Goal: Task Accomplishment & Management: Contribute content

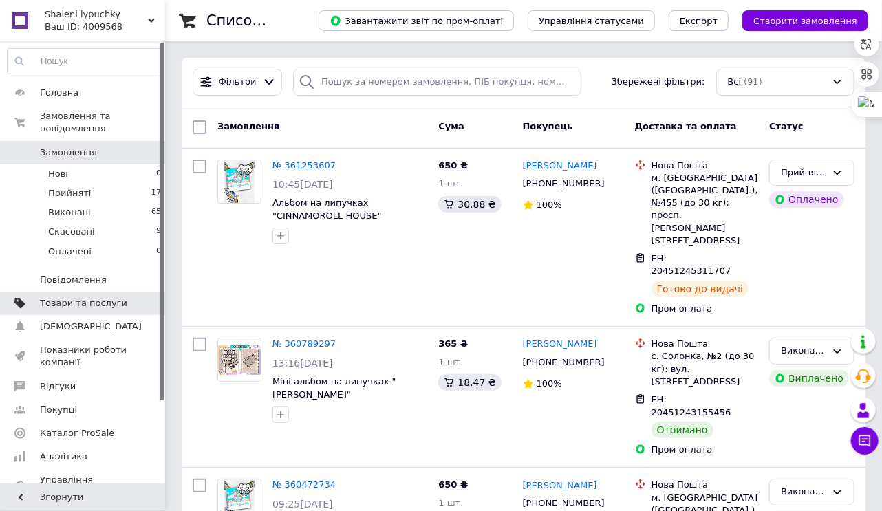
click at [59, 297] on span "Товари та послуги" at bounding box center [83, 303] width 87 height 12
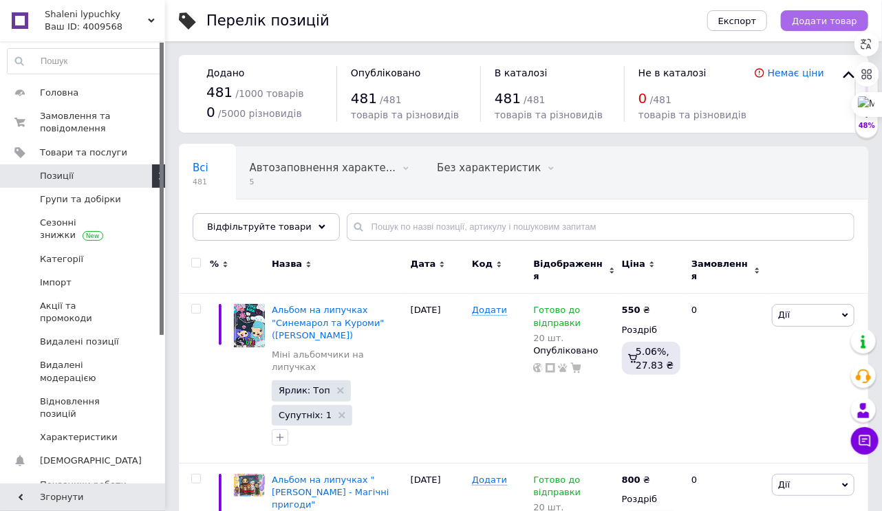
click at [812, 19] on span "Додати товар" at bounding box center [824, 21] width 65 height 10
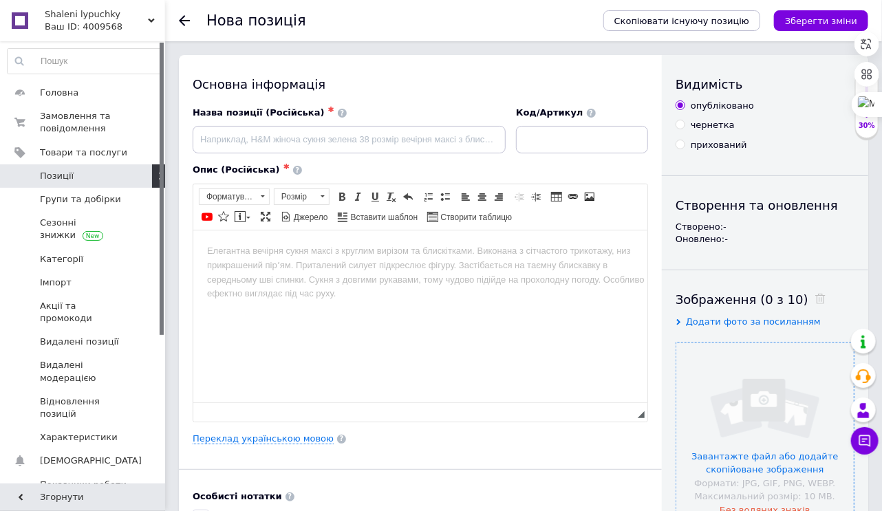
click at [734, 452] on input "file" at bounding box center [765, 432] width 178 height 178
click at [58, 171] on span "Позиції" at bounding box center [57, 176] width 34 height 12
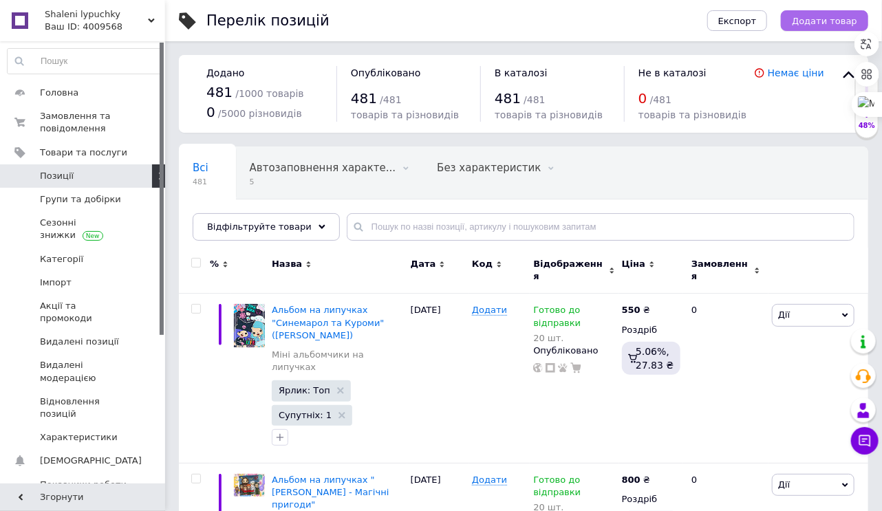
click at [823, 21] on span "Додати товар" at bounding box center [824, 21] width 65 height 10
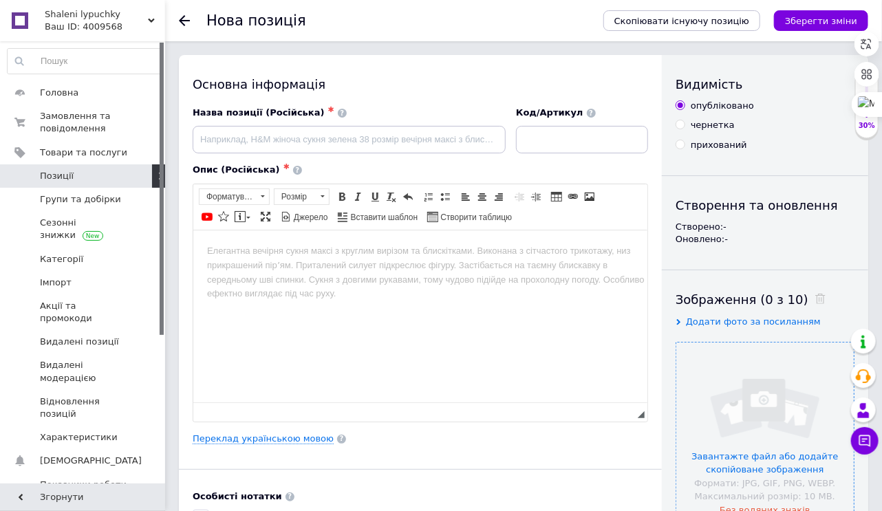
click at [790, 464] on input "file" at bounding box center [765, 432] width 178 height 178
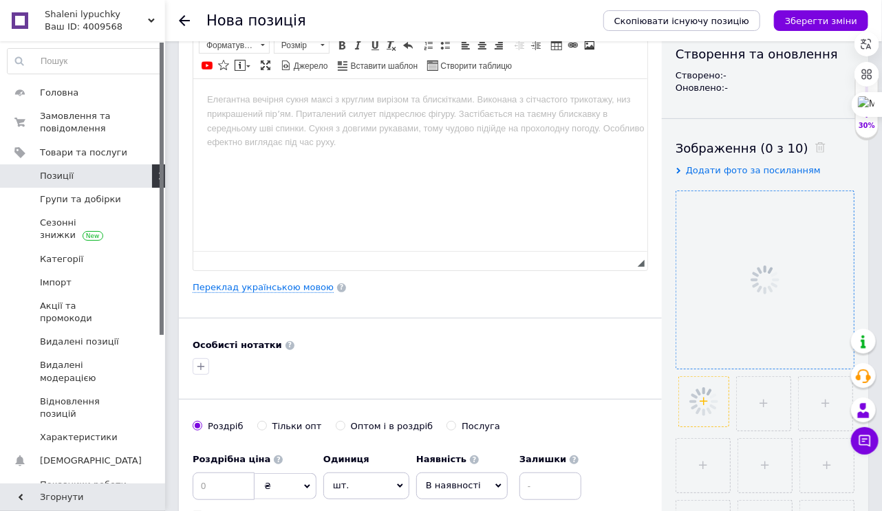
scroll to position [165, 0]
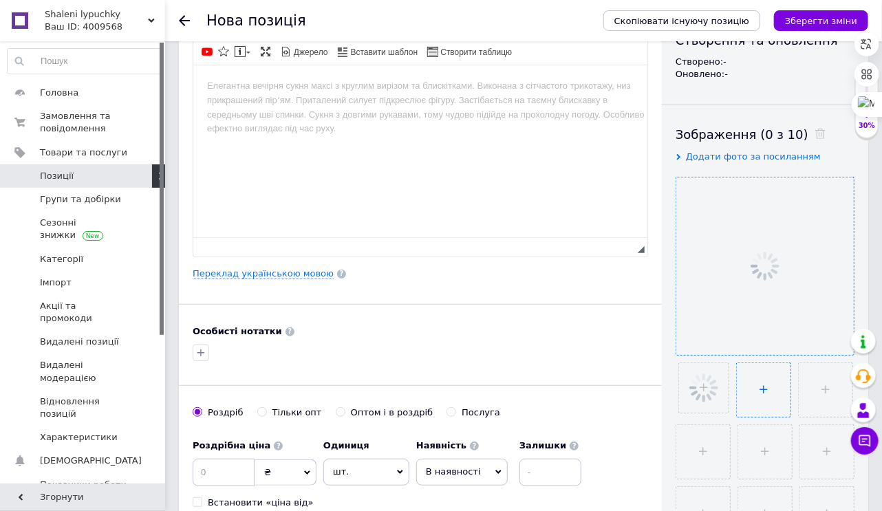
click at [754, 388] on input "file" at bounding box center [764, 390] width 54 height 54
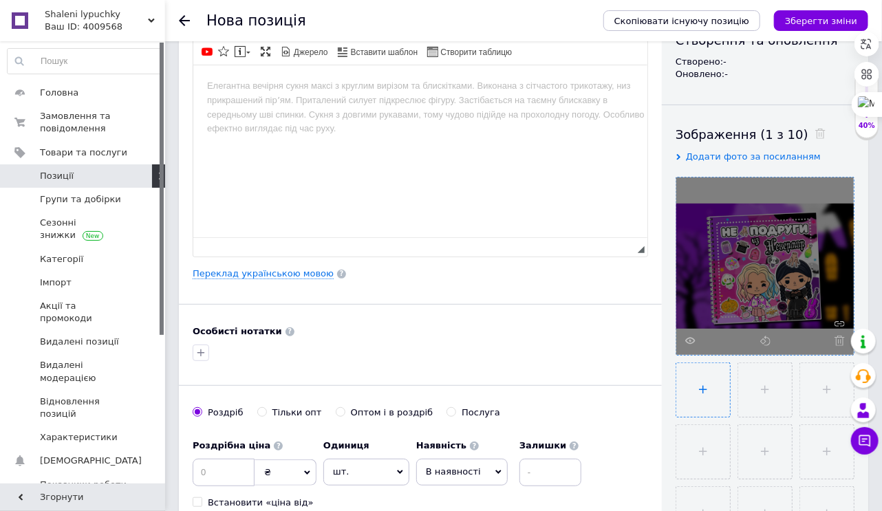
type input "C:\fakepath\dEW-LW5lSRYYutIydK4S22K8e5SH8kWFRXhCwCoyuWmm4refdacWKOzkBFutsIWxezG…"
drag, startPoint x: 767, startPoint y: 449, endPoint x: 760, endPoint y: 448, distance: 6.9
click at [767, 449] on input "file" at bounding box center [765, 448] width 54 height 54
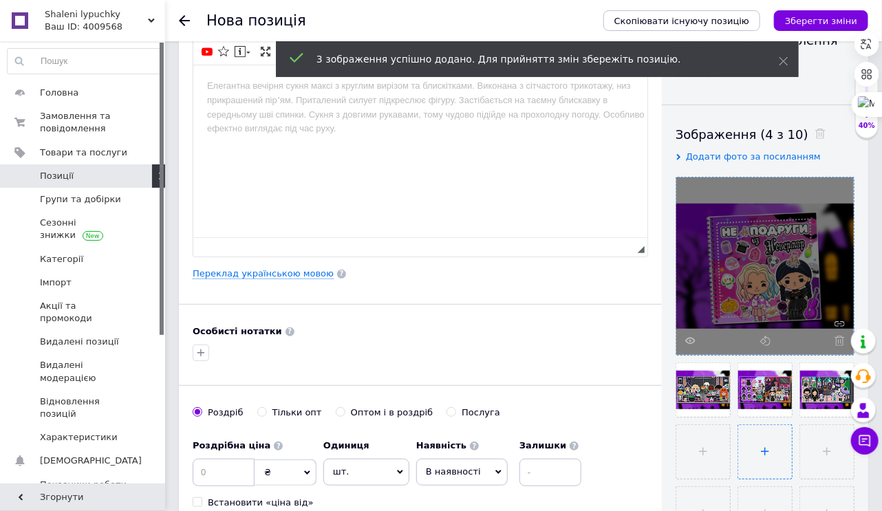
type input "C:\fakepath\N-JVPnorzjdLnQYncnBDmk4S7X0rydqCXEN2OKOtmLTDKKlEv4cRIYQnHHCCcVUyO5F…"
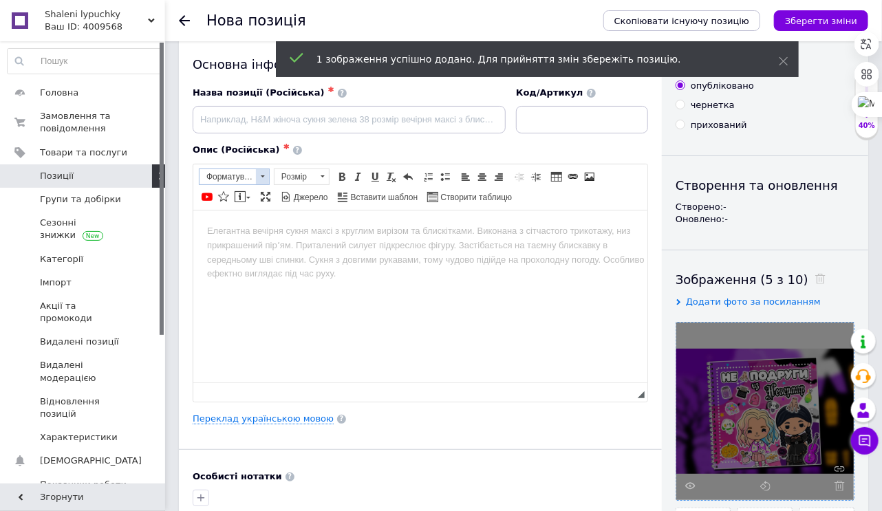
scroll to position [0, 0]
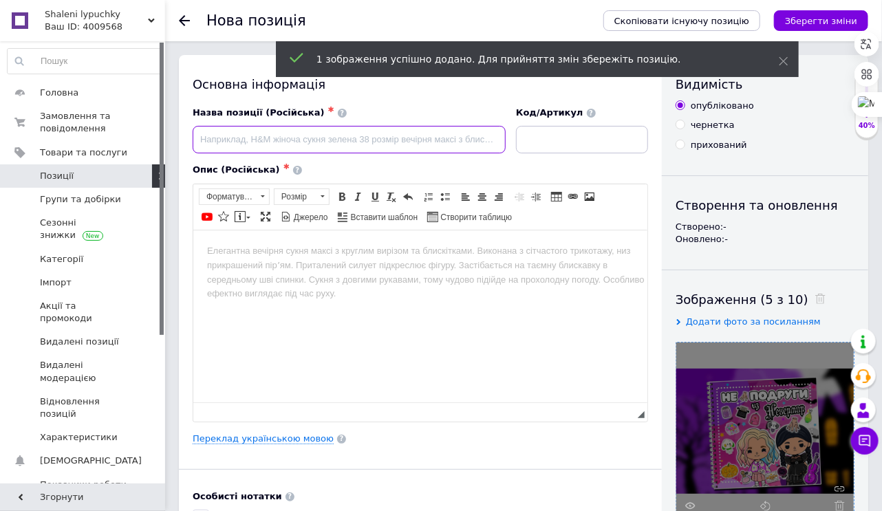
click at [221, 142] on input at bounding box center [349, 140] width 313 height 28
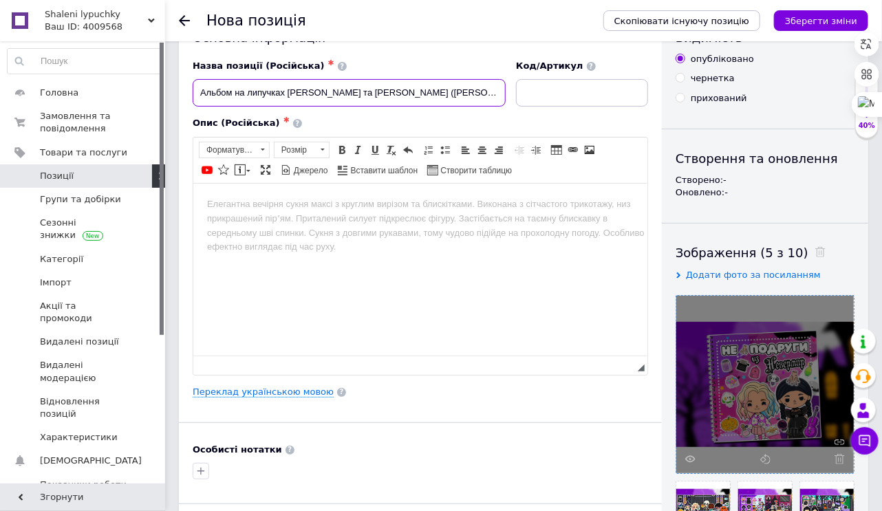
scroll to position [110, 0]
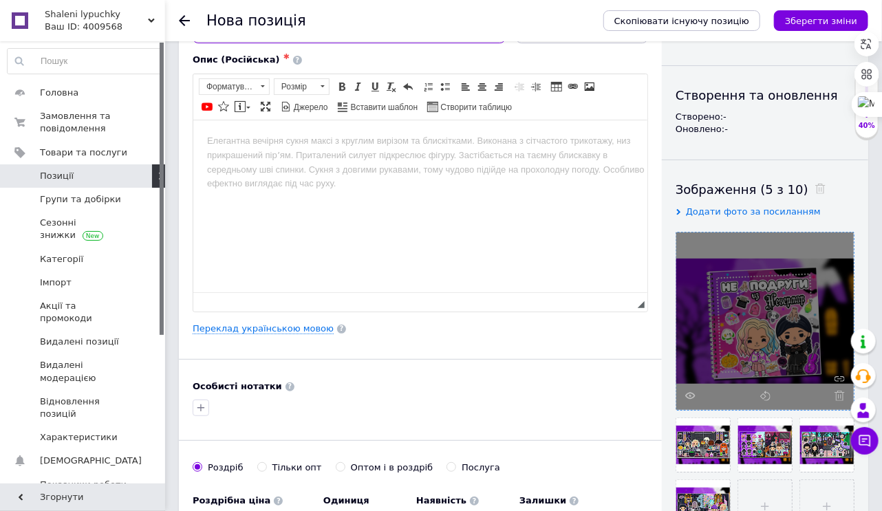
type input "Альбом на липучках [PERSON_NAME] та [PERSON_NAME] ([PERSON_NAME])"
click at [259, 156] on html at bounding box center [420, 141] width 454 height 42
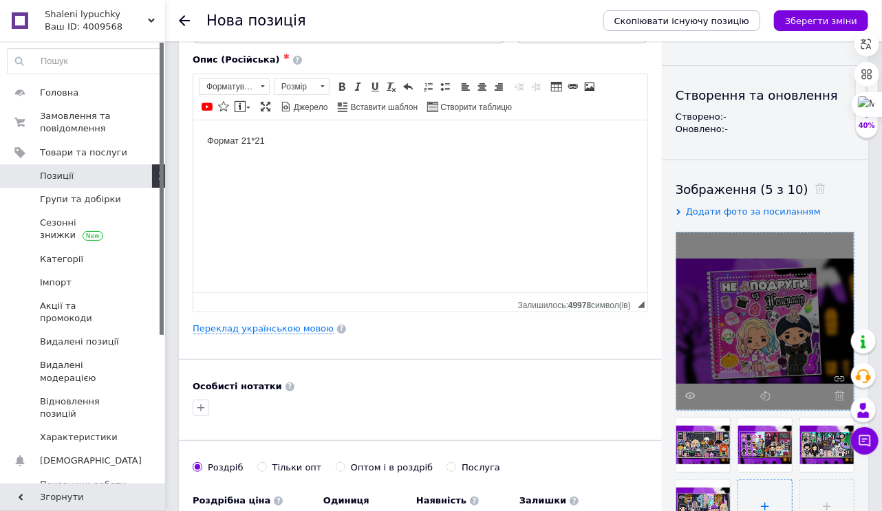
click at [762, 497] on input "file" at bounding box center [765, 507] width 54 height 54
click at [213, 175] on html "Формат 21*21 ​​​​​​​" at bounding box center [420, 148] width 454 height 56
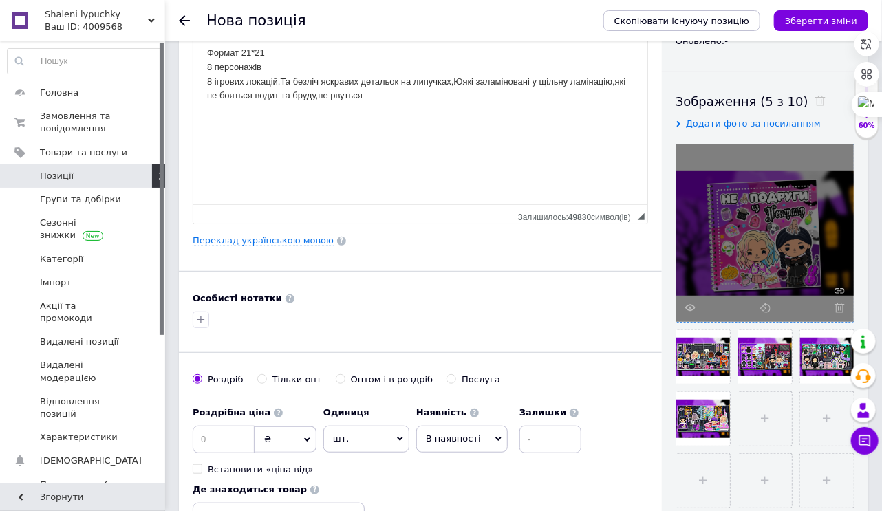
scroll to position [275, 0]
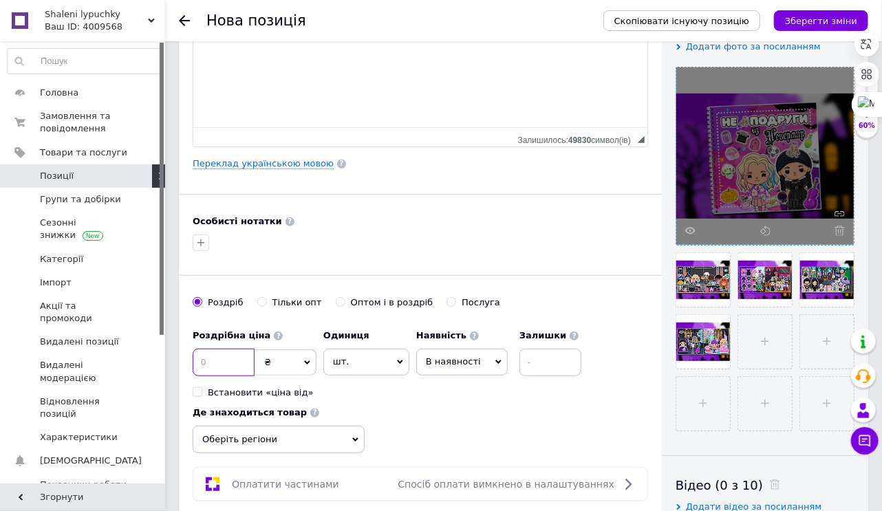
click at [213, 364] on input at bounding box center [224, 363] width 62 height 28
type input "800"
click at [471, 362] on span "В наявності" at bounding box center [453, 361] width 55 height 10
click at [454, 446] on li "Готово до відправки" at bounding box center [462, 448] width 90 height 32
click at [559, 361] on input at bounding box center [588, 363] width 62 height 28
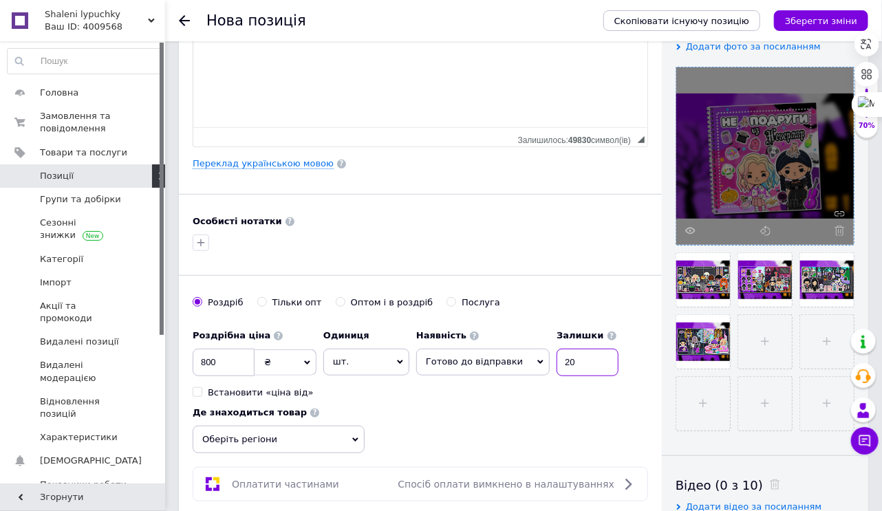
type input "20"
click at [325, 438] on span "Оберіть регіони" at bounding box center [279, 440] width 172 height 28
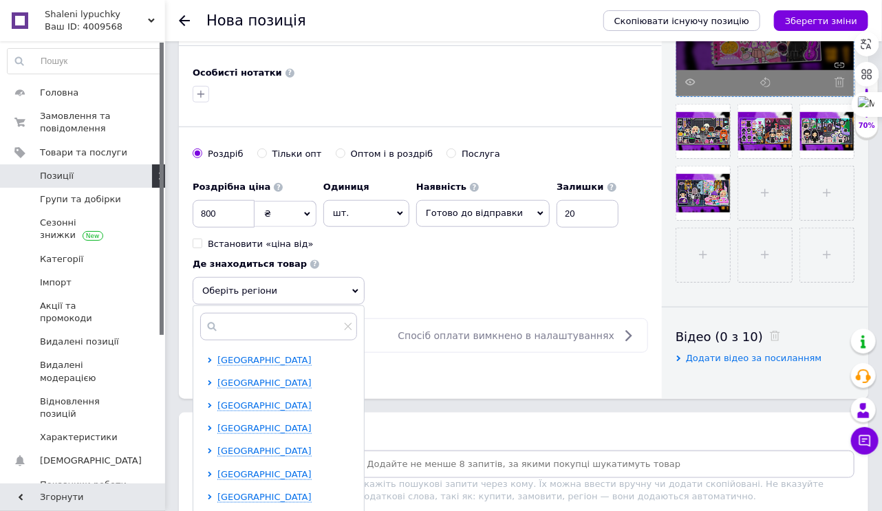
scroll to position [440, 0]
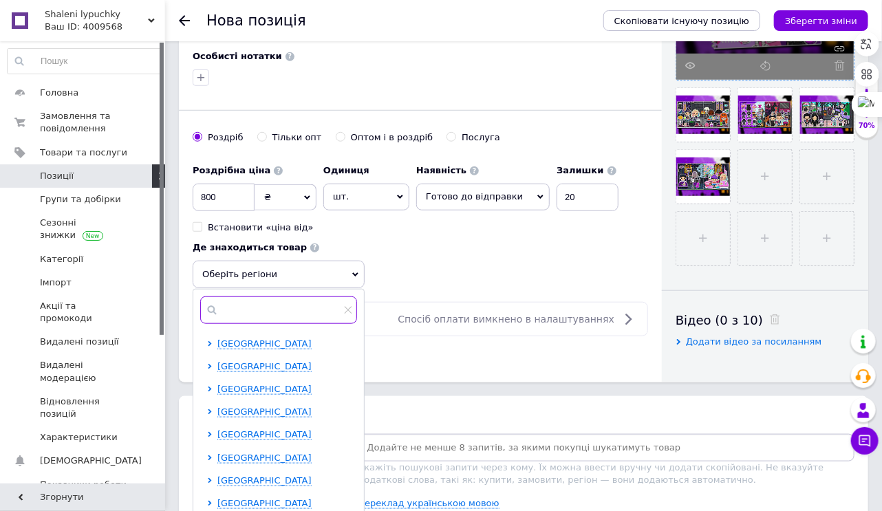
click at [224, 306] on input "text" at bounding box center [278, 311] width 157 height 28
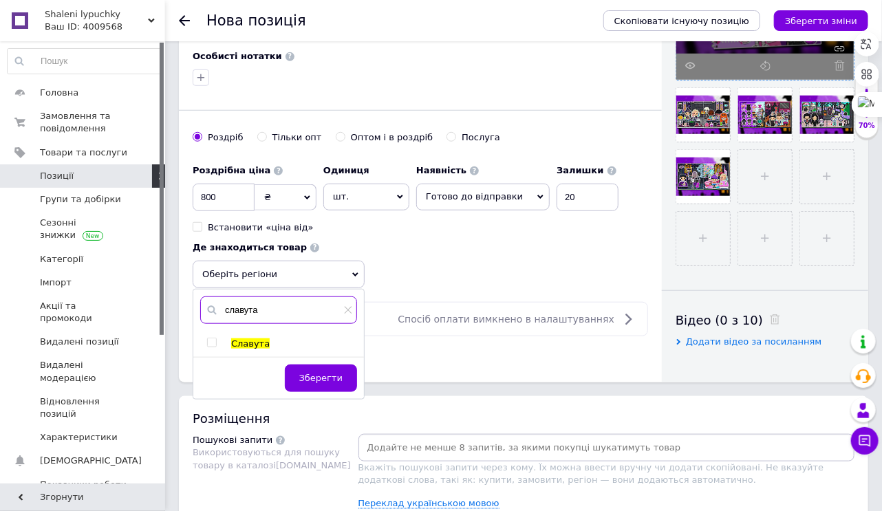
type input "славута"
click at [209, 339] on input "checkbox" at bounding box center [211, 343] width 9 height 9
checkbox input "true"
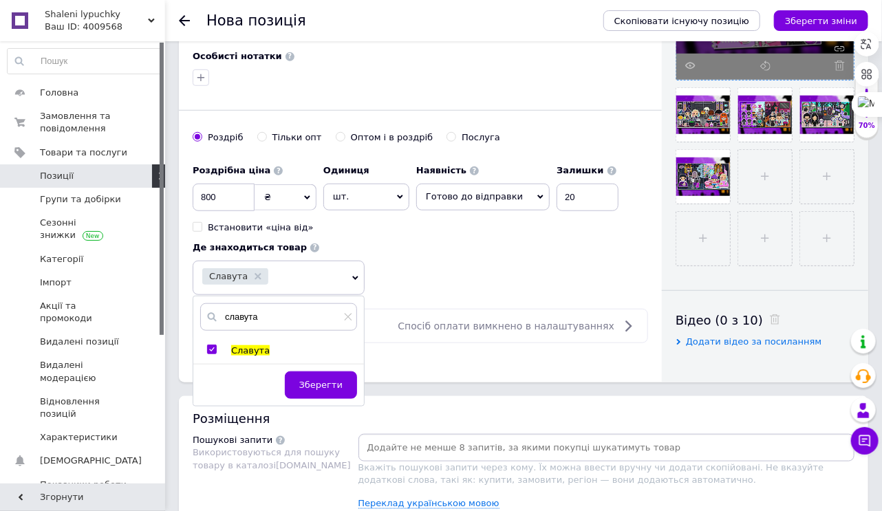
drag, startPoint x: 327, startPoint y: 374, endPoint x: 355, endPoint y: 425, distance: 58.2
click at [328, 374] on button "Зберегти" at bounding box center [321, 386] width 72 height 28
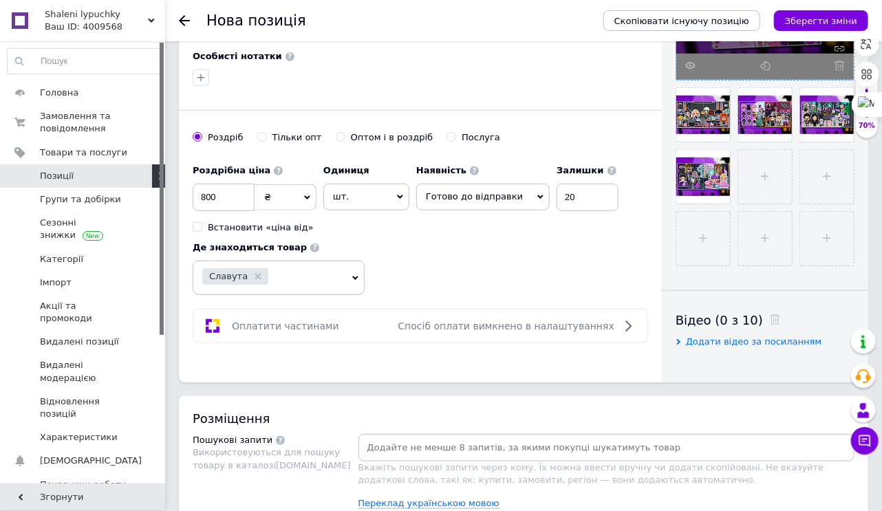
click at [380, 451] on input at bounding box center [606, 448] width 491 height 21
type input "тока бока"
type input "альбом на липучках"
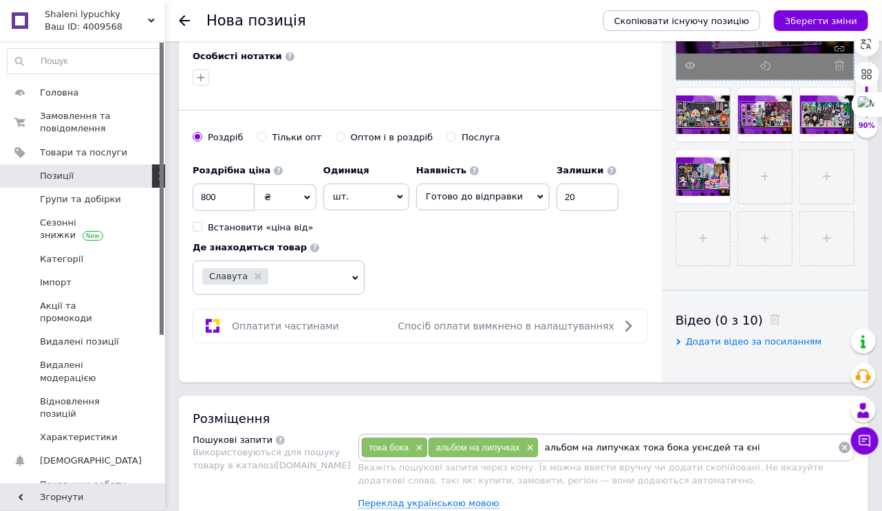
type input "альбом на липучках тока бока уєнсдей та єнід"
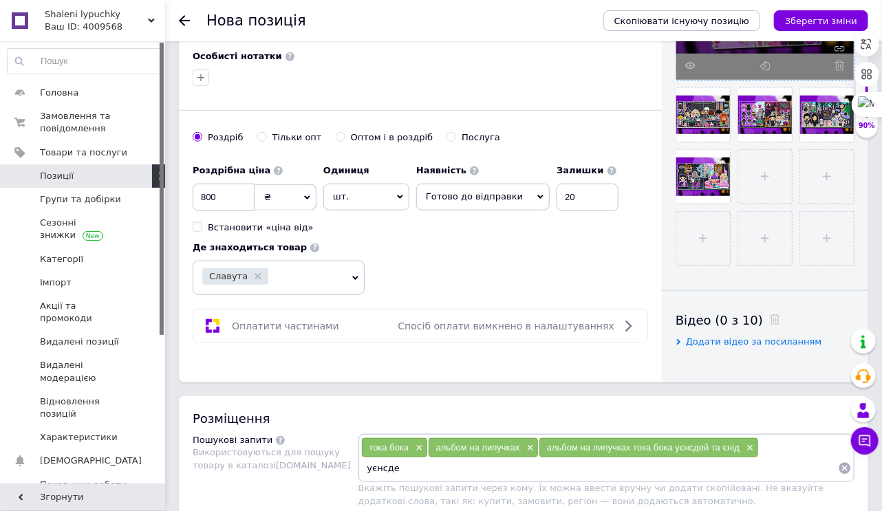
type input "уєнсдей"
type input "єнід"
type input "альбом гра на липучках тока бока уєнсдей"
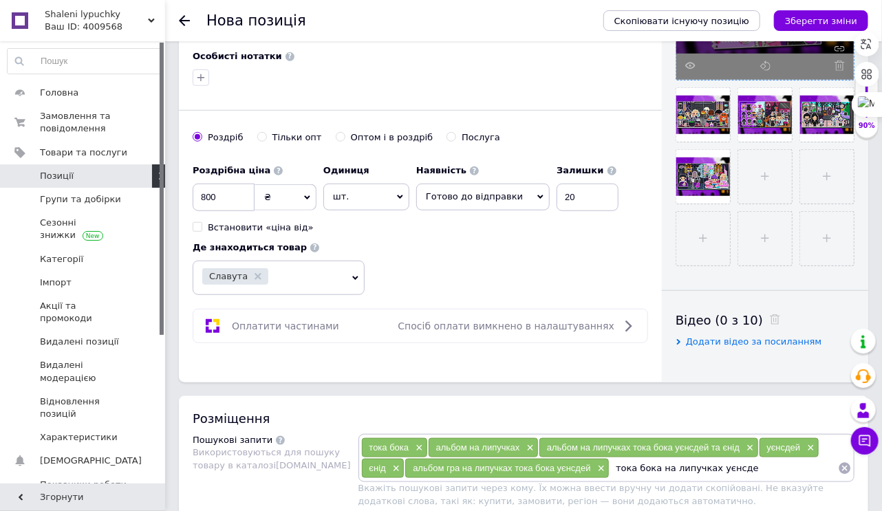
type input "тока бока на липучках уєнсдей"
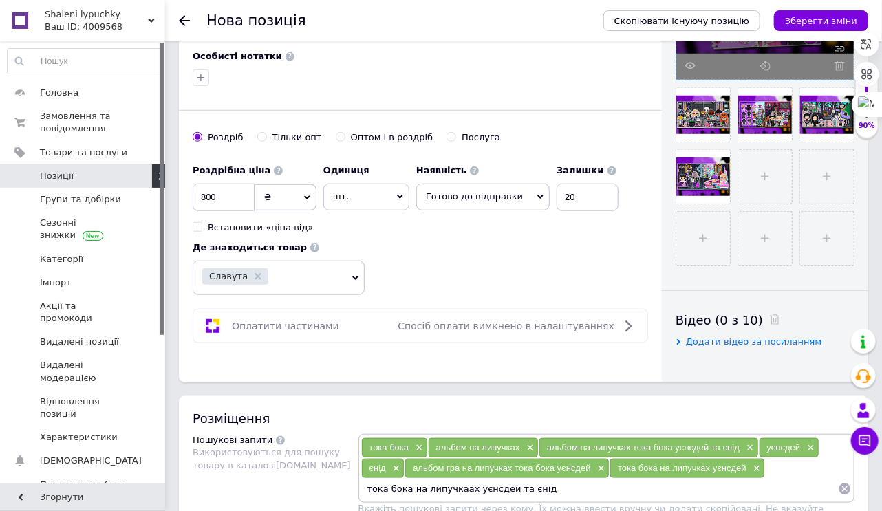
type input "тока бока на липучкаах уєнсдей та єнід"
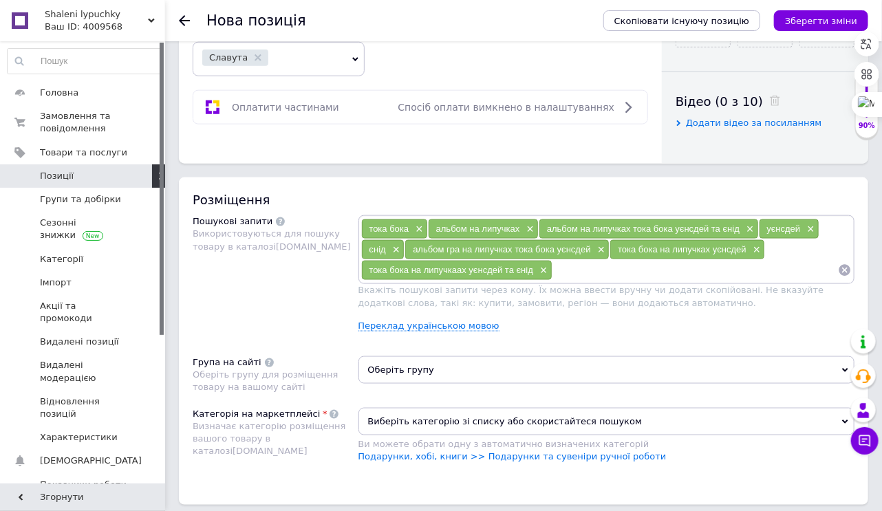
scroll to position [716, 0]
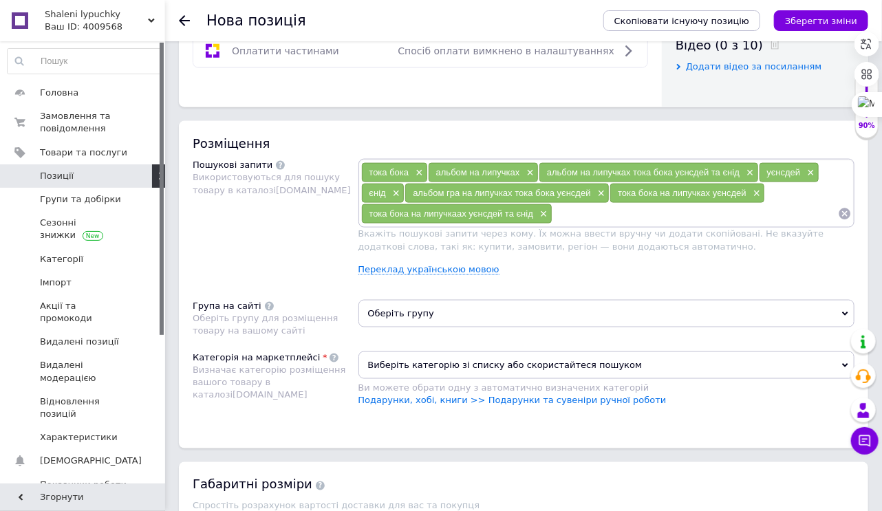
click at [482, 316] on span "Оберіть групу" at bounding box center [607, 314] width 497 height 28
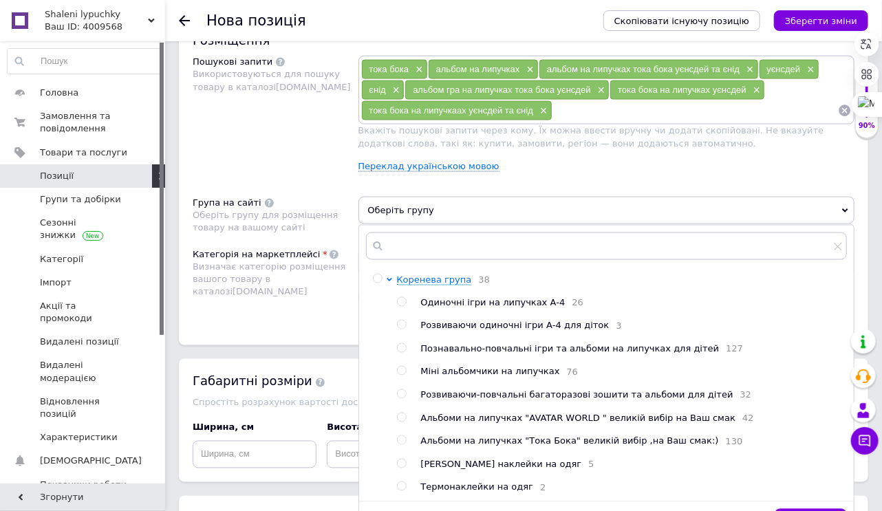
scroll to position [881, 0]
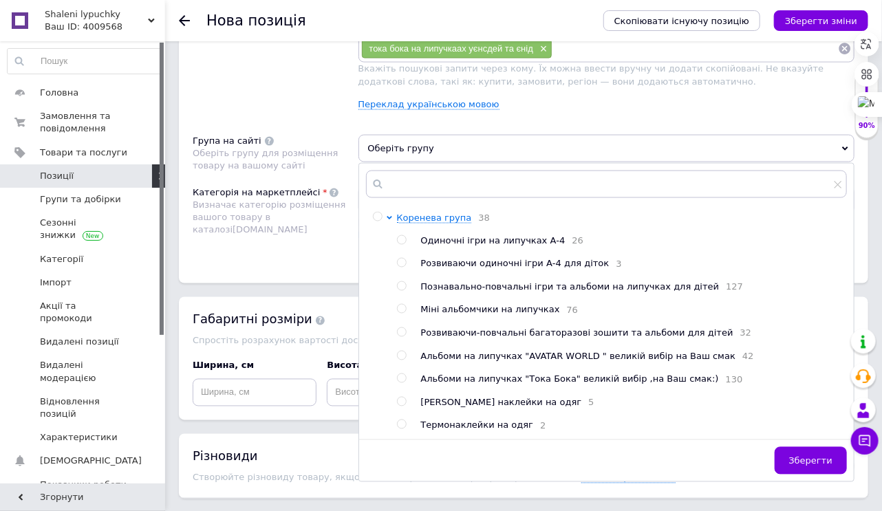
click at [400, 336] on input "radio" at bounding box center [401, 332] width 9 height 9
radio input "true"
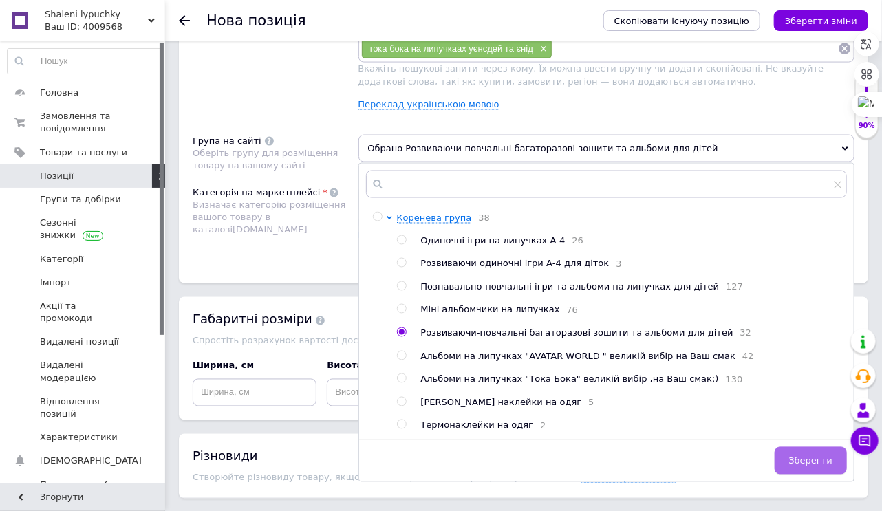
click at [812, 467] on span "Зберегти" at bounding box center [810, 461] width 43 height 10
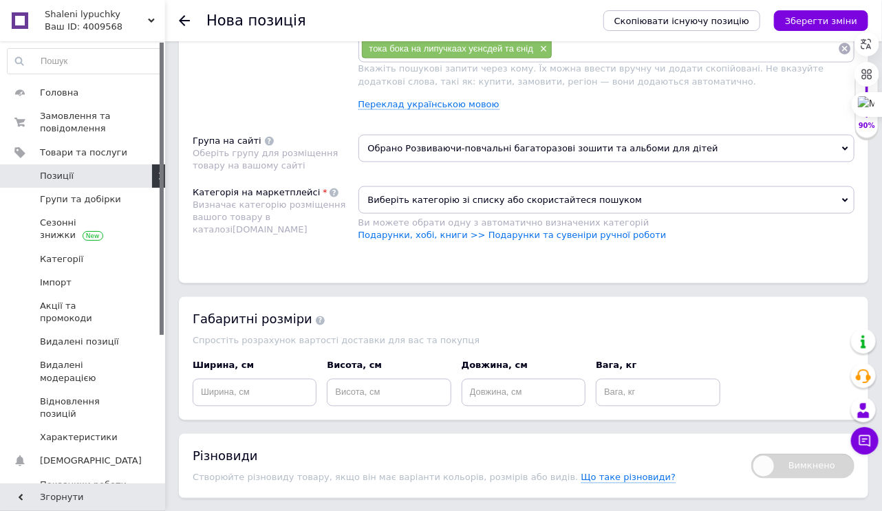
click at [441, 200] on span "Виберіть категорію зі списку або скористайтеся пошуком" at bounding box center [607, 200] width 497 height 28
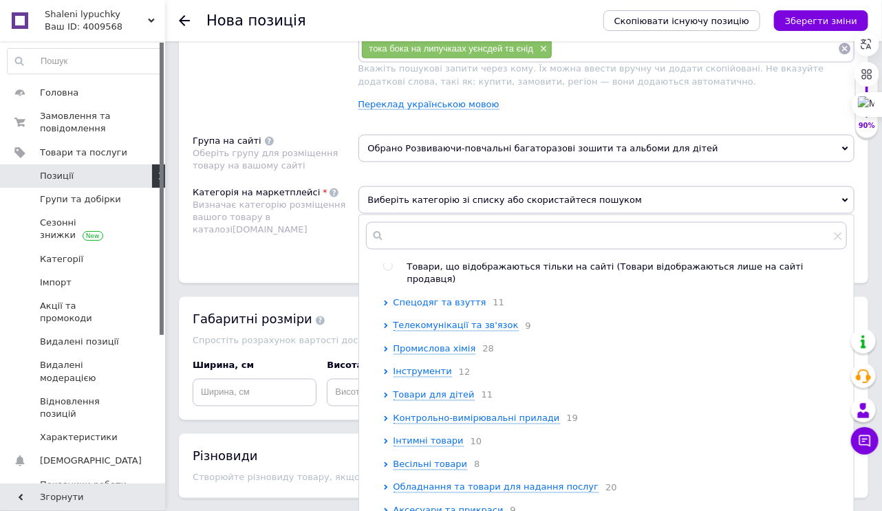
scroll to position [703, 0]
click at [424, 390] on span "Товари для дітей" at bounding box center [434, 395] width 81 height 10
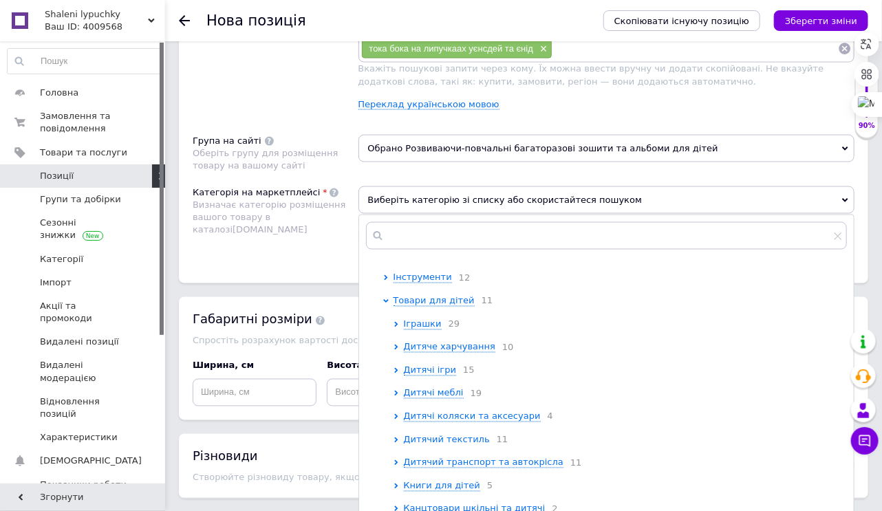
scroll to position [868, 0]
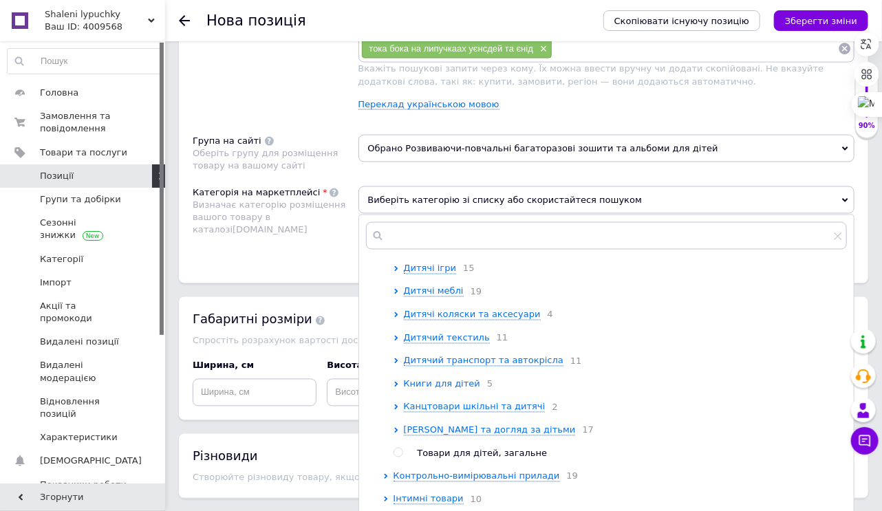
click at [440, 389] on span "Книги для дітей" at bounding box center [442, 384] width 76 height 10
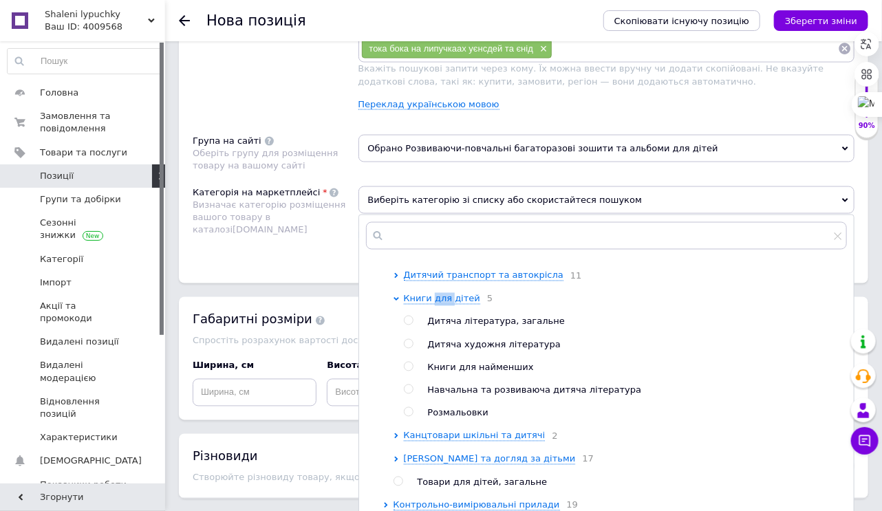
scroll to position [1083, 0]
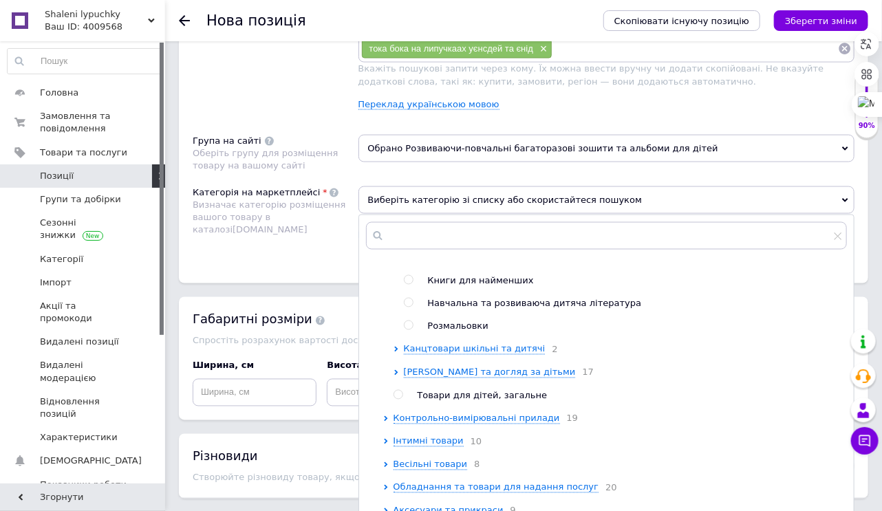
click at [411, 299] on input "radio" at bounding box center [408, 303] width 9 height 9
radio input "true"
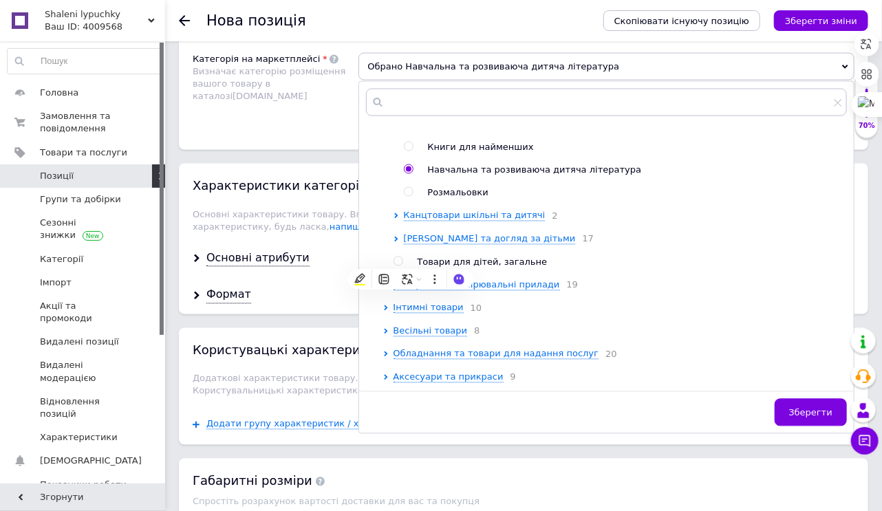
scroll to position [1046, 0]
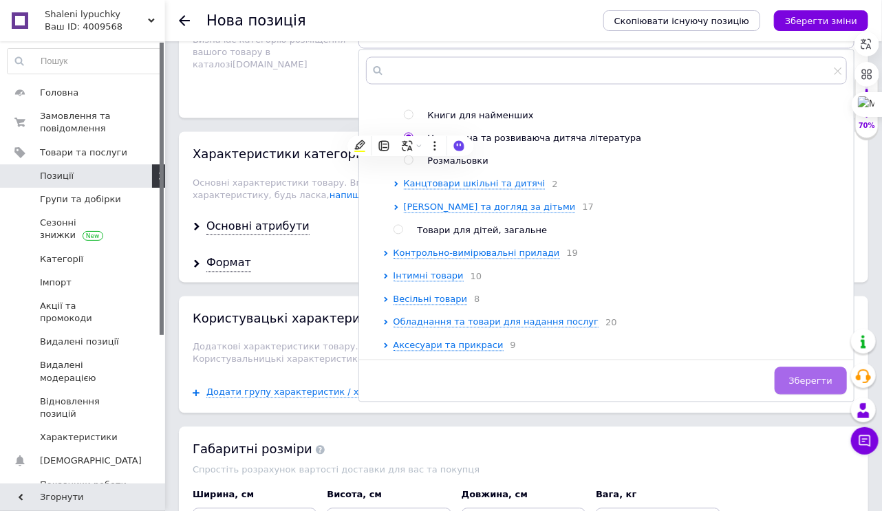
click at [808, 380] on span "Зберегти" at bounding box center [810, 381] width 43 height 10
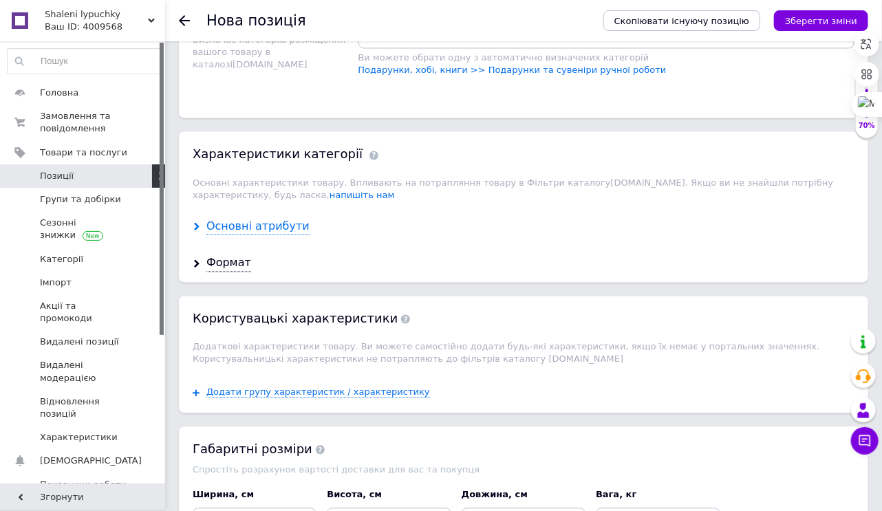
click at [241, 226] on div "Основні атрибути" at bounding box center [257, 228] width 103 height 16
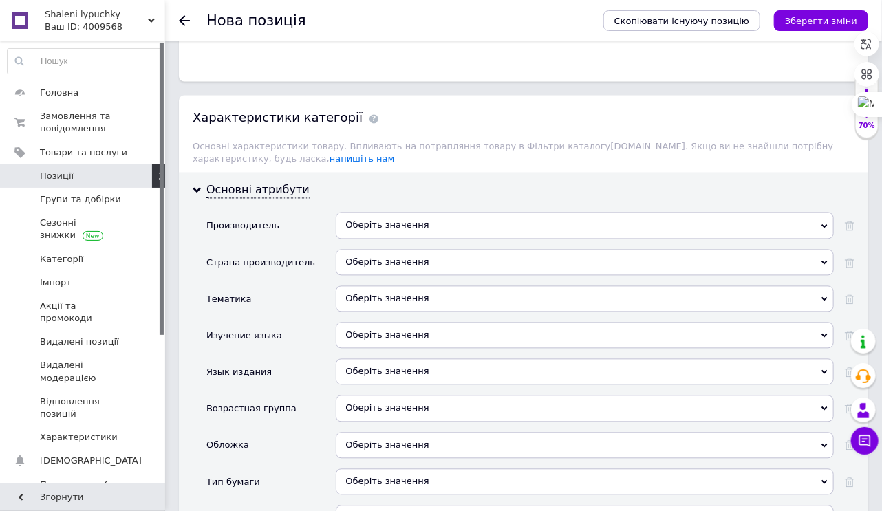
scroll to position [1156, 0]
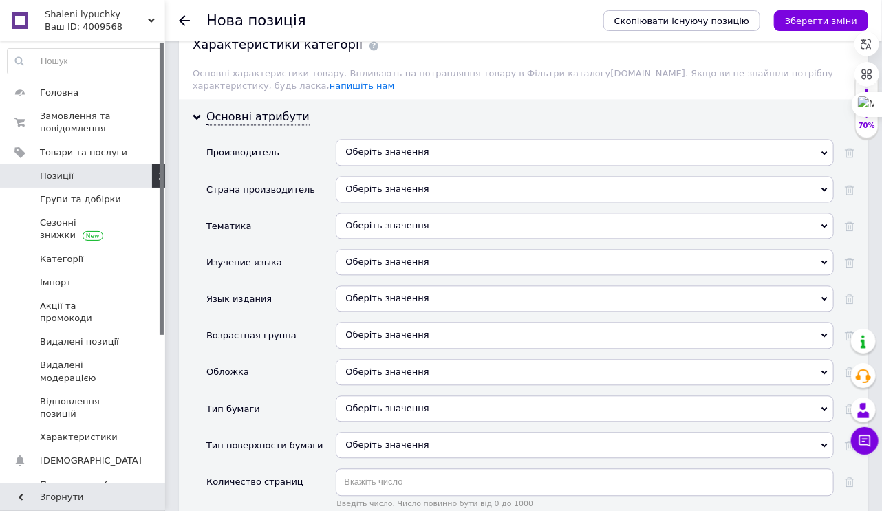
click at [476, 195] on div "Оберіть значення" at bounding box center [585, 189] width 498 height 26
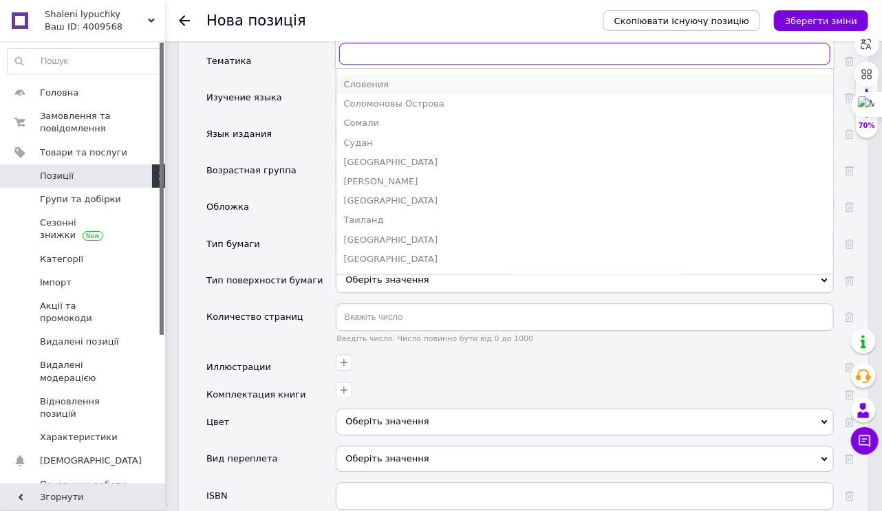
scroll to position [2987, 0]
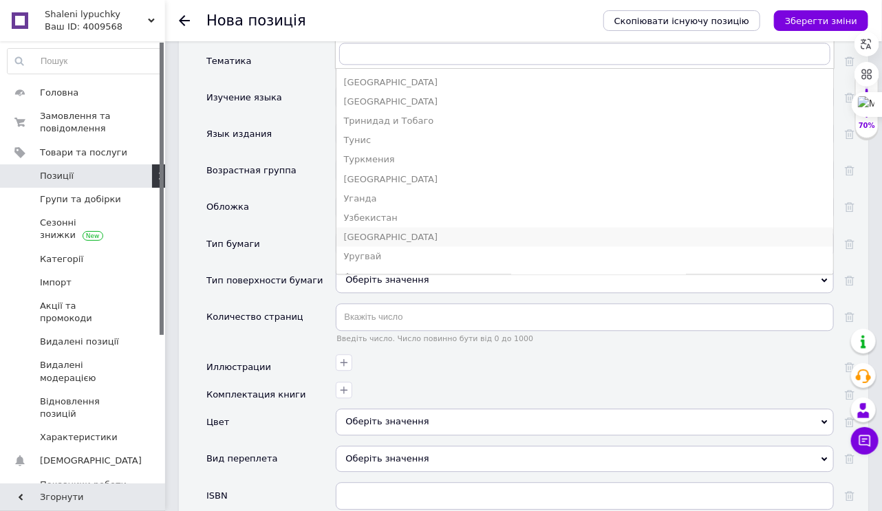
click at [381, 234] on div "[GEOGRAPHIC_DATA]" at bounding box center [584, 237] width 483 height 12
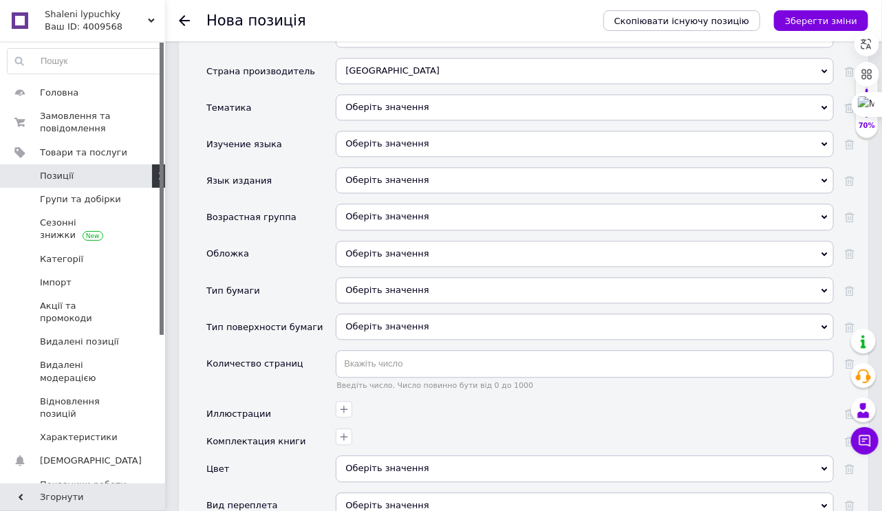
scroll to position [1211, 0]
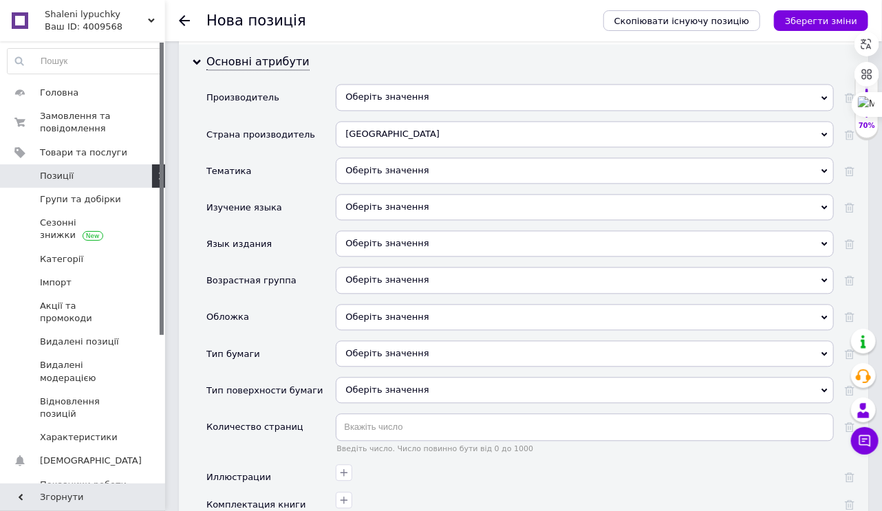
click at [462, 170] on div "Оберіть значення" at bounding box center [585, 171] width 498 height 26
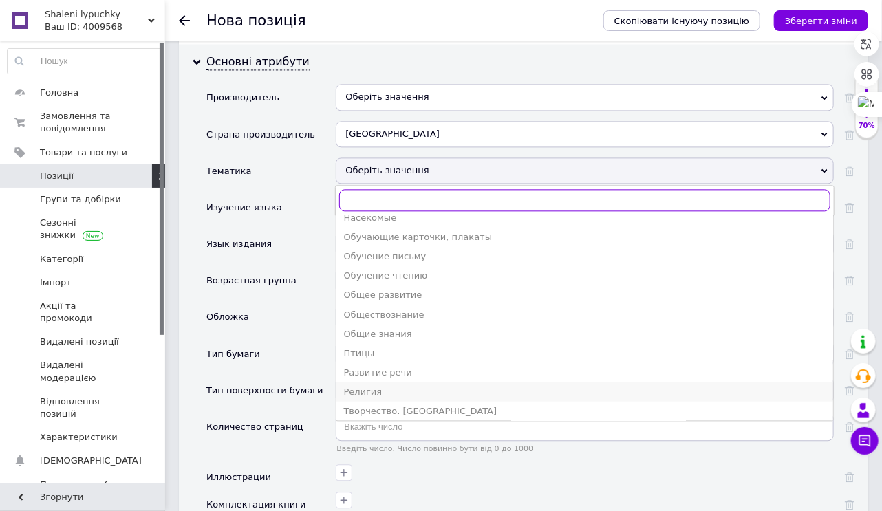
scroll to position [370, 0]
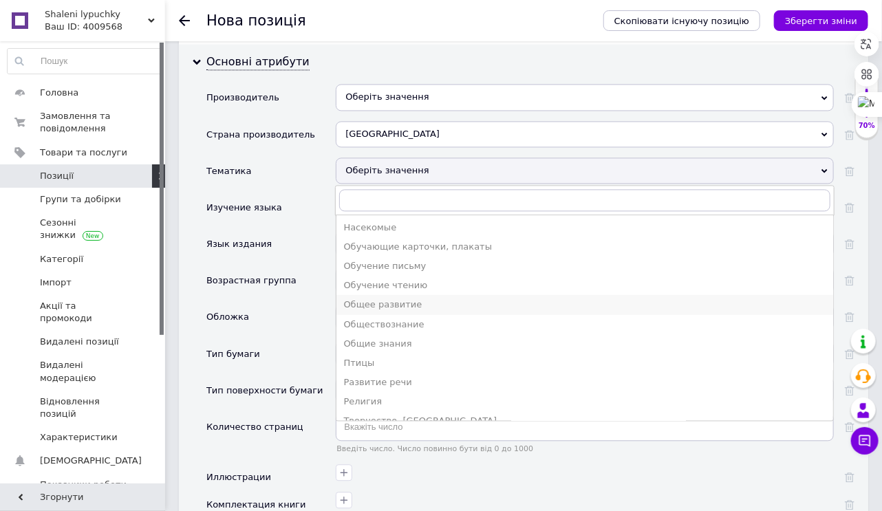
click at [418, 298] on div "Общее развитие" at bounding box center [584, 304] width 483 height 12
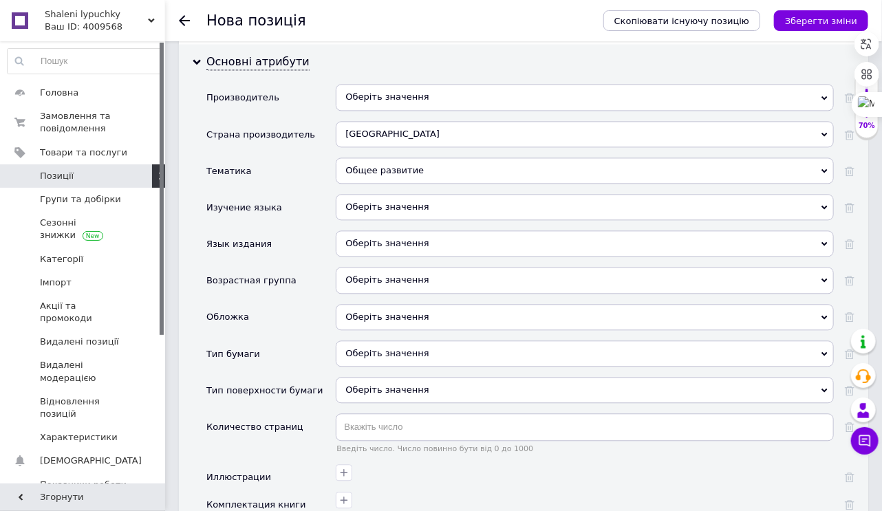
click at [422, 202] on div "Оберіть значення" at bounding box center [585, 207] width 498 height 26
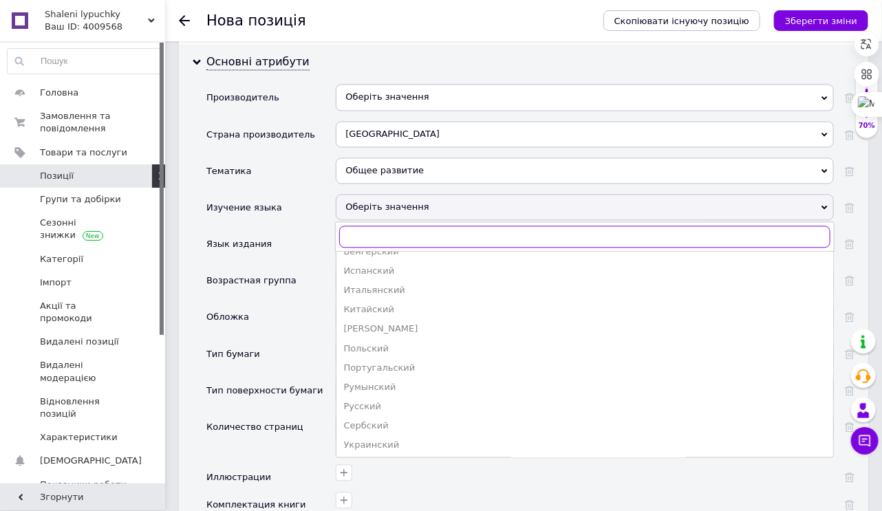
scroll to position [112, 0]
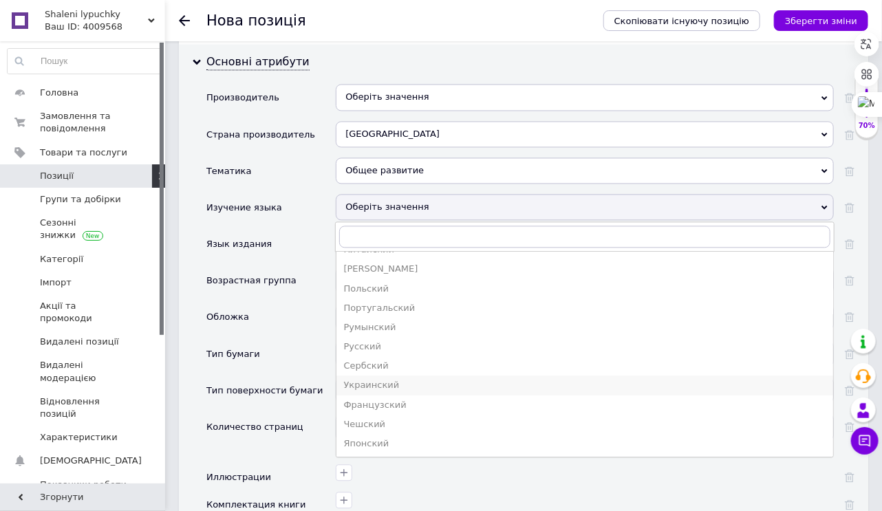
click at [385, 388] on li "Украинский" at bounding box center [585, 385] width 497 height 19
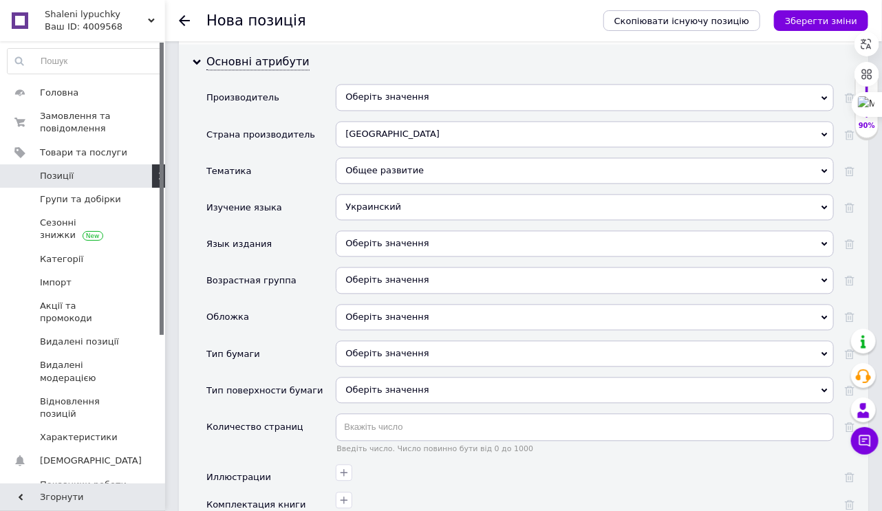
click at [431, 245] on div "Оберіть значення" at bounding box center [585, 244] width 498 height 26
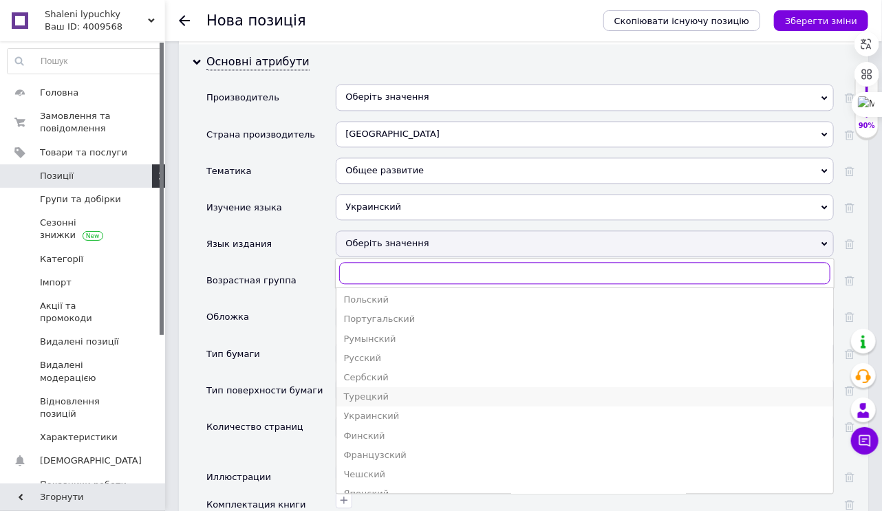
scroll to position [306, 0]
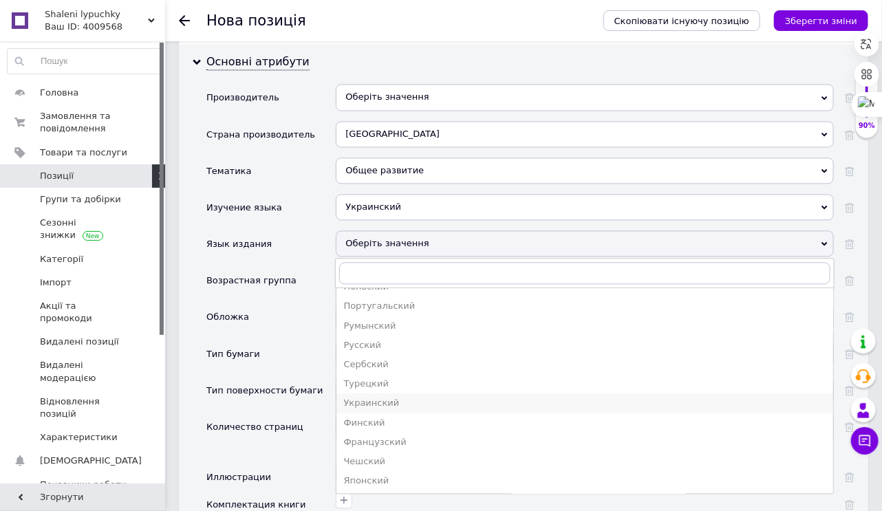
click at [388, 402] on div "Украинский" at bounding box center [584, 403] width 483 height 12
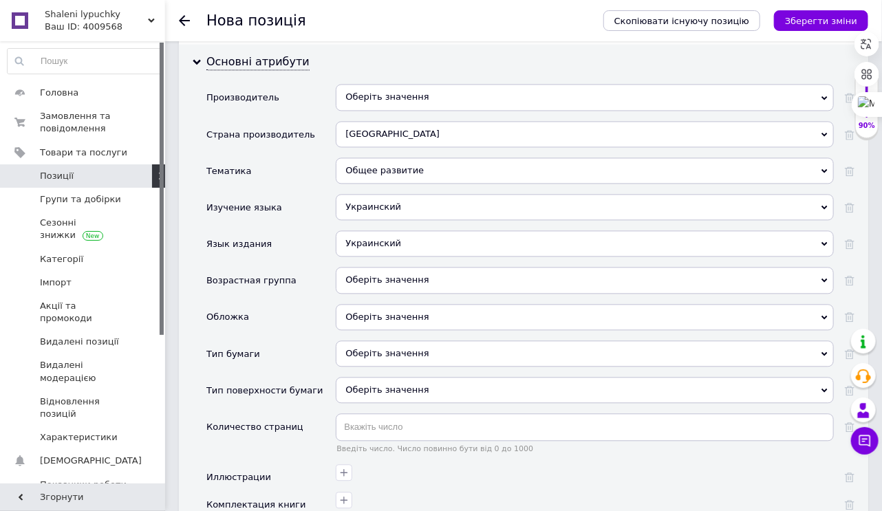
click at [487, 291] on div "Оберіть значення" at bounding box center [585, 285] width 498 height 36
click at [481, 277] on div "Оберіть значення" at bounding box center [585, 280] width 498 height 26
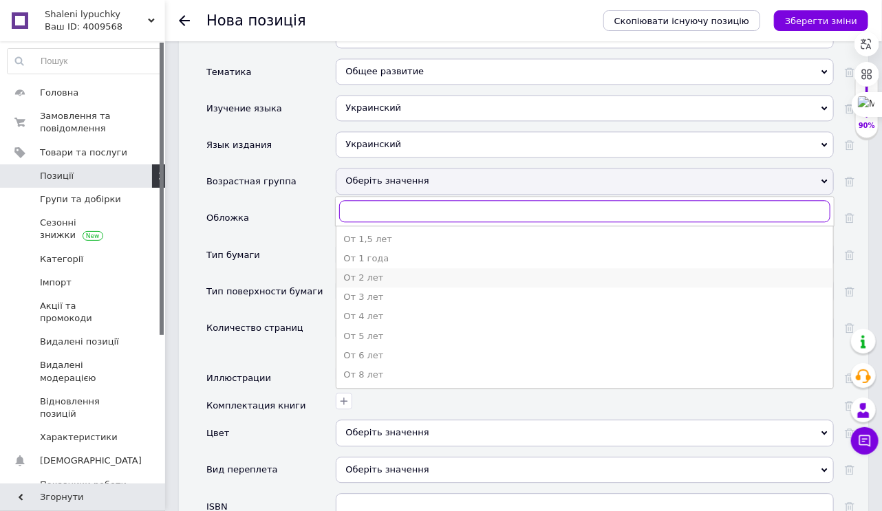
scroll to position [1376, 0]
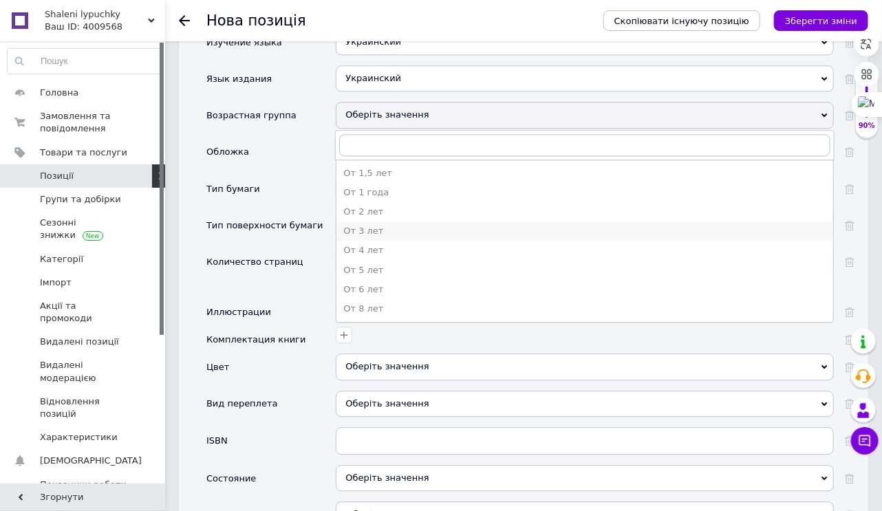
click at [383, 227] on div "От 3 лет" at bounding box center [584, 231] width 483 height 12
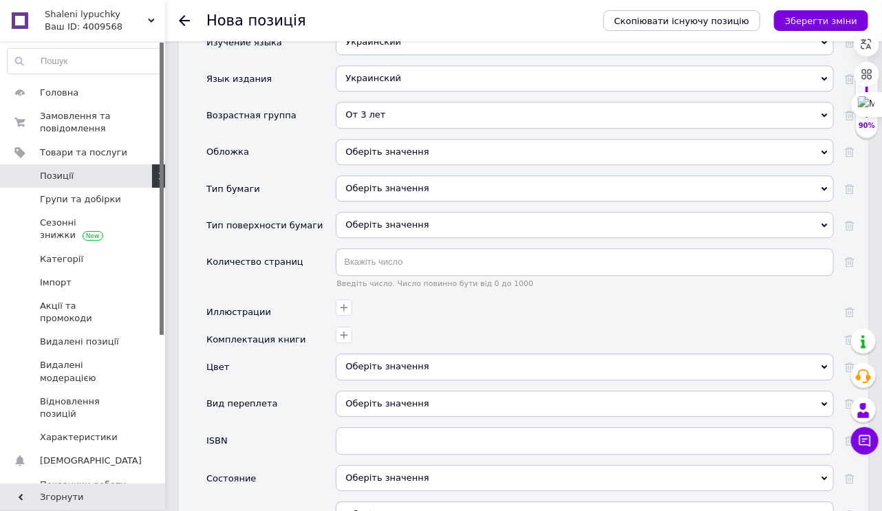
click at [429, 145] on div "Оберіть значення" at bounding box center [585, 152] width 498 height 26
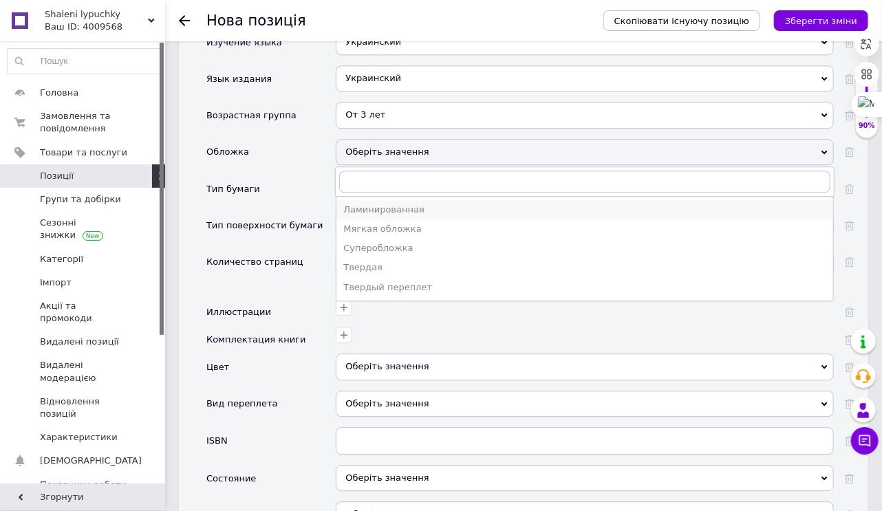
click at [389, 208] on div "Ламинированная" at bounding box center [584, 210] width 483 height 12
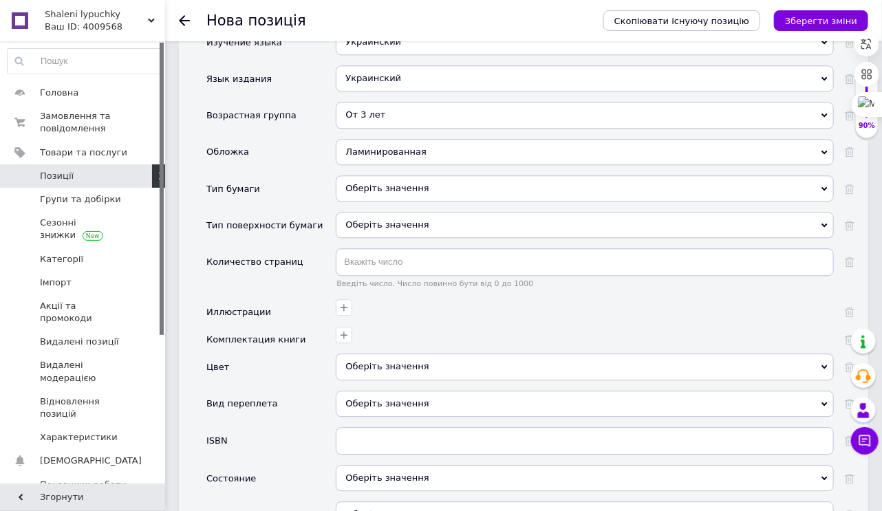
click at [392, 182] on div "Оберіть значення" at bounding box center [585, 188] width 498 height 26
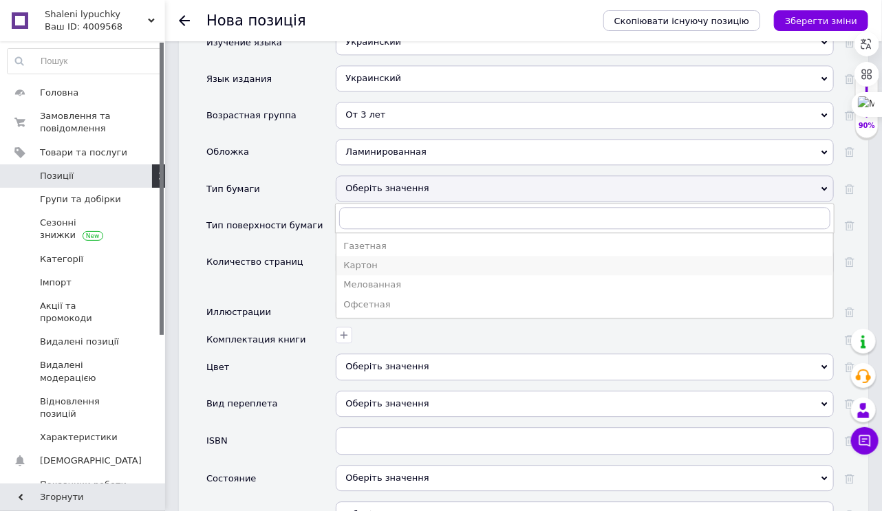
click at [352, 260] on div "Картон" at bounding box center [584, 265] width 483 height 12
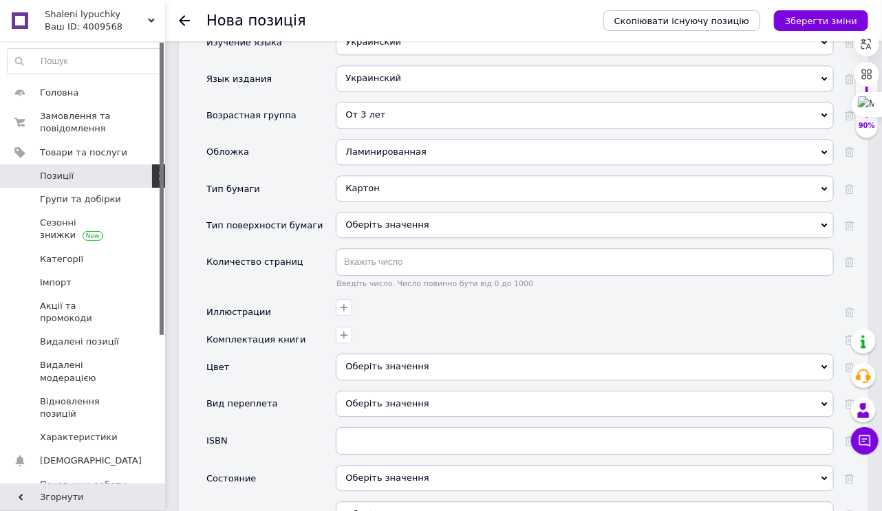
click at [368, 222] on div "Оберіть значення" at bounding box center [585, 225] width 498 height 26
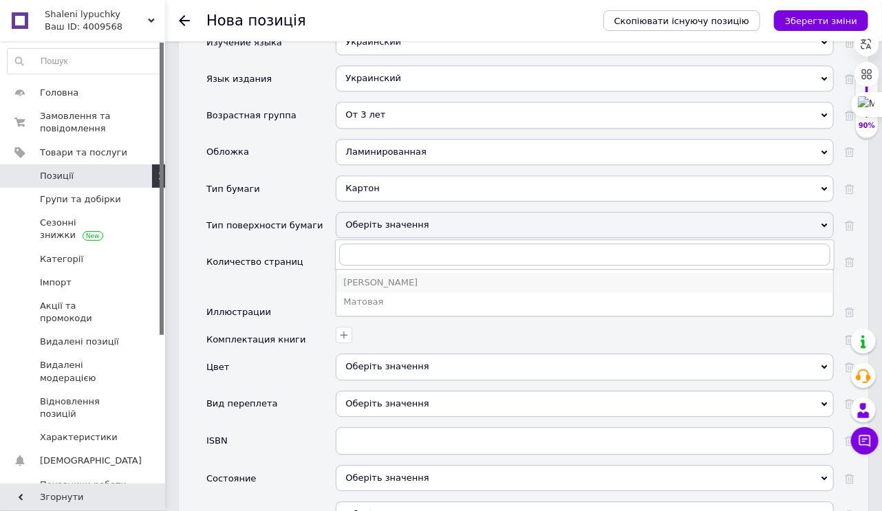
click at [374, 278] on div "[PERSON_NAME]" at bounding box center [584, 283] width 483 height 12
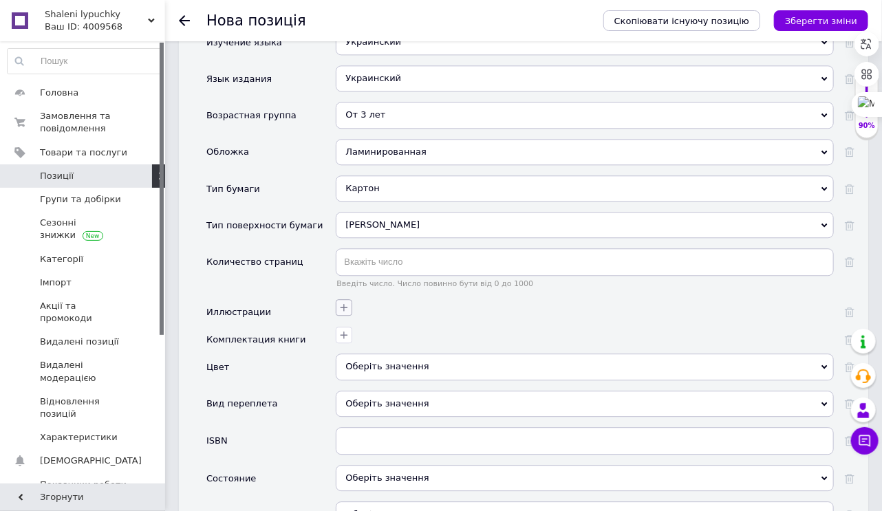
click at [347, 302] on icon "button" at bounding box center [344, 307] width 11 height 11
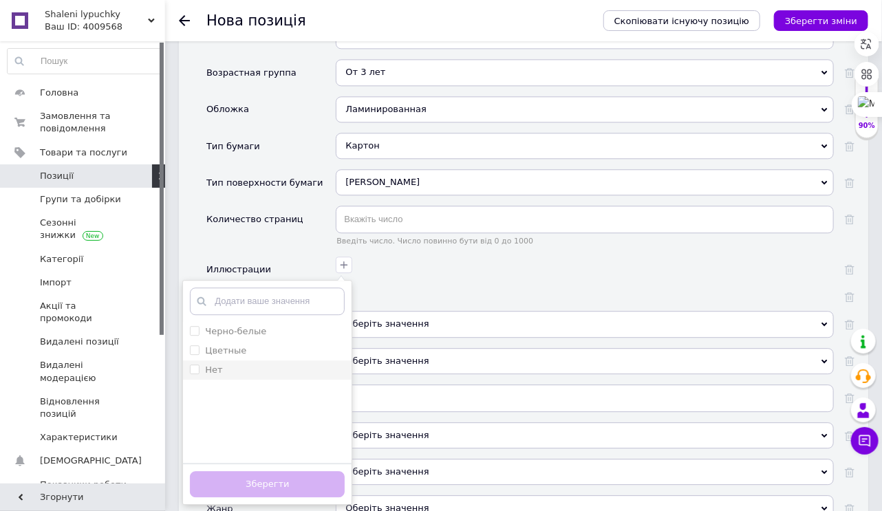
scroll to position [1431, 0]
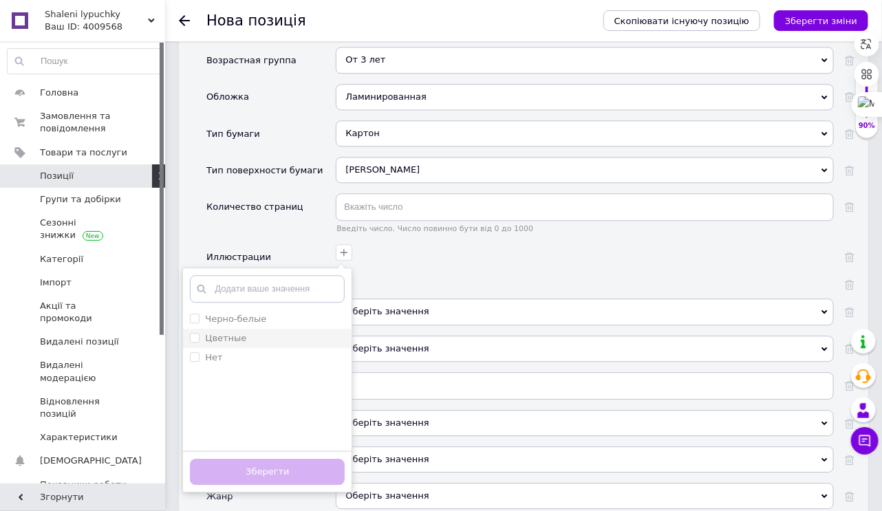
click at [191, 333] on input "Цветные" at bounding box center [194, 337] width 9 height 9
checkbox input "true"
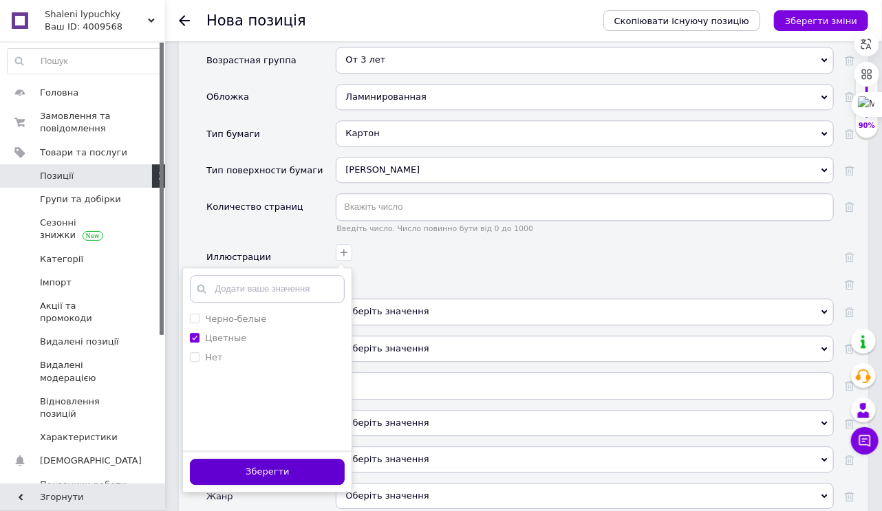
click at [277, 469] on button "Зберегти" at bounding box center [267, 472] width 155 height 27
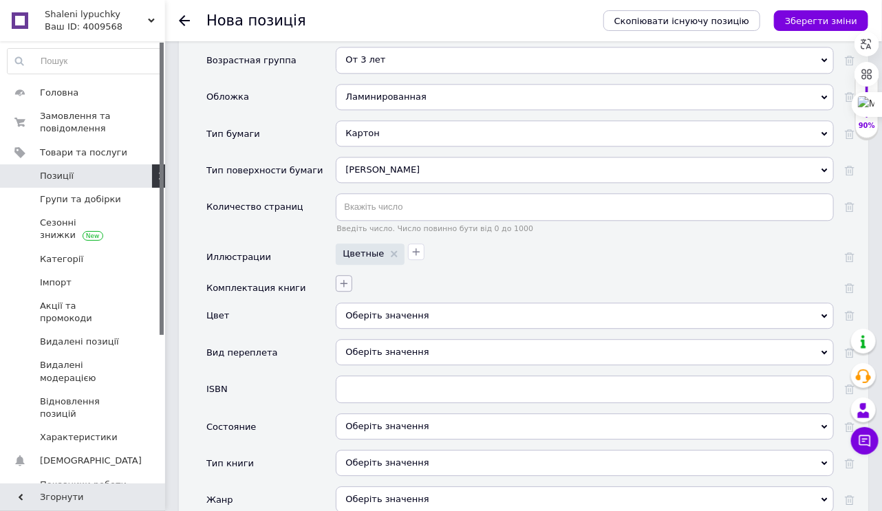
click at [342, 280] on icon "button" at bounding box center [345, 284] width 8 height 8
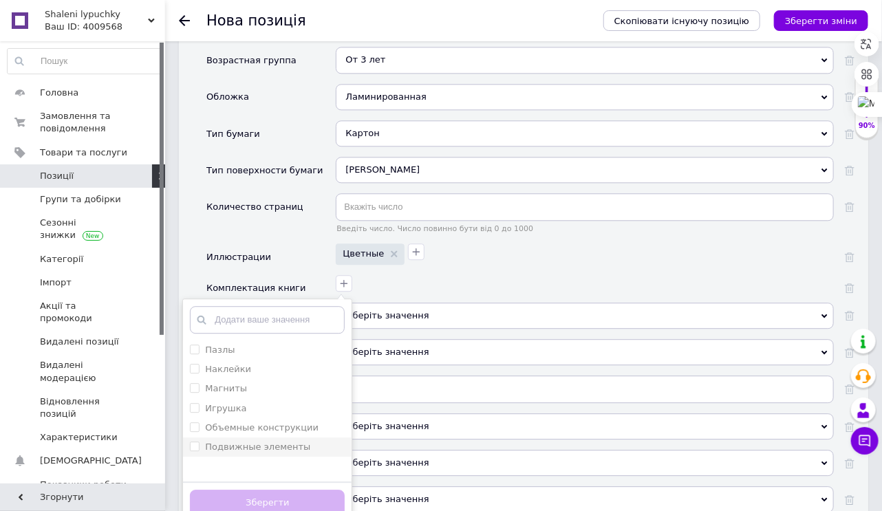
click at [223, 446] on label "Подвижные элементы" at bounding box center [257, 447] width 105 height 10
checkbox элементы "true"
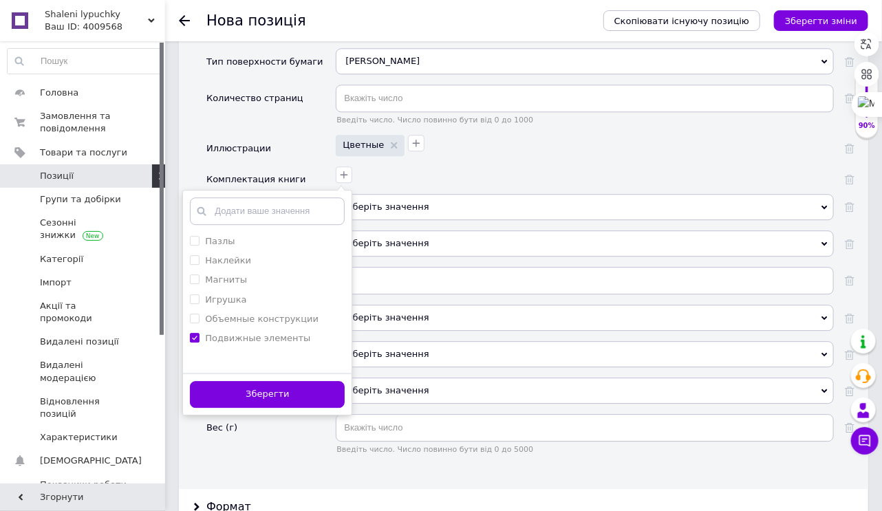
scroll to position [1541, 0]
click at [294, 389] on button "Зберегти" at bounding box center [267, 393] width 155 height 27
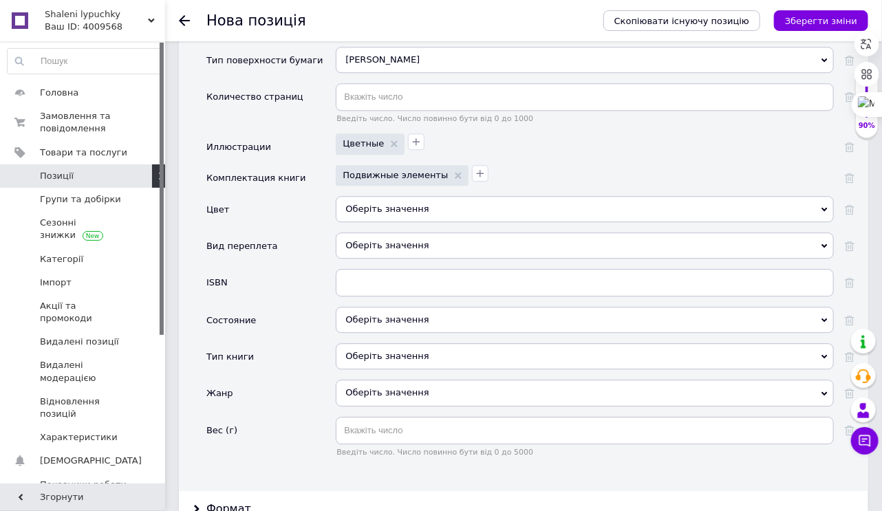
click at [410, 202] on div "Оберіть значення" at bounding box center [585, 209] width 498 height 26
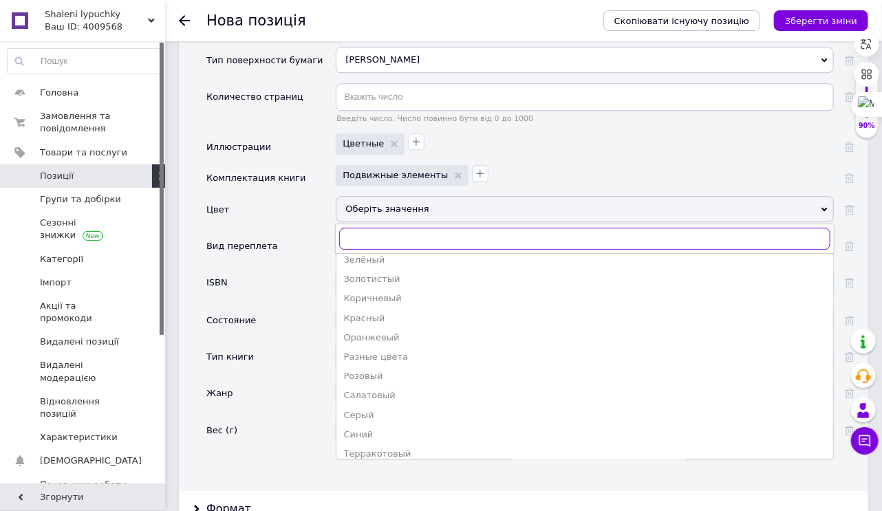
scroll to position [165, 0]
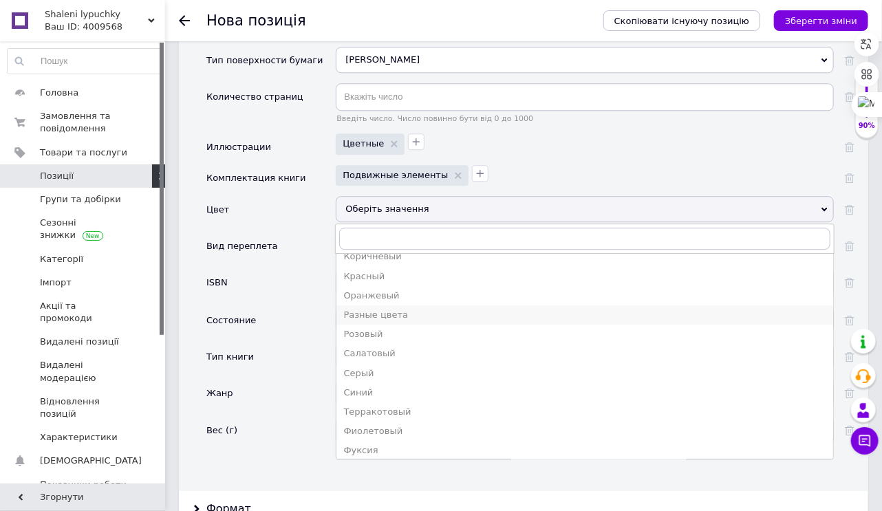
click at [385, 311] on div "Разные цвета" at bounding box center [584, 315] width 483 height 12
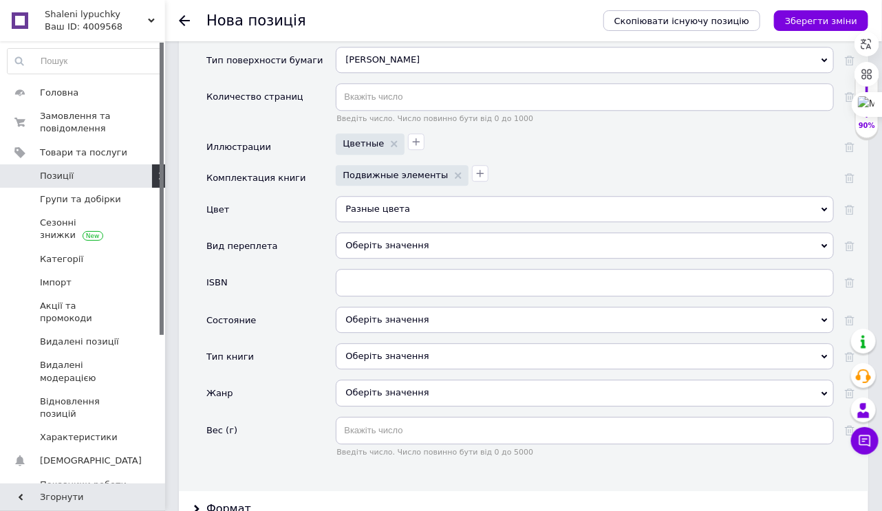
click at [418, 237] on div "Оберіть значення" at bounding box center [585, 246] width 498 height 26
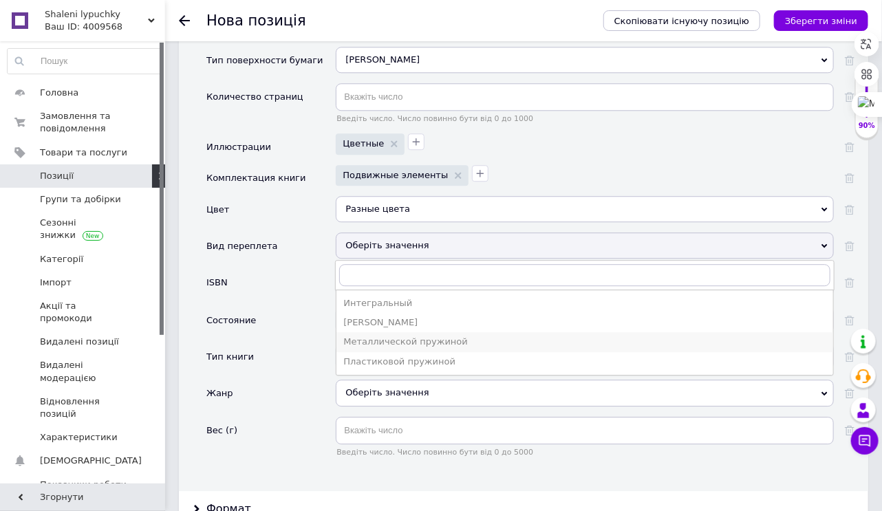
click at [410, 337] on div "Металлической пружиной" at bounding box center [584, 342] width 483 height 12
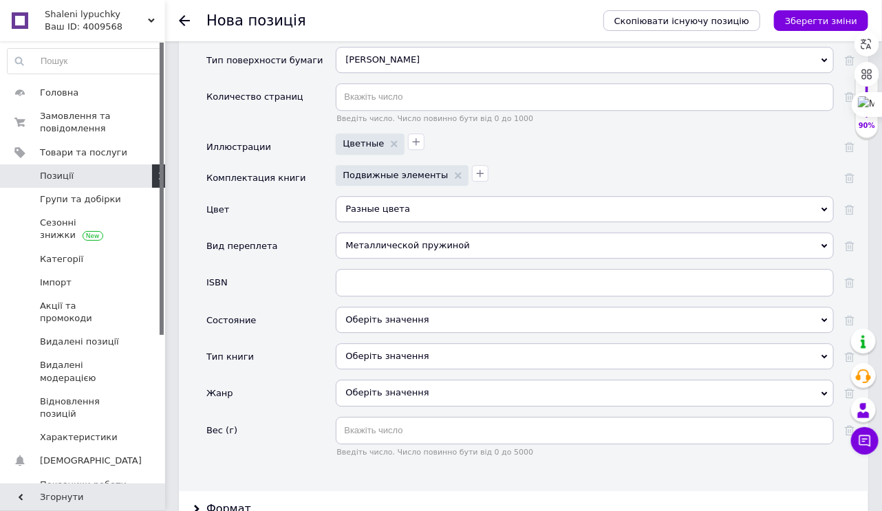
click at [405, 322] on div "Оберіть значення" at bounding box center [585, 320] width 498 height 26
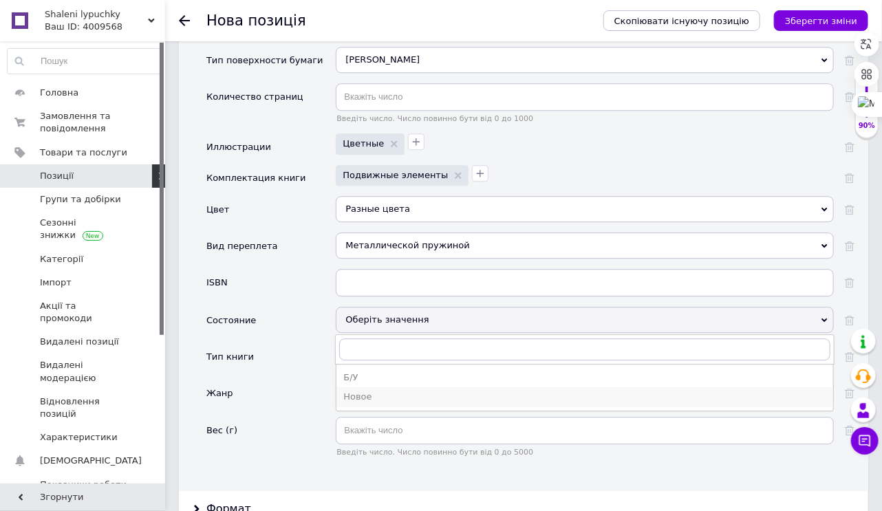
click at [368, 396] on div "Новое" at bounding box center [584, 397] width 483 height 12
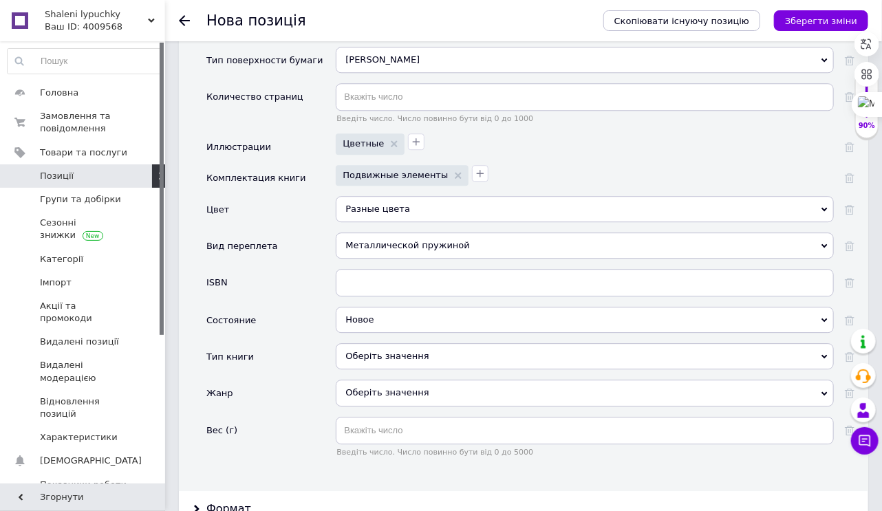
click at [377, 349] on div "Оберіть значення" at bounding box center [585, 356] width 498 height 26
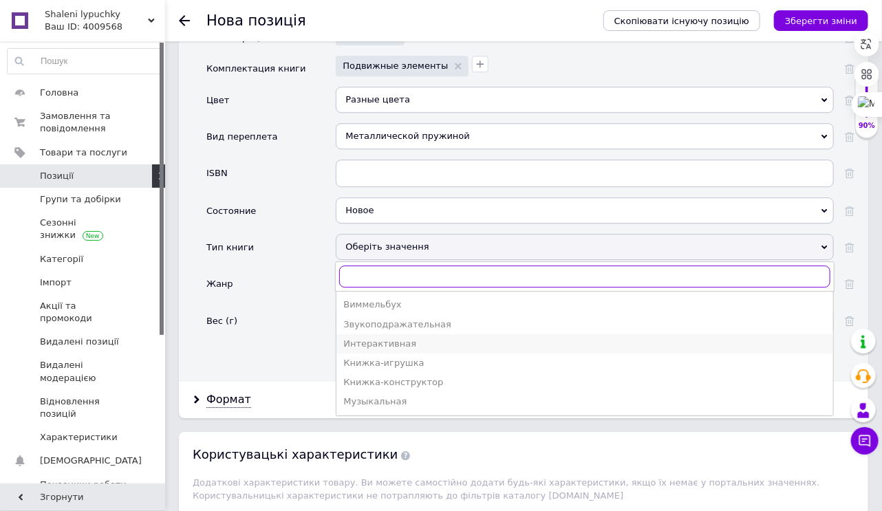
scroll to position [1652, 0]
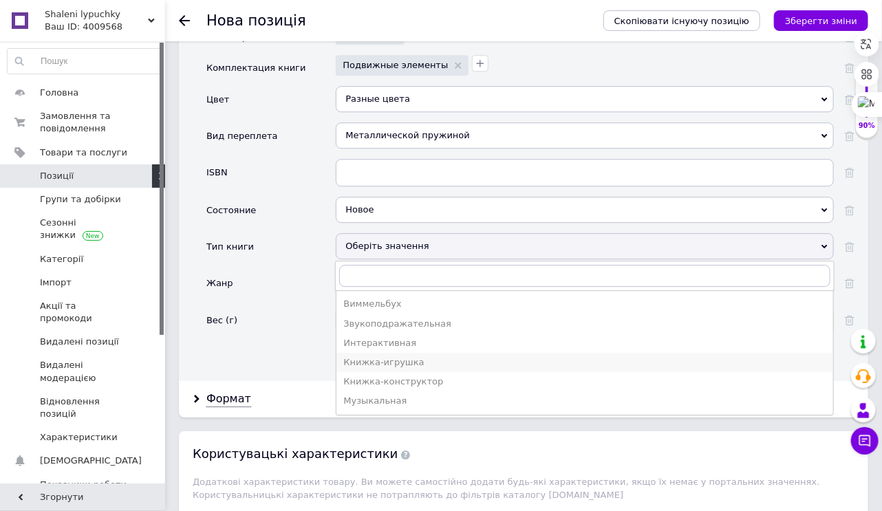
click at [377, 356] on div "Книжка-игрушка" at bounding box center [584, 362] width 483 height 12
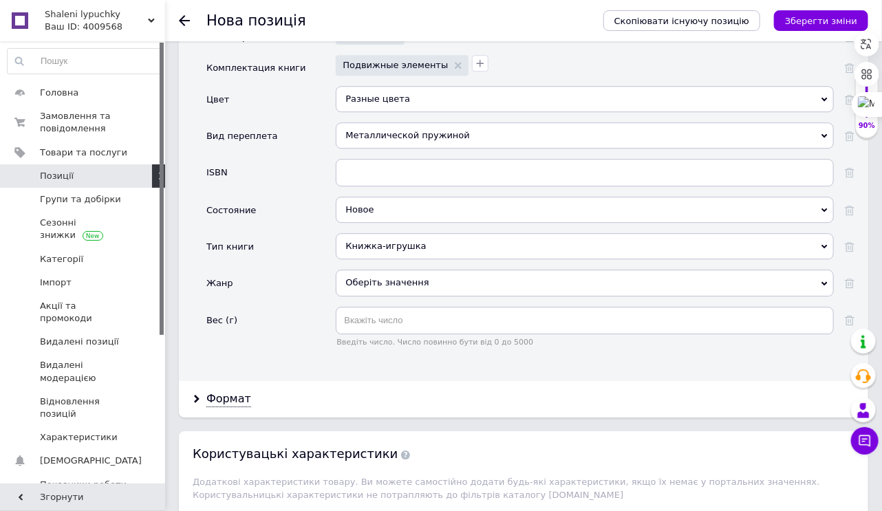
click at [365, 273] on div "Оберіть значення" at bounding box center [585, 283] width 498 height 26
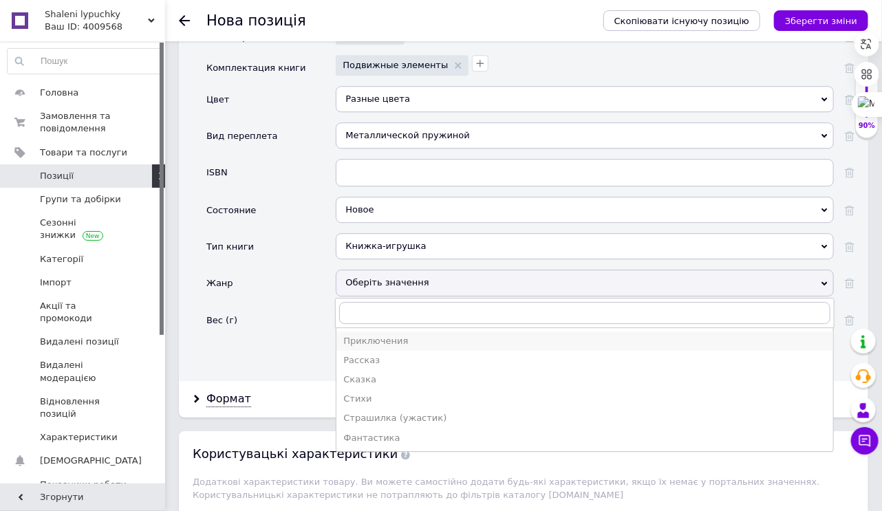
click at [374, 335] on div "Приключения" at bounding box center [584, 341] width 483 height 12
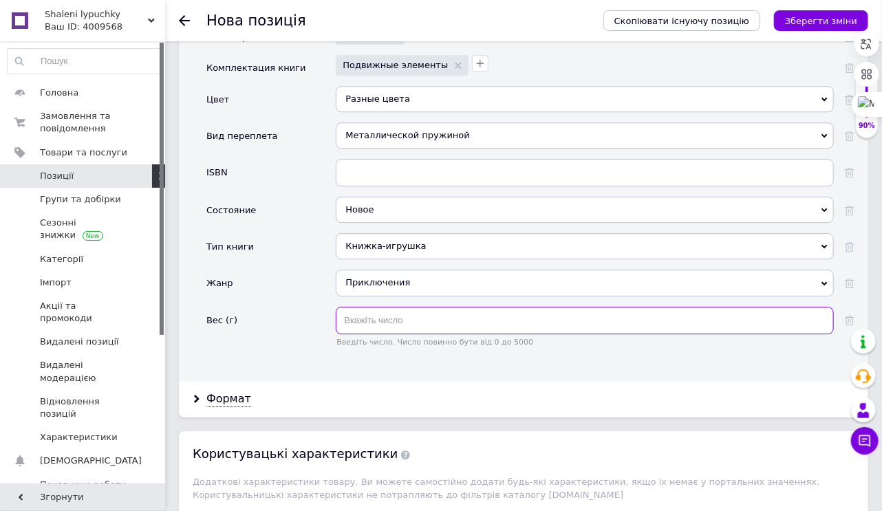
click at [370, 314] on input "text" at bounding box center [585, 321] width 498 height 28
type input "250"
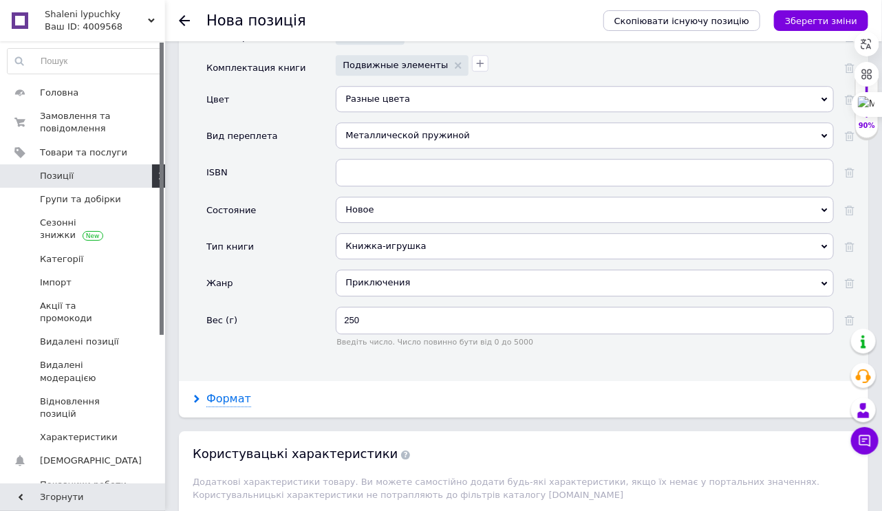
click at [239, 392] on div "Формат" at bounding box center [228, 400] width 45 height 16
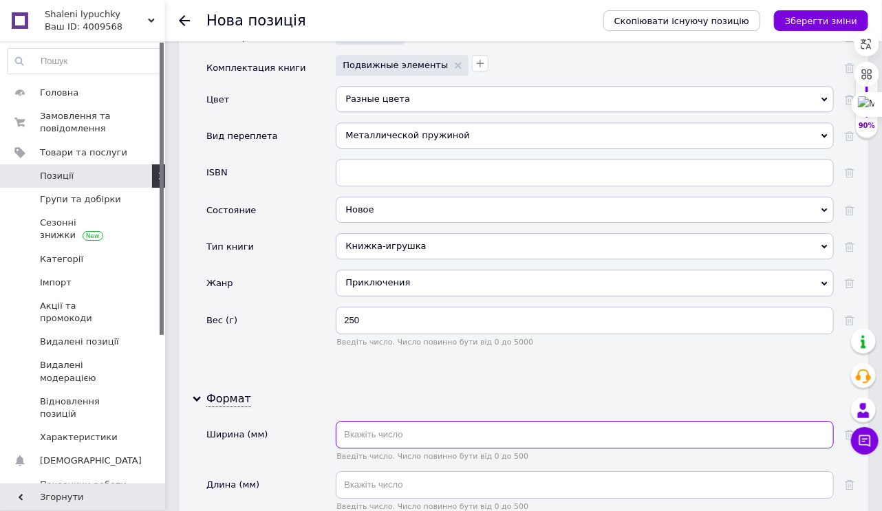
click at [429, 424] on input "text" at bounding box center [585, 435] width 498 height 28
type input "21"
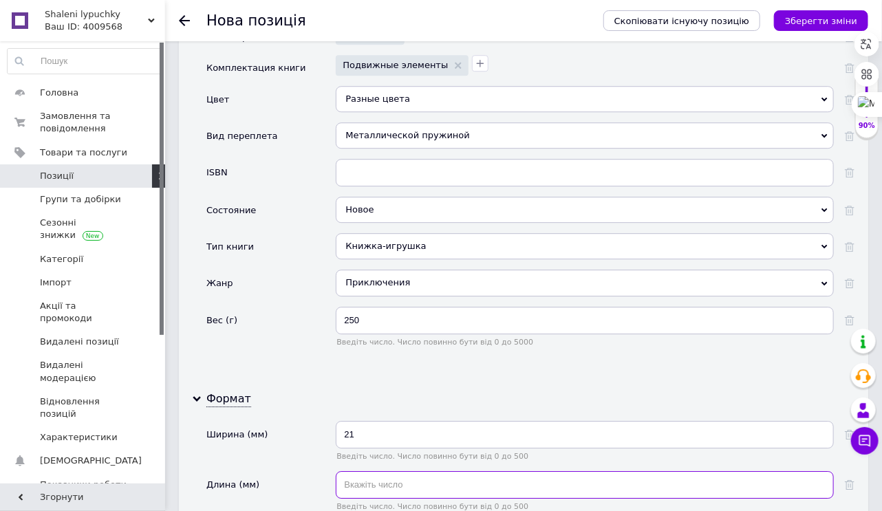
click at [382, 471] on input "text" at bounding box center [585, 485] width 498 height 28
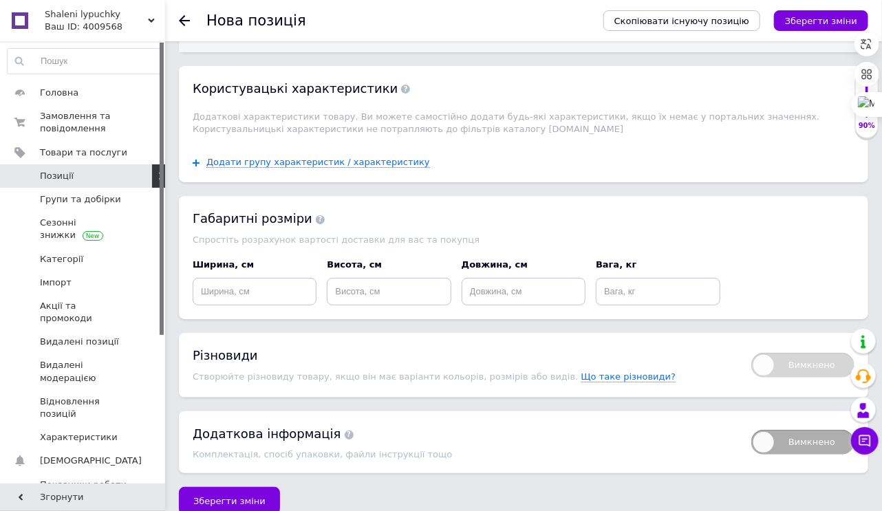
scroll to position [2147, 0]
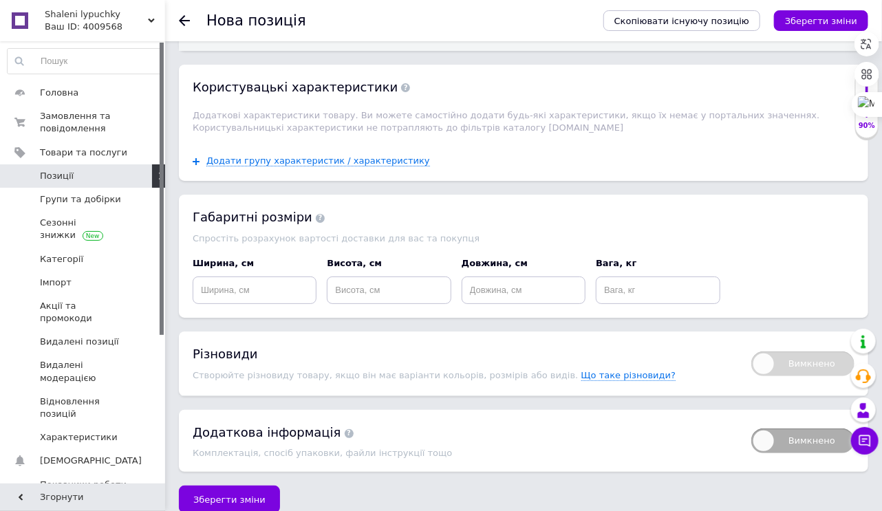
type input "21"
click at [236, 285] on input at bounding box center [255, 291] width 124 height 28
type input "24"
click at [340, 289] on input at bounding box center [389, 291] width 124 height 28
type input "7"
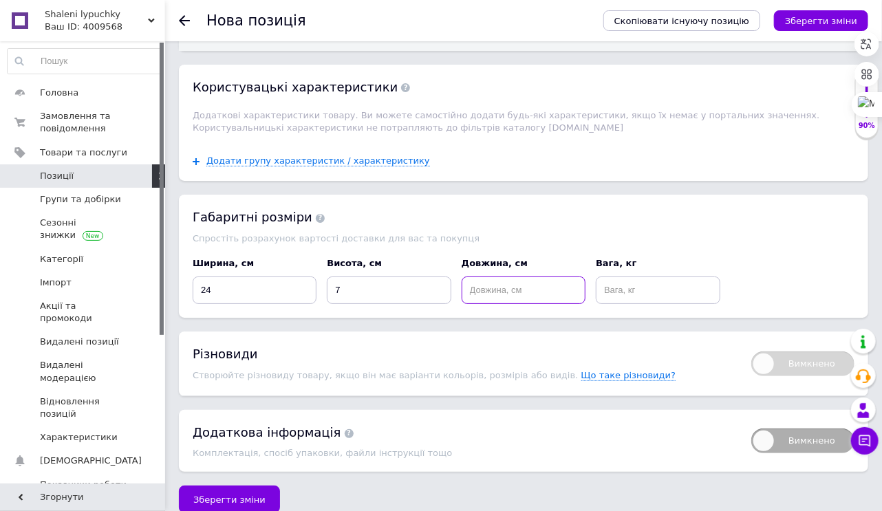
drag, startPoint x: 500, startPoint y: 270, endPoint x: 493, endPoint y: 293, distance: 23.5
click at [500, 281] on input at bounding box center [524, 291] width 124 height 28
type input "34"
click at [641, 288] on input at bounding box center [658, 291] width 124 height 28
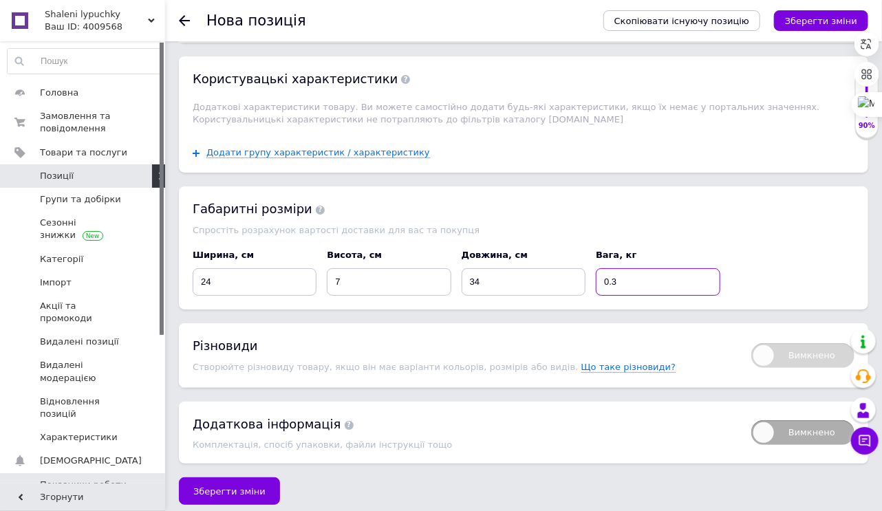
scroll to position [2158, 0]
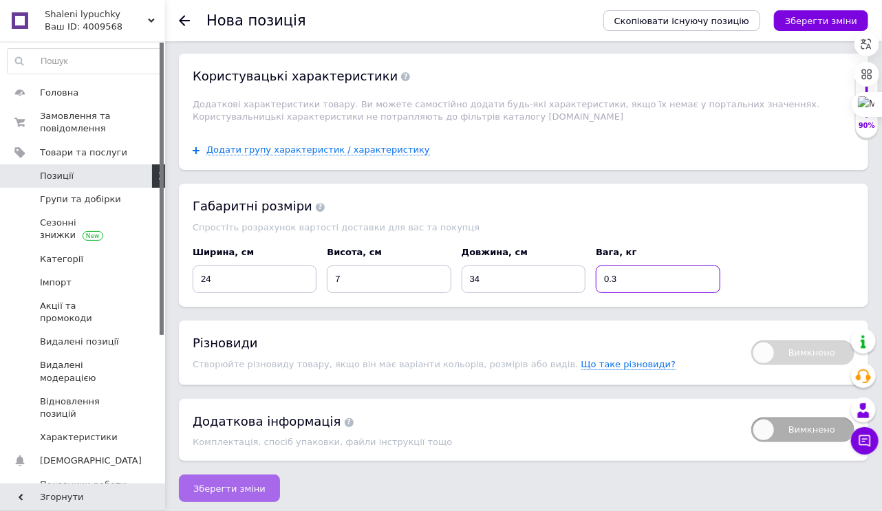
type input "0.3"
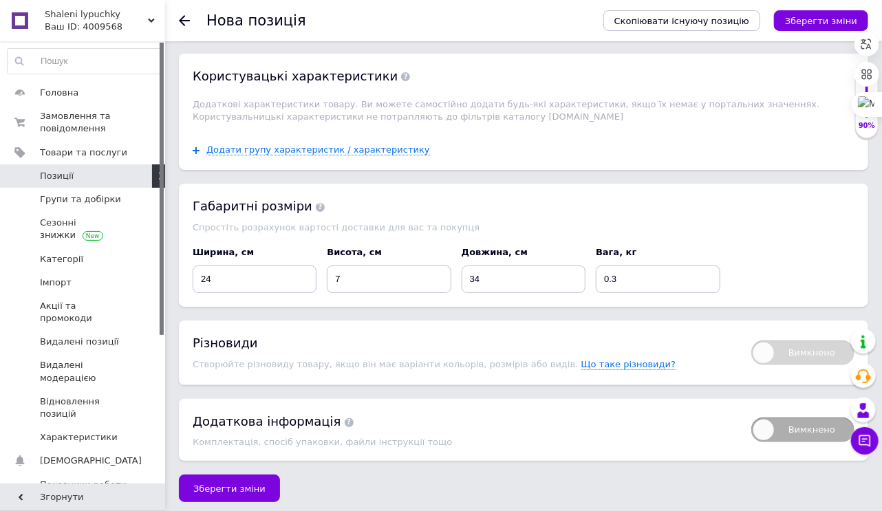
click at [194, 487] on span "Зберегти зміни" at bounding box center [229, 489] width 72 height 10
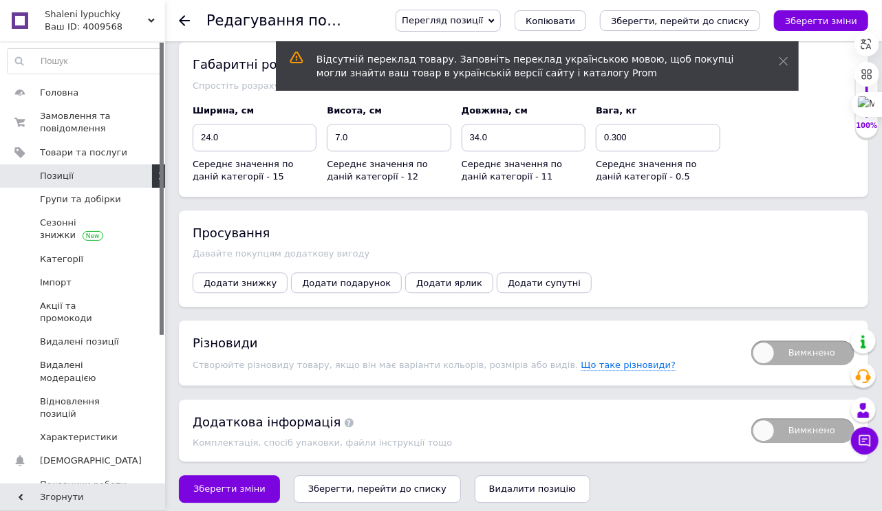
scroll to position [1422, 0]
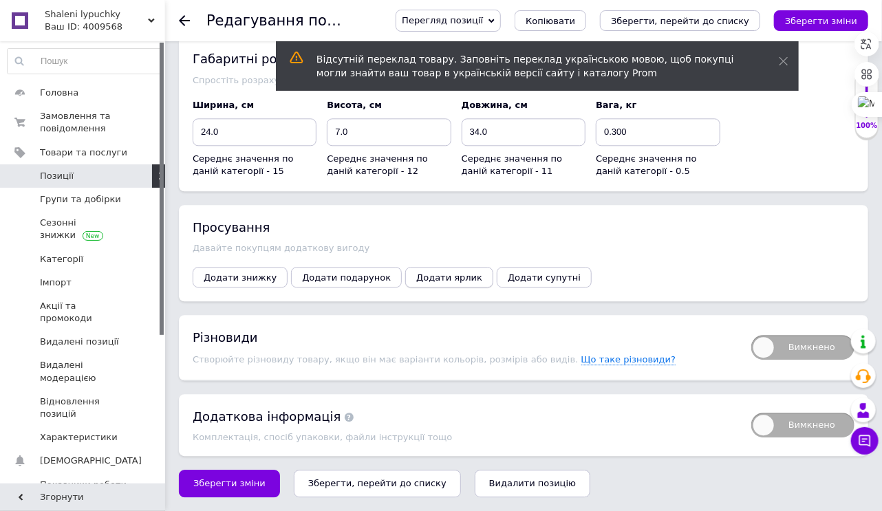
click at [430, 278] on span "Додати ярлик" at bounding box center [449, 278] width 66 height 10
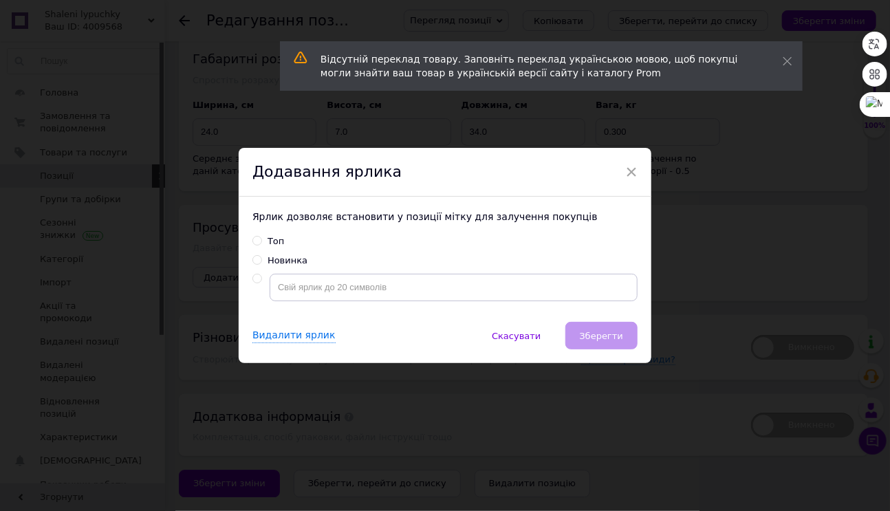
click at [254, 236] on input "Топ" at bounding box center [257, 240] width 9 height 9
radio input "true"
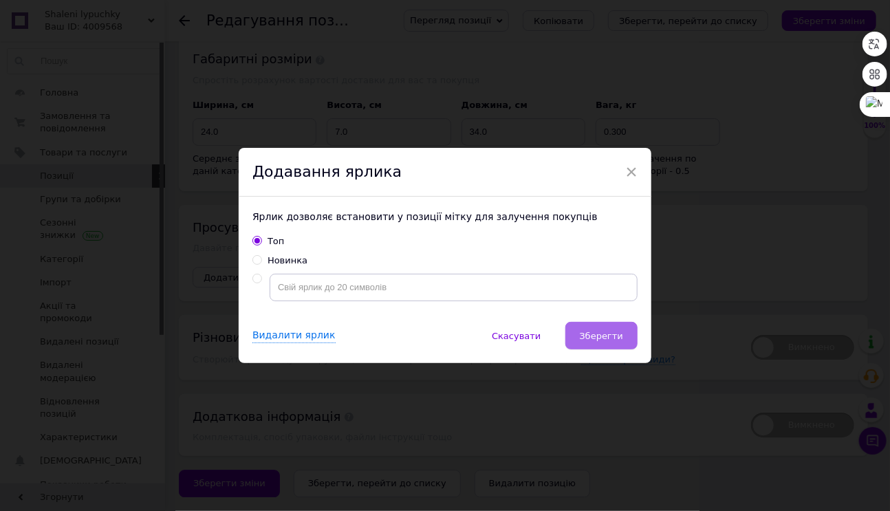
click at [615, 343] on button "Зберегти" at bounding box center [602, 336] width 72 height 28
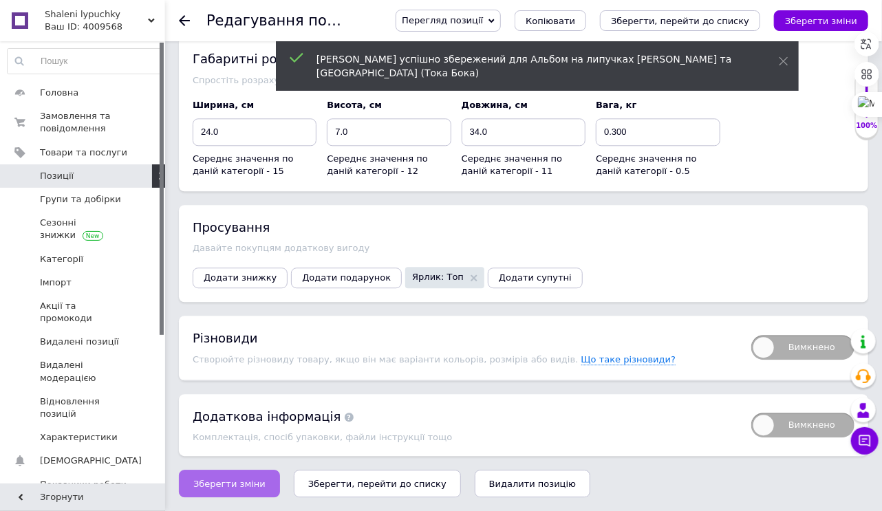
click at [232, 479] on span "Зберегти зміни" at bounding box center [229, 484] width 72 height 10
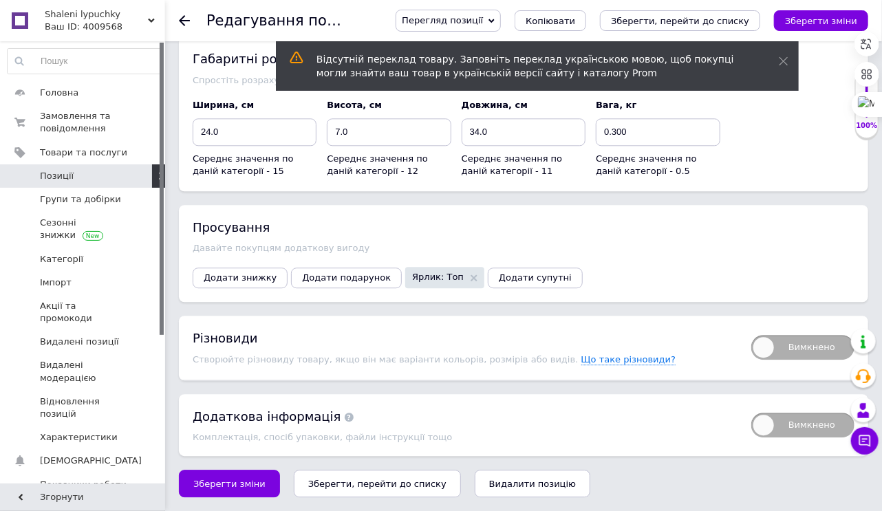
click at [78, 171] on span "Позиції" at bounding box center [83, 176] width 87 height 12
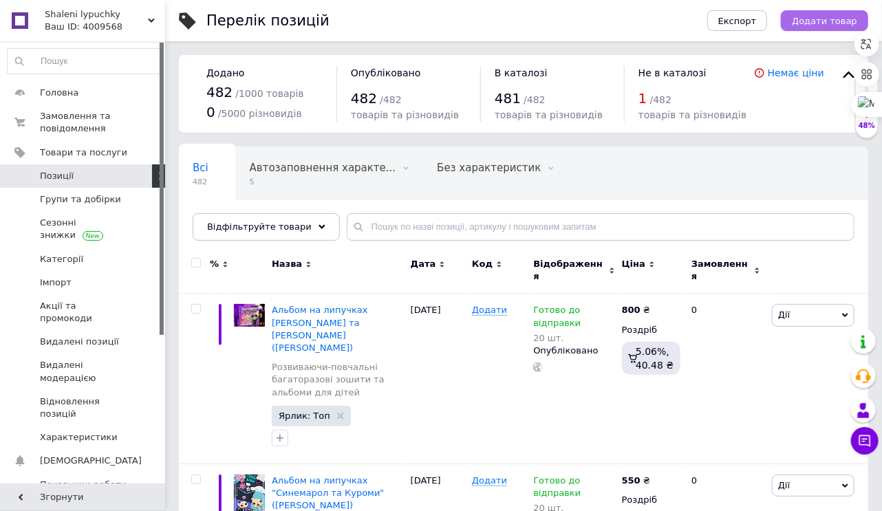
click at [821, 19] on span "Додати товар" at bounding box center [824, 21] width 65 height 10
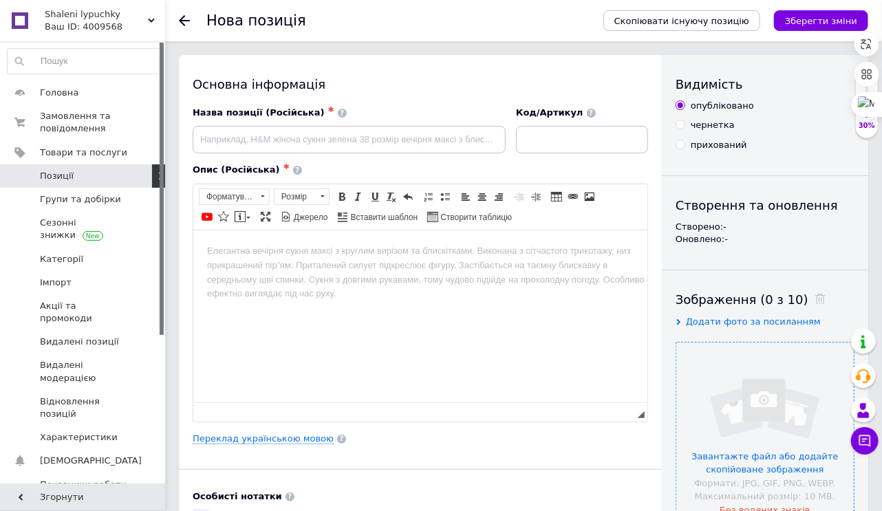
click at [758, 464] on input "file" at bounding box center [765, 432] width 178 height 178
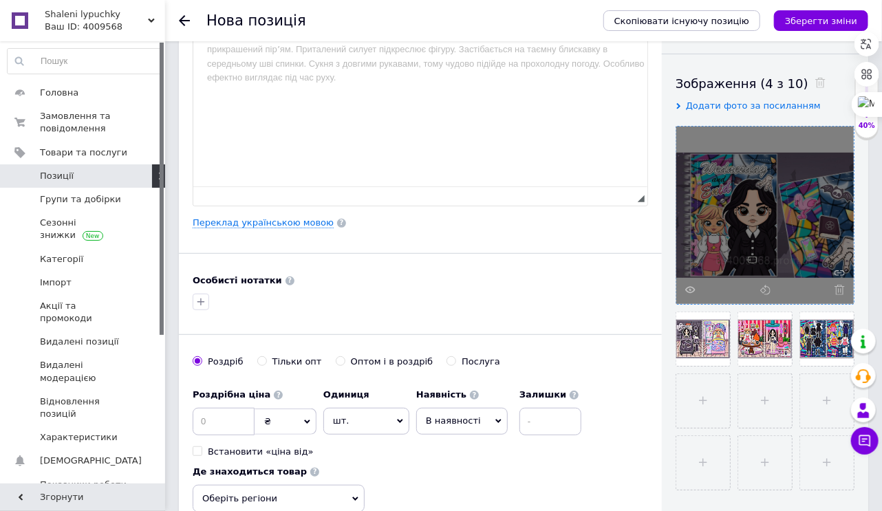
scroll to position [330, 0]
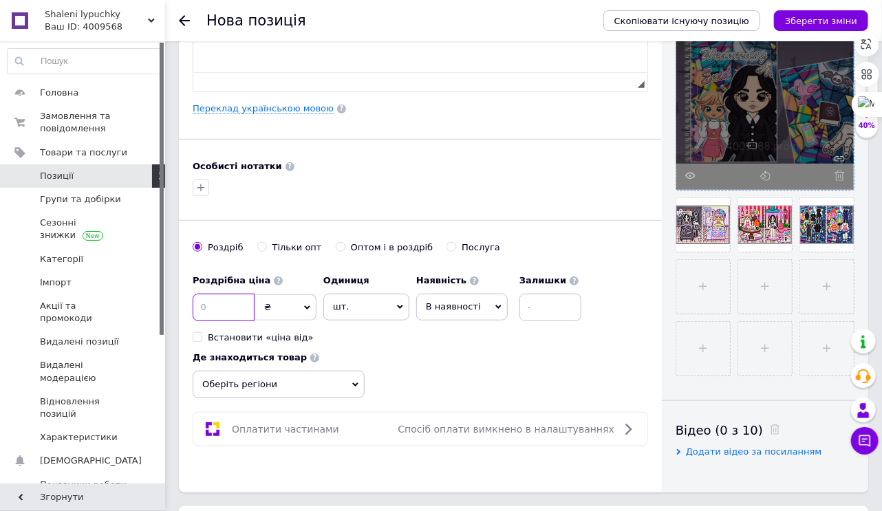
click at [227, 308] on input at bounding box center [224, 308] width 62 height 28
type input "585"
click at [537, 305] on input at bounding box center [551, 308] width 62 height 28
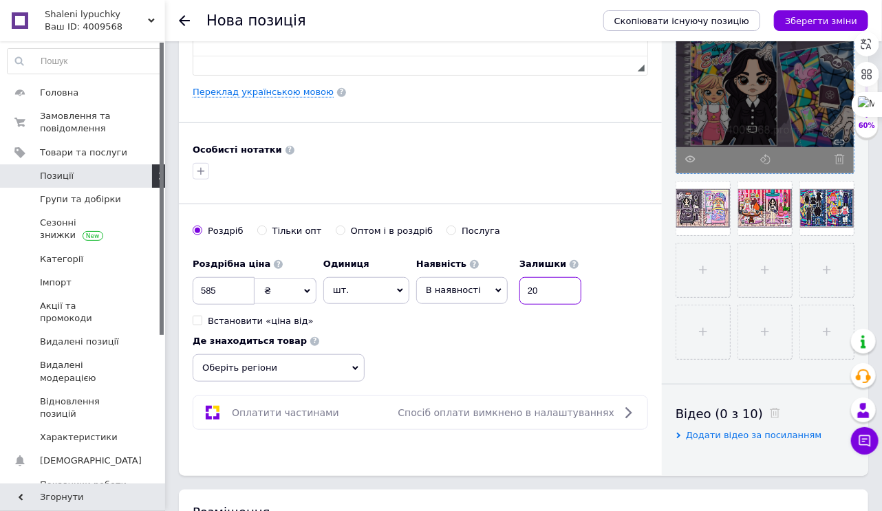
scroll to position [440, 0]
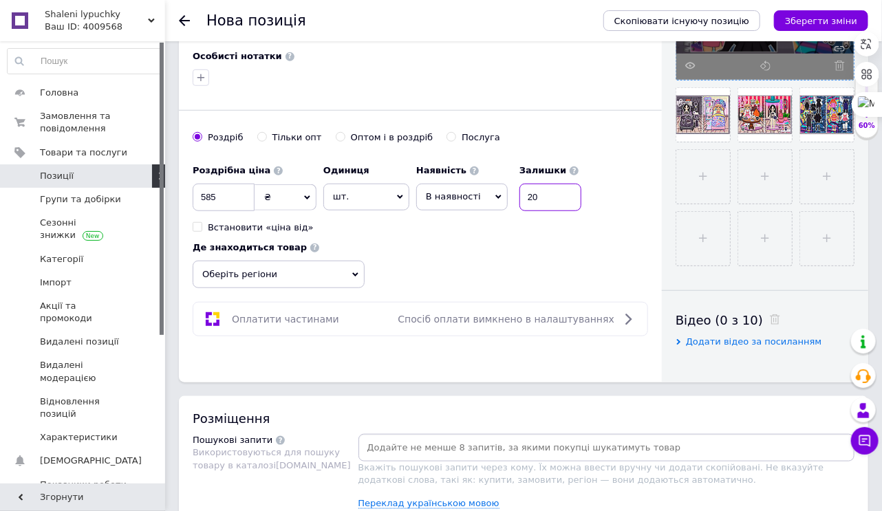
type input "20"
click at [433, 206] on span "В наявності" at bounding box center [462, 197] width 92 height 26
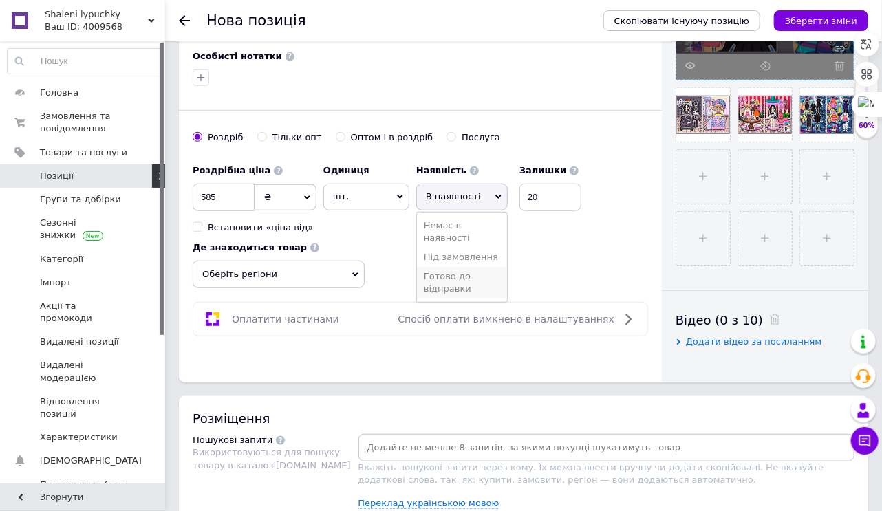
click at [433, 279] on li "Готово до відправки" at bounding box center [462, 283] width 90 height 32
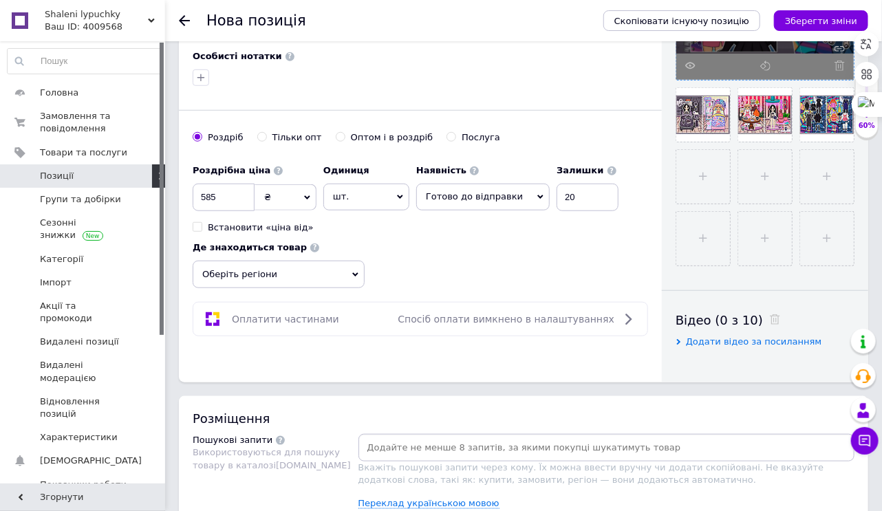
click at [324, 275] on span "Оберіть регіони" at bounding box center [279, 275] width 172 height 28
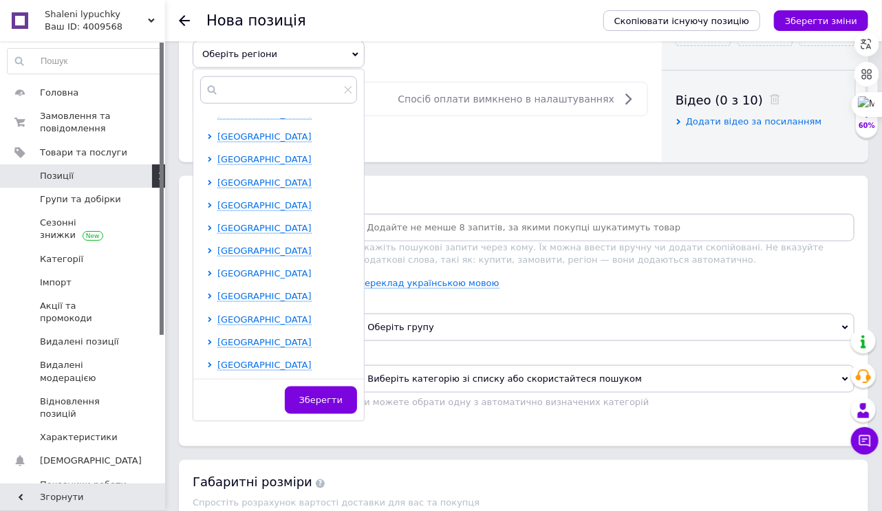
scroll to position [661, 0]
click at [242, 92] on input "text" at bounding box center [278, 90] width 157 height 28
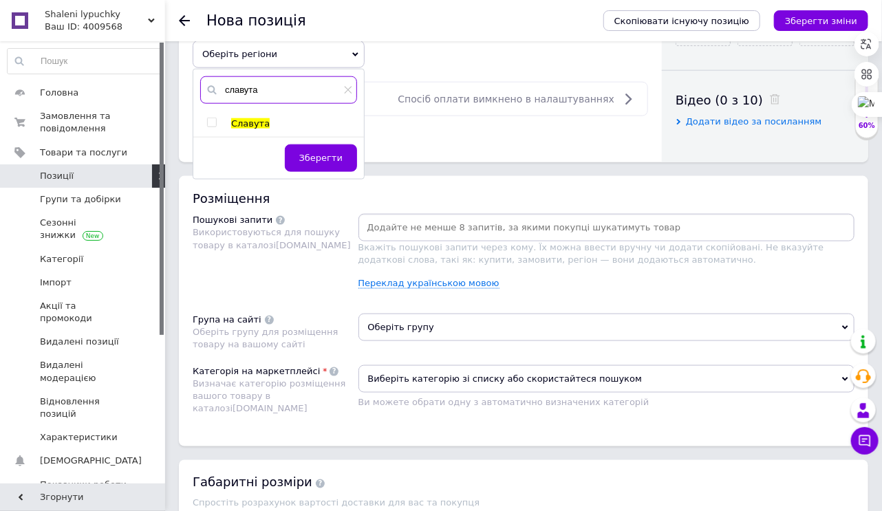
type input "славута"
click at [212, 118] on input "checkbox" at bounding box center [211, 122] width 9 height 9
checkbox input "true"
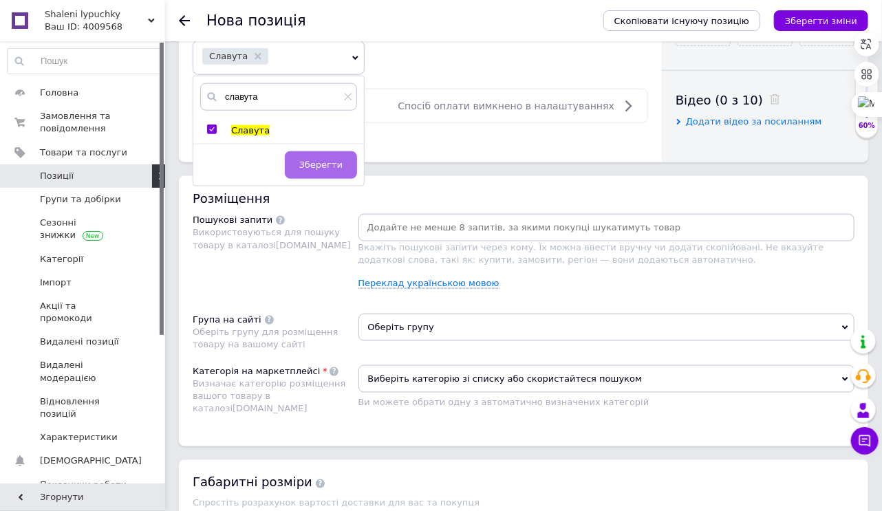
click at [319, 165] on span "Зберегти" at bounding box center [320, 165] width 43 height 10
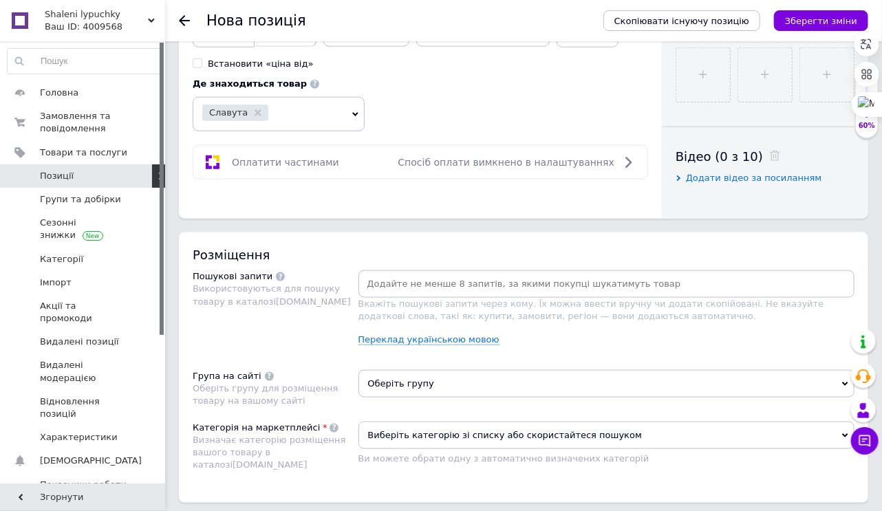
scroll to position [551, 0]
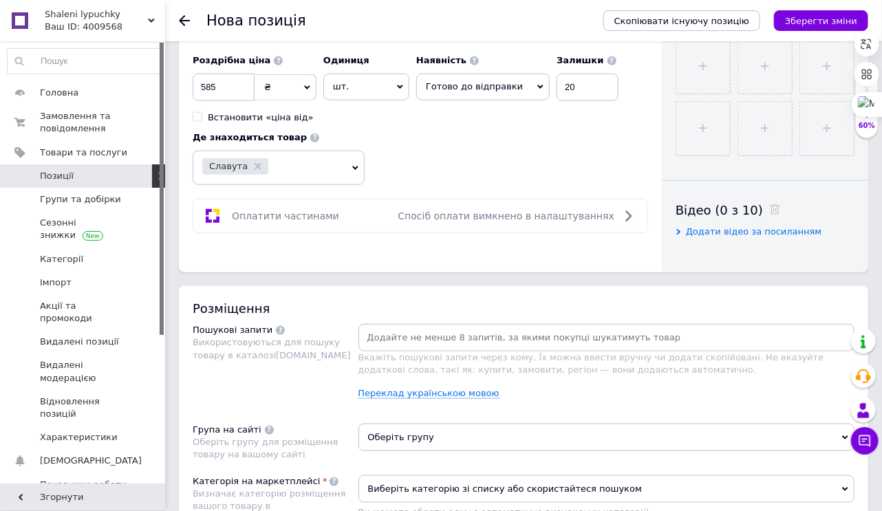
click at [385, 337] on input at bounding box center [606, 338] width 491 height 21
type input "альбом на млипучках"
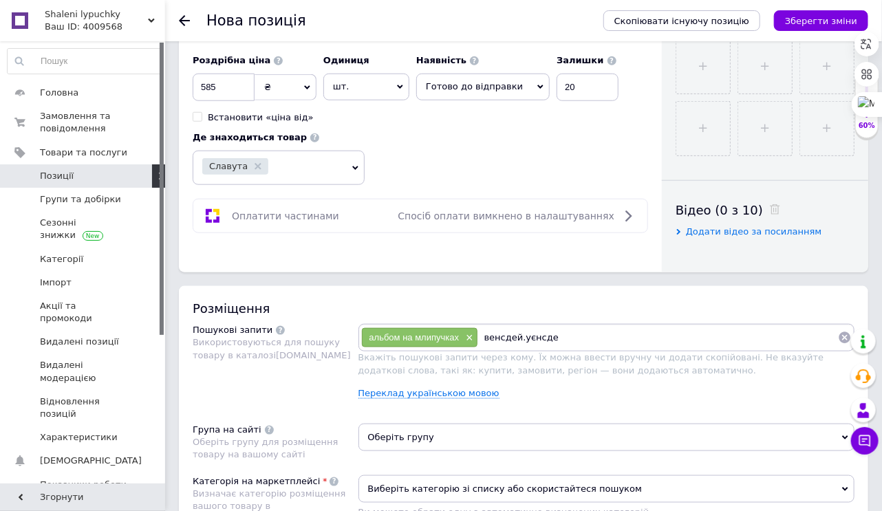
type input "венсдей.уєнсдей"
type input "єнід"
type input "тока бока"
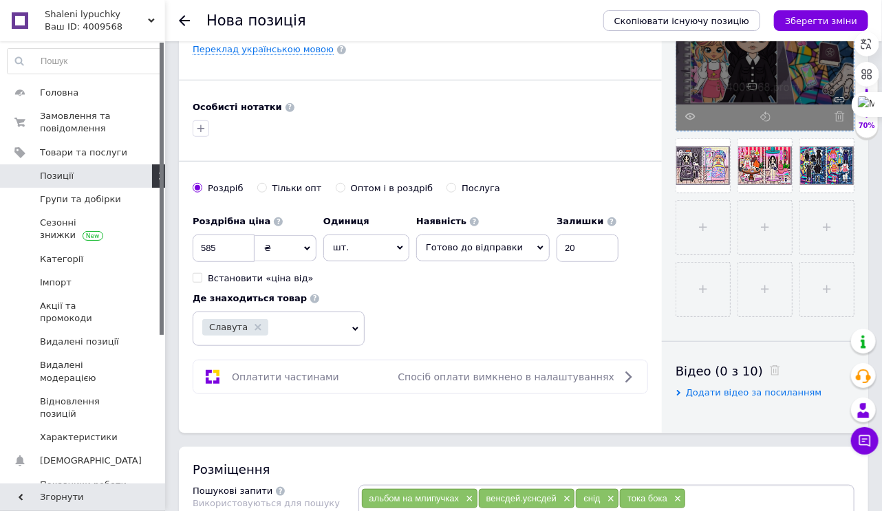
scroll to position [385, 0]
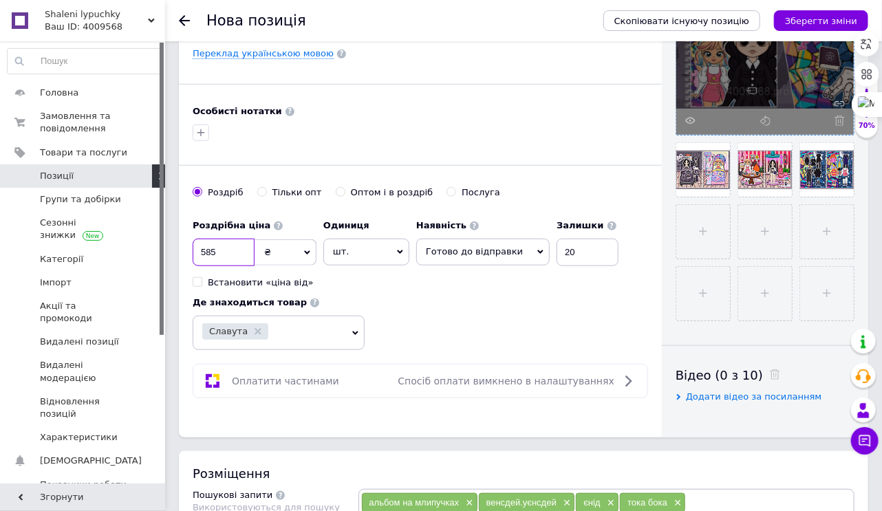
click at [233, 247] on input "585" at bounding box center [224, 253] width 62 height 28
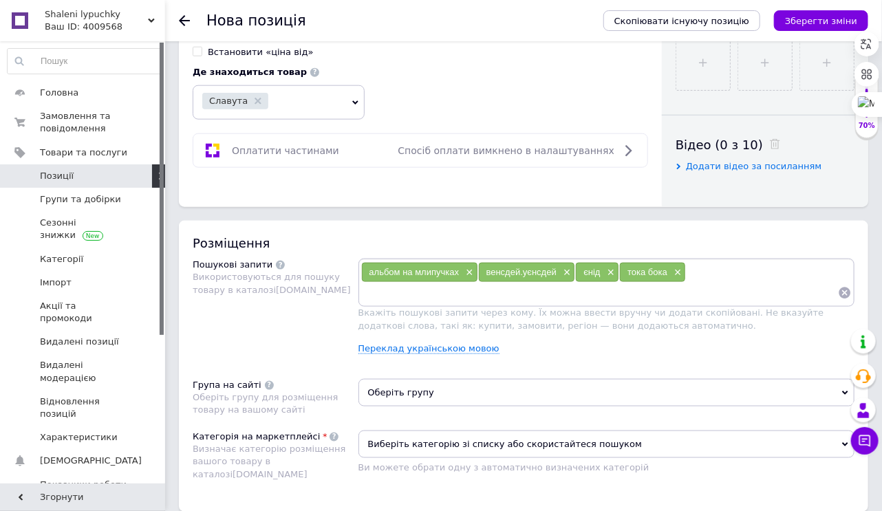
scroll to position [716, 0]
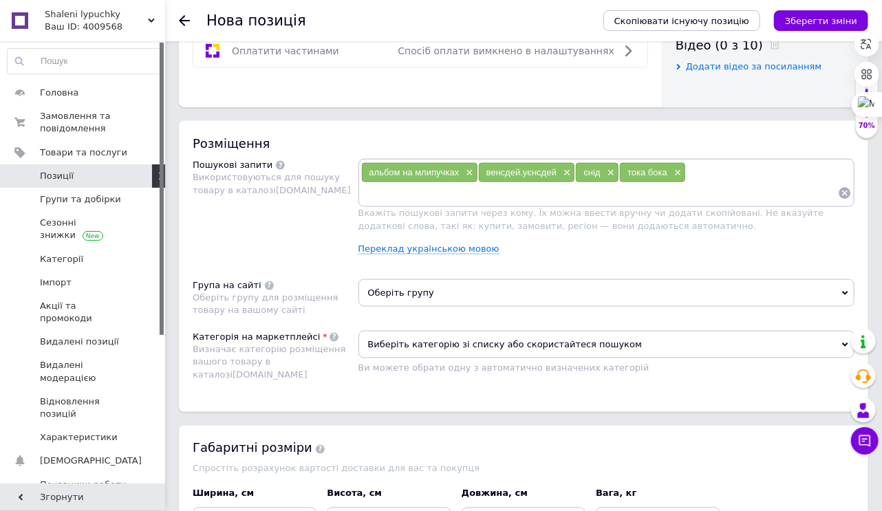
type input "500"
click at [694, 172] on div "альбом на млипучках × венсдей.уєнсдей × єнід × тока бока ×" at bounding box center [606, 182] width 491 height 41
click at [367, 191] on input at bounding box center [600, 193] width 478 height 21
type input "альбом на липучках тока бока венсдей"
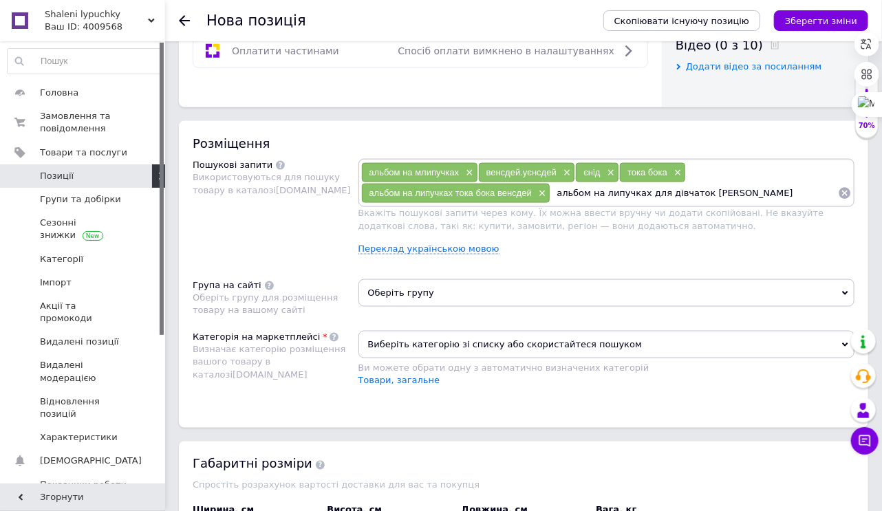
type input "альбом на липучках для дівчаток [PERSON_NAME]"
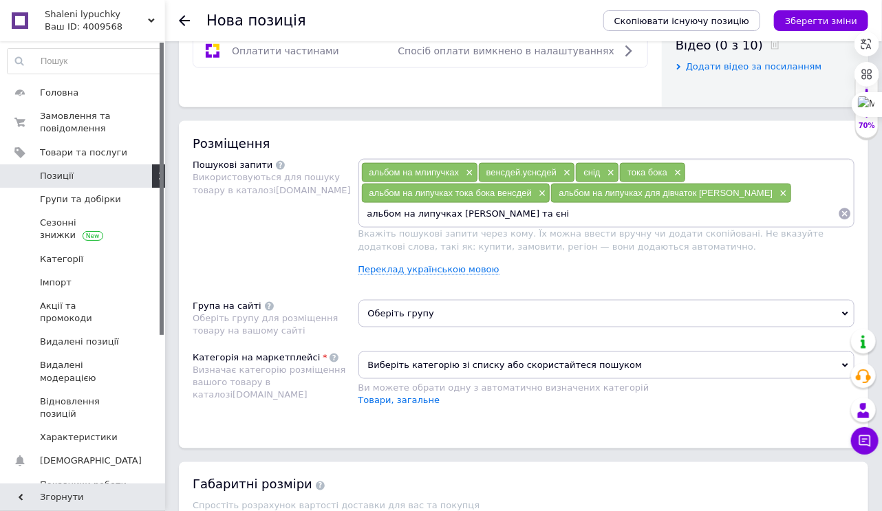
type input "альбом на липучках [PERSON_NAME] та єнід"
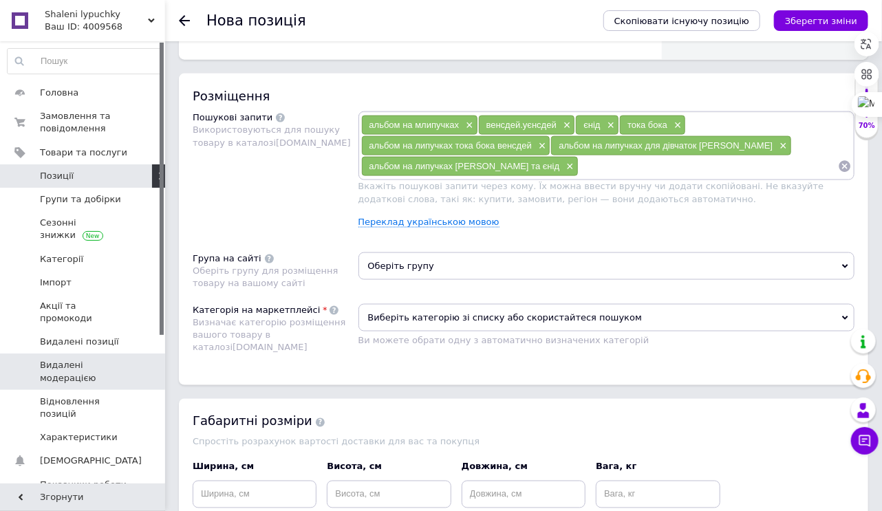
scroll to position [826, 0]
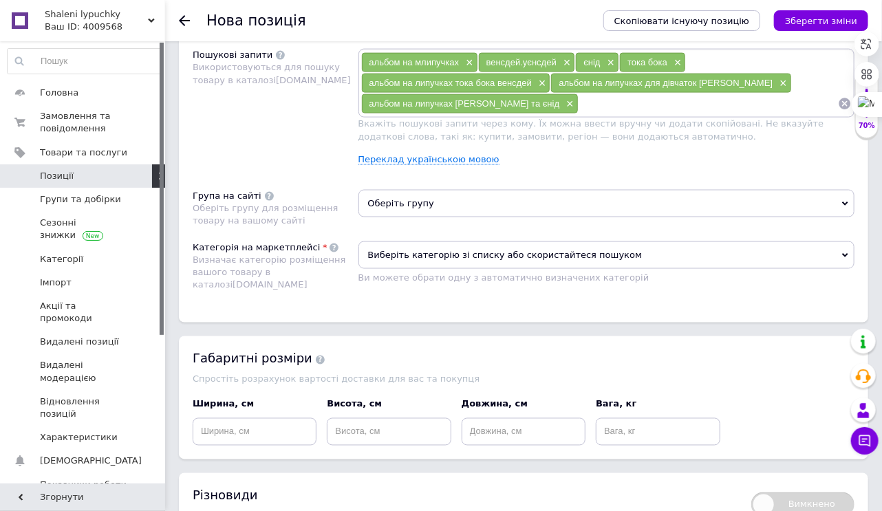
click at [468, 193] on span "Оберіть групу" at bounding box center [607, 204] width 497 height 28
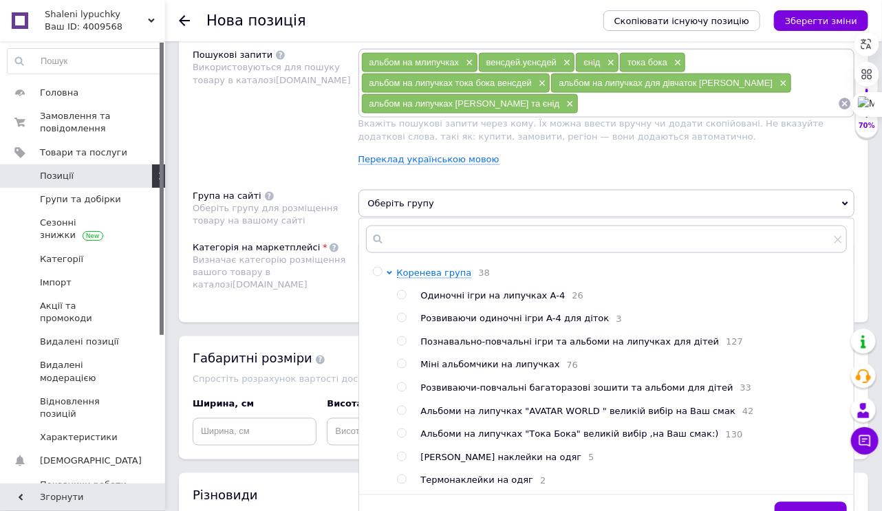
click at [403, 391] on input "radio" at bounding box center [401, 387] width 9 height 9
radio input "true"
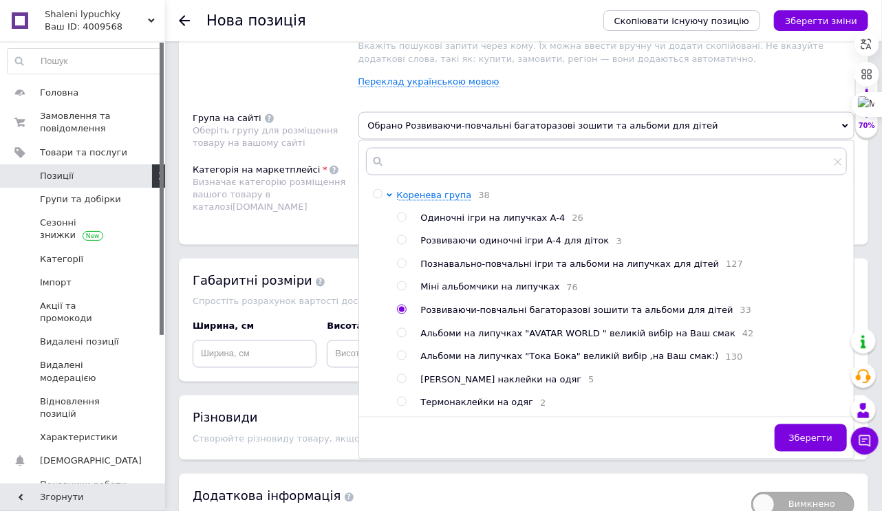
scroll to position [983, 0]
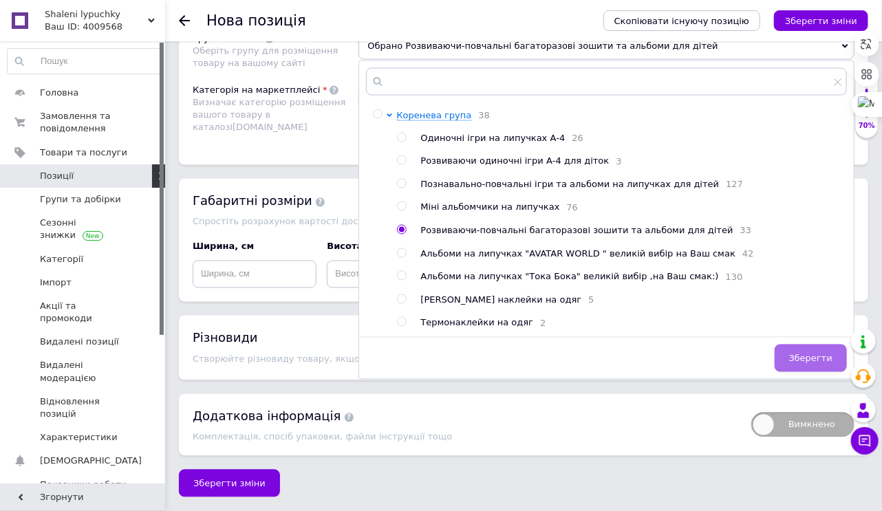
click at [811, 364] on span "Зберегти" at bounding box center [810, 359] width 43 height 10
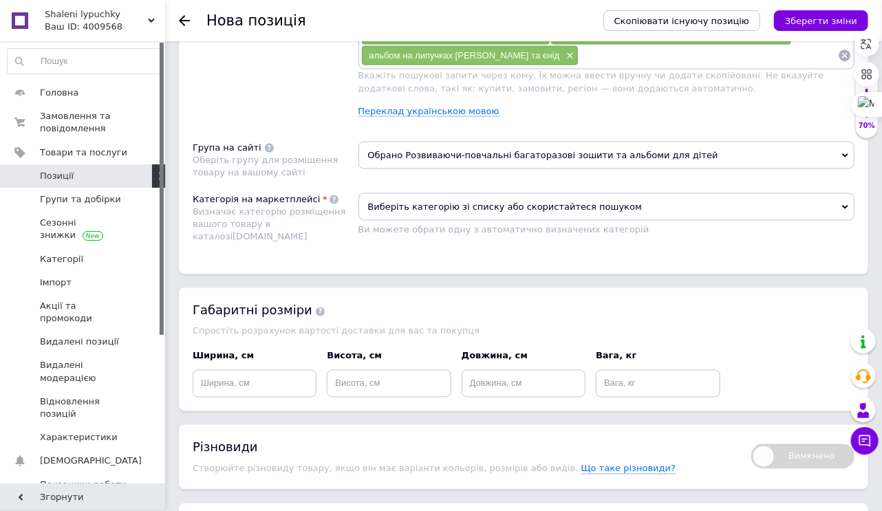
scroll to position [873, 0]
click at [484, 211] on span "Виберіть категорію зі списку або скористайтеся пошуком" at bounding box center [607, 208] width 497 height 28
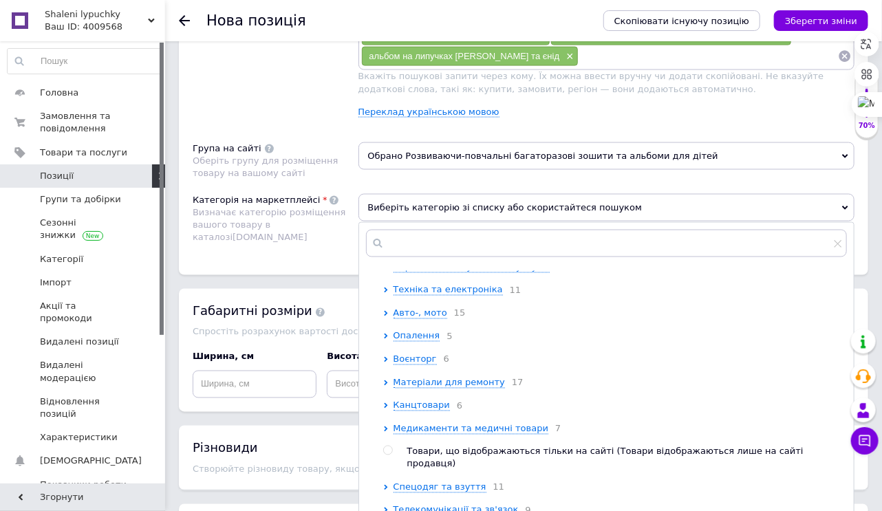
scroll to position [551, 0]
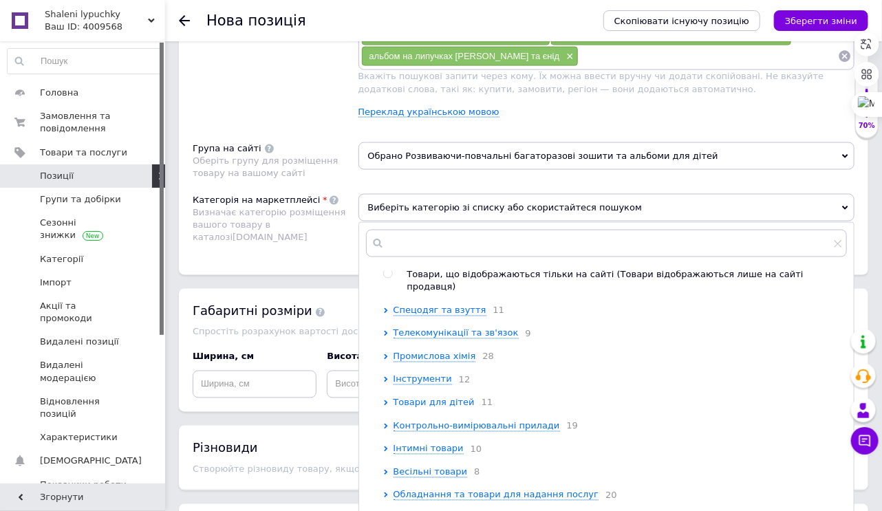
click at [448, 398] on span "Товари для дітей" at bounding box center [434, 403] width 81 height 10
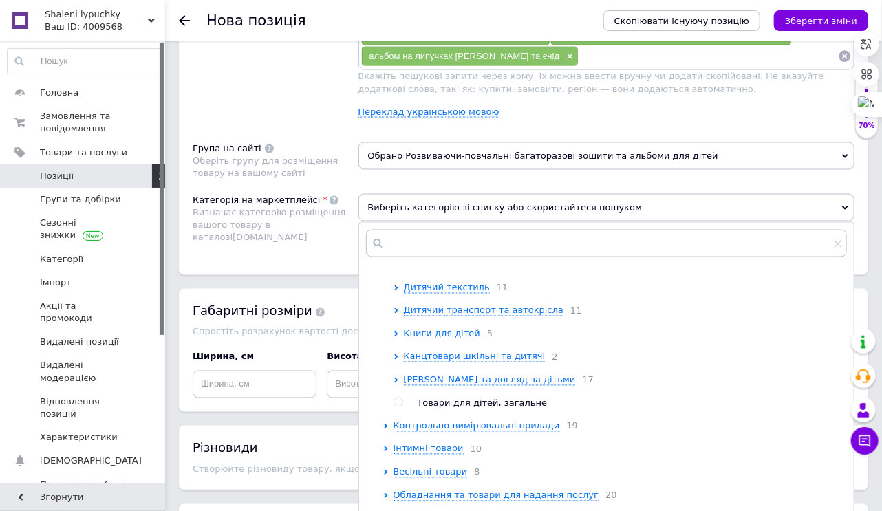
click at [464, 329] on span "Книги для дітей" at bounding box center [442, 334] width 76 height 11
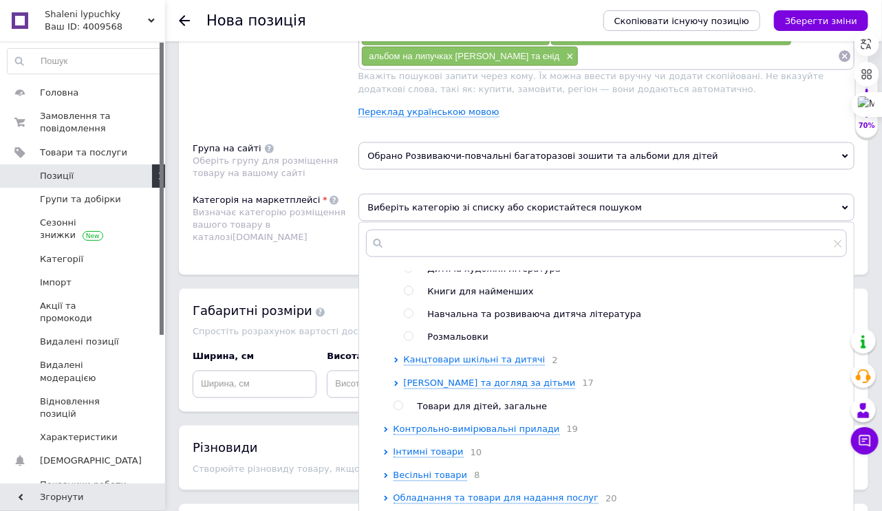
scroll to position [1079, 0]
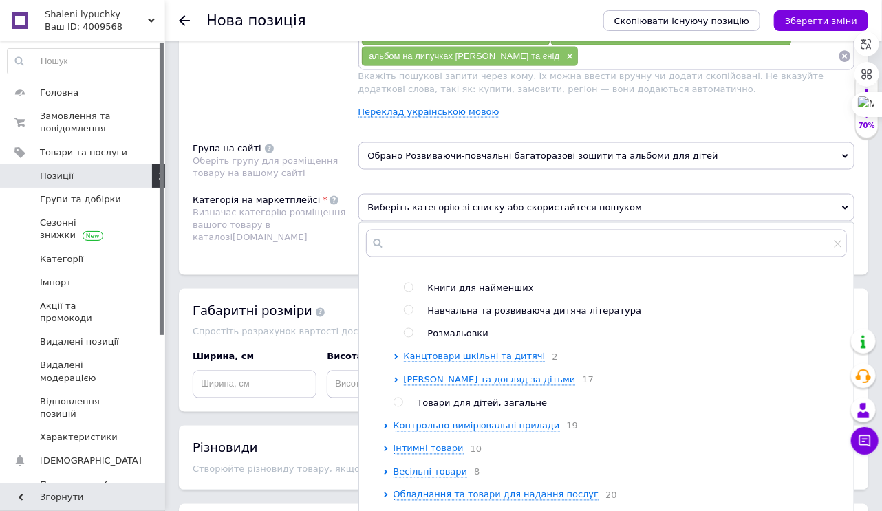
click at [408, 306] on input "radio" at bounding box center [408, 310] width 9 height 9
radio input "true"
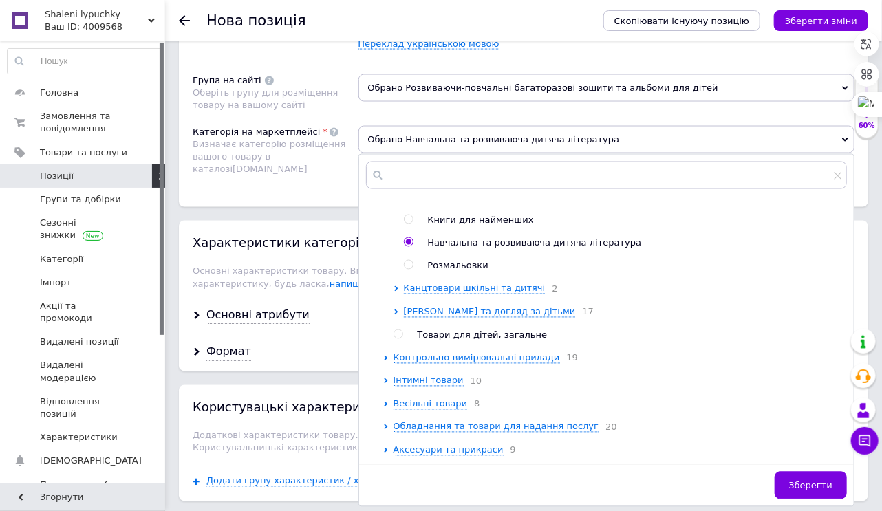
scroll to position [1093, 0]
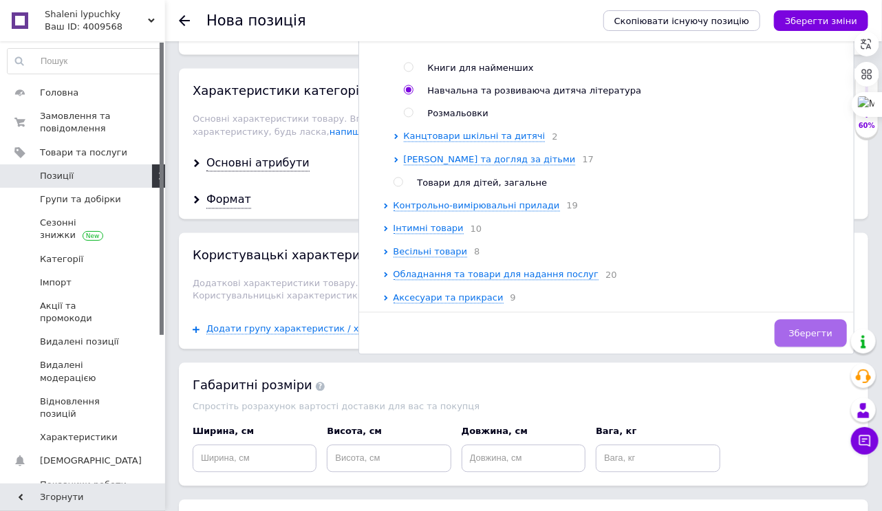
click at [818, 329] on span "Зберегти" at bounding box center [810, 334] width 43 height 10
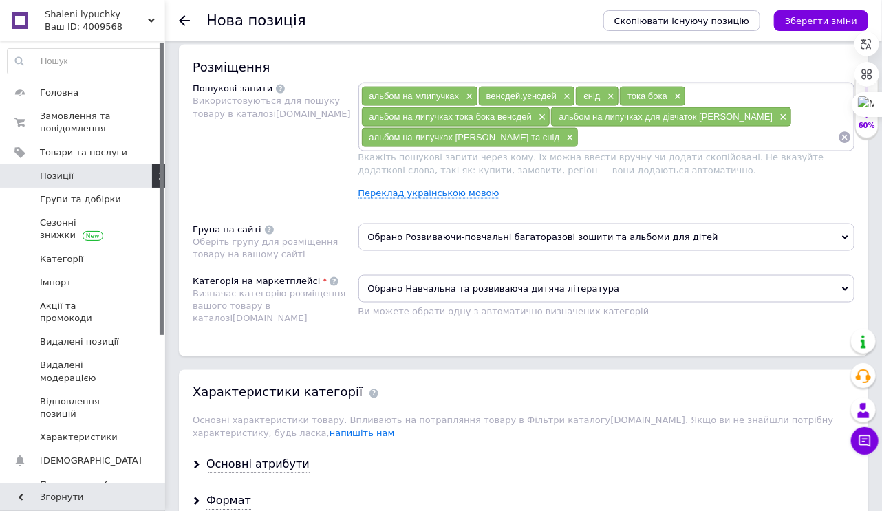
scroll to position [763, 0]
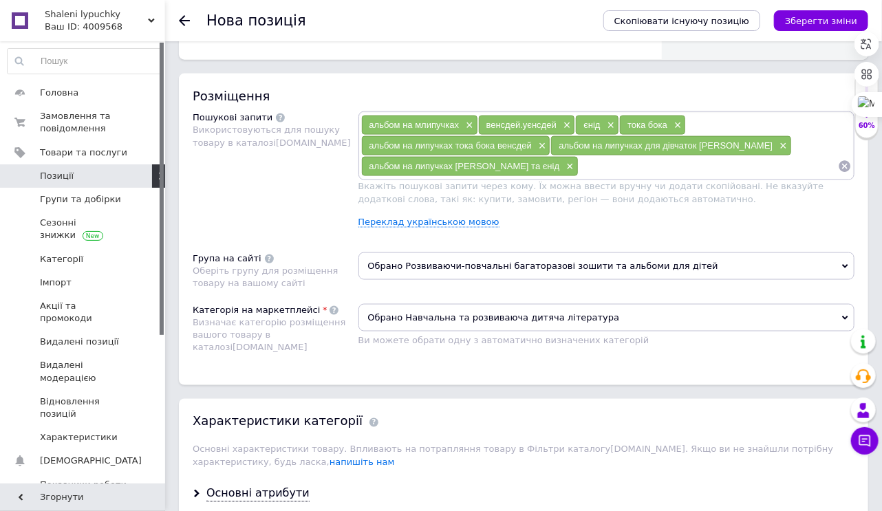
click at [506, 264] on span "Обрано Розвиваючи-повчальні багаторазові зошити та альбоми для дітей" at bounding box center [607, 267] width 497 height 28
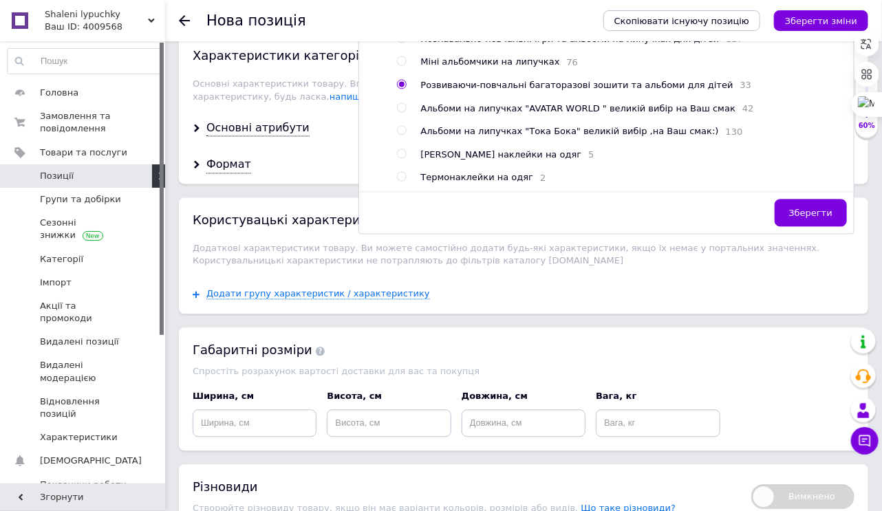
scroll to position [1259, 0]
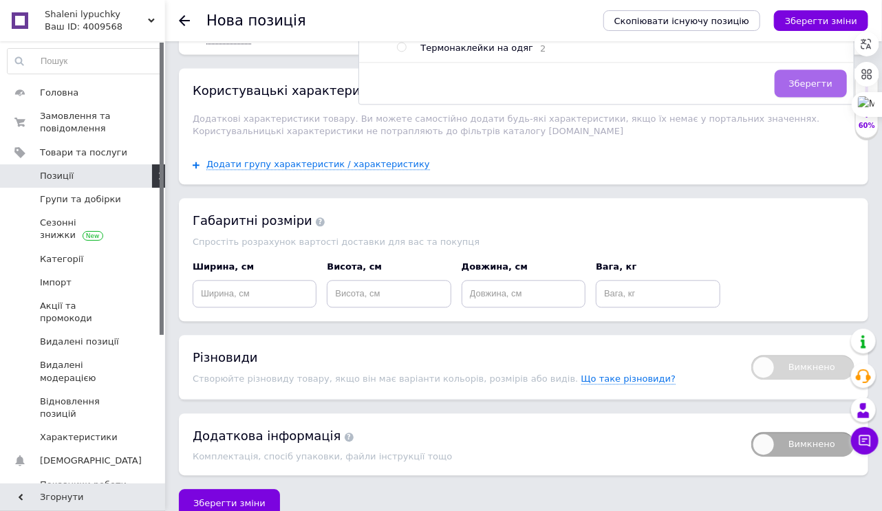
click at [806, 89] on span "Зберегти" at bounding box center [810, 83] width 43 height 10
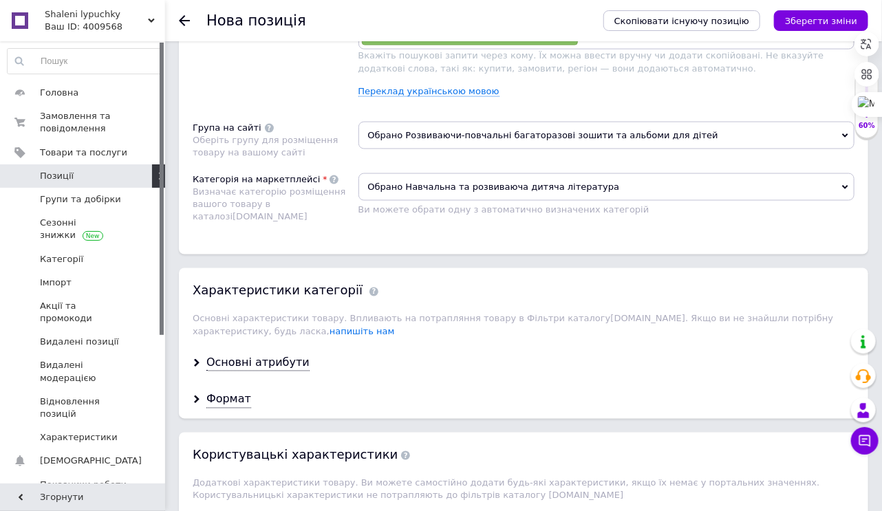
scroll to position [873, 0]
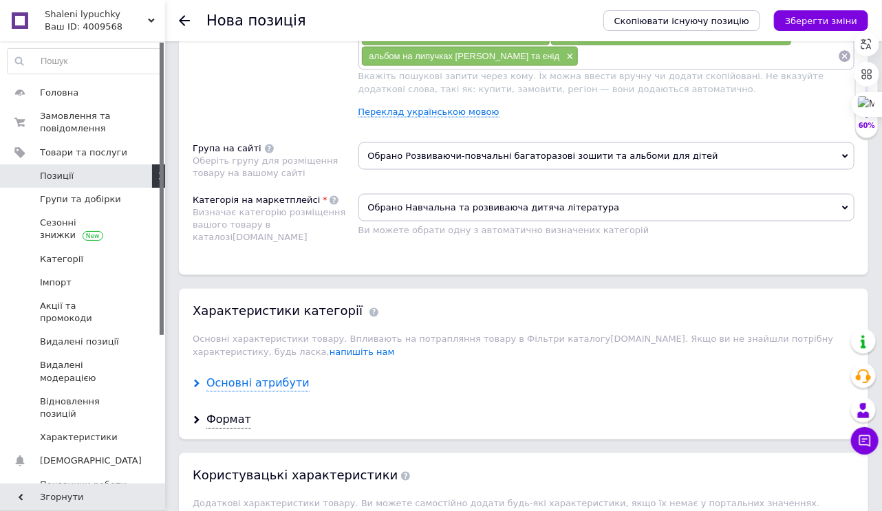
click at [247, 385] on div "Основні атрибути" at bounding box center [257, 384] width 103 height 16
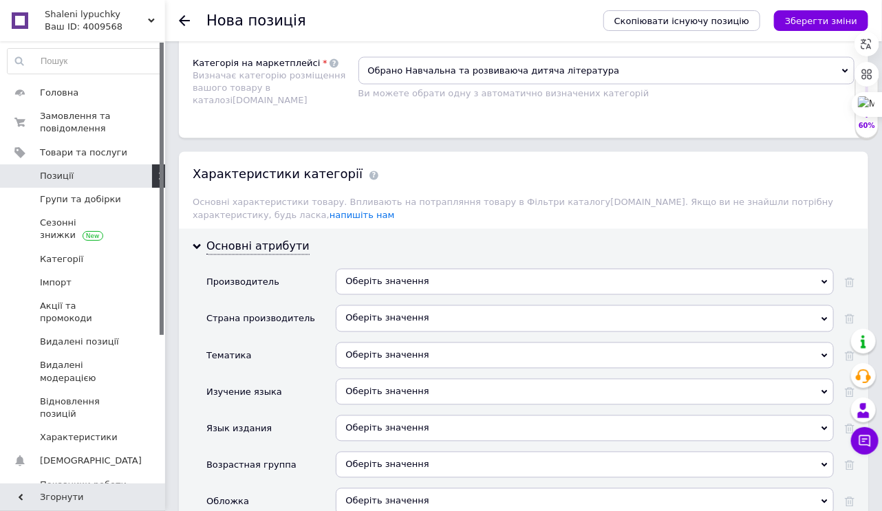
scroll to position [1038, 0]
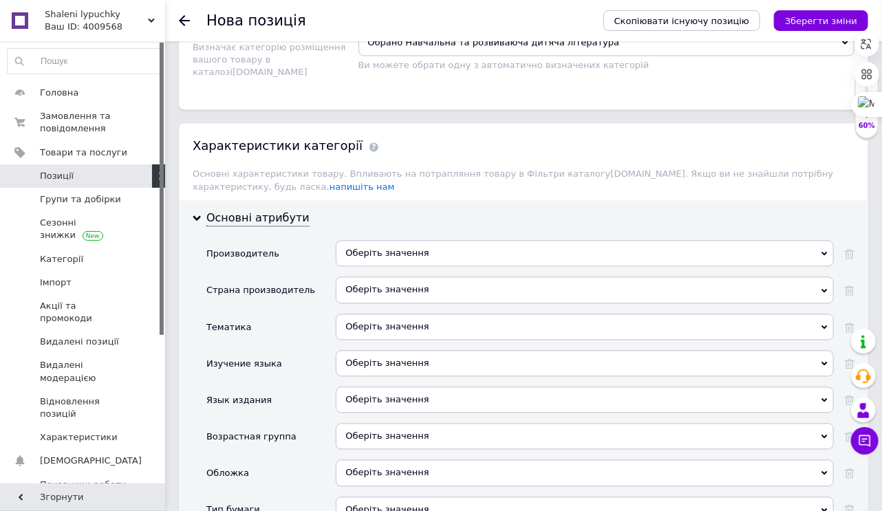
click at [423, 253] on div "Оберіть значення" at bounding box center [585, 254] width 498 height 26
click at [334, 299] on div "Страна производитель" at bounding box center [270, 295] width 129 height 36
click at [379, 288] on div "Оберіть значення" at bounding box center [585, 290] width 498 height 26
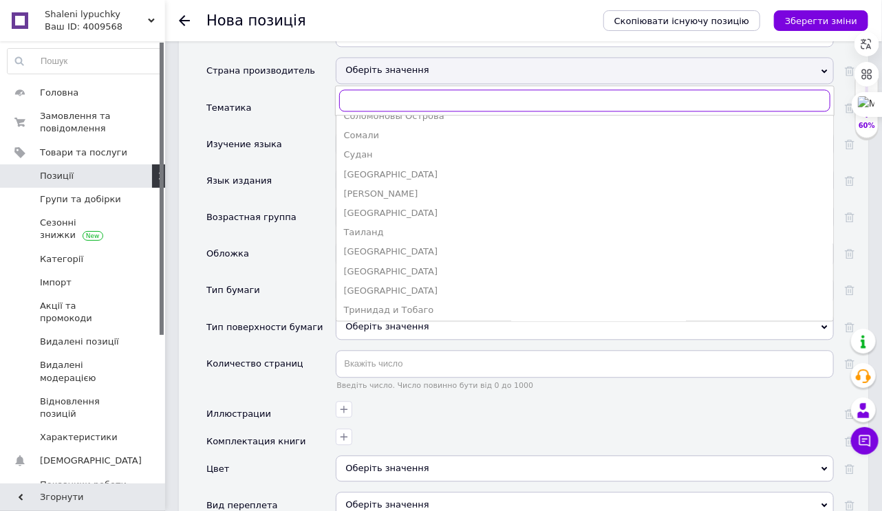
scroll to position [2987, 0]
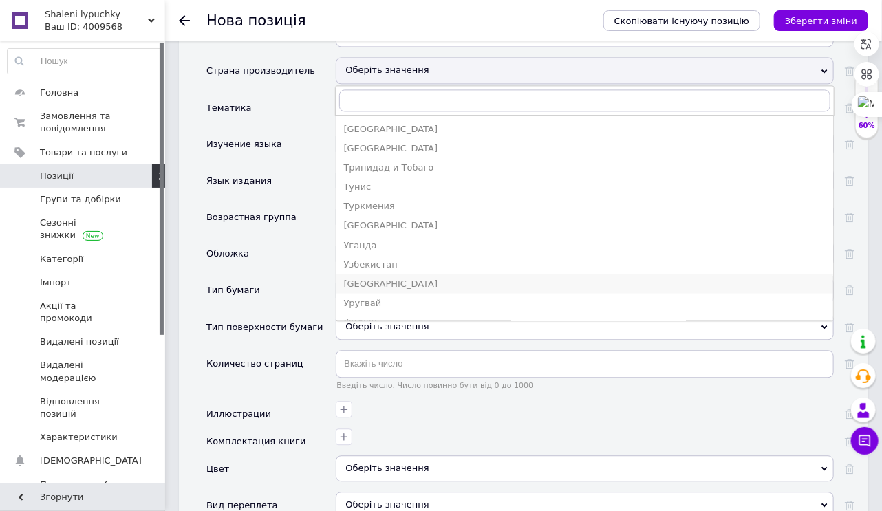
click at [385, 280] on div "[GEOGRAPHIC_DATA]" at bounding box center [584, 283] width 483 height 12
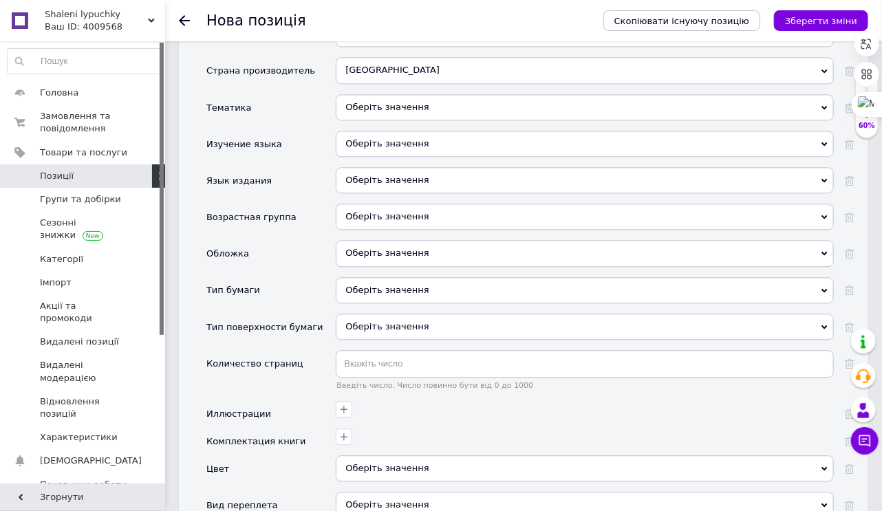
click at [422, 100] on div "Оберіть значення" at bounding box center [585, 107] width 498 height 26
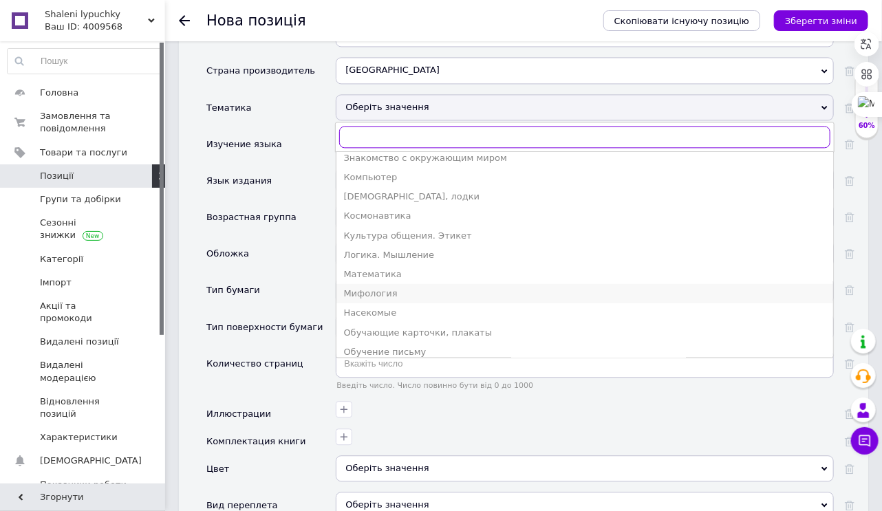
scroll to position [385, 0]
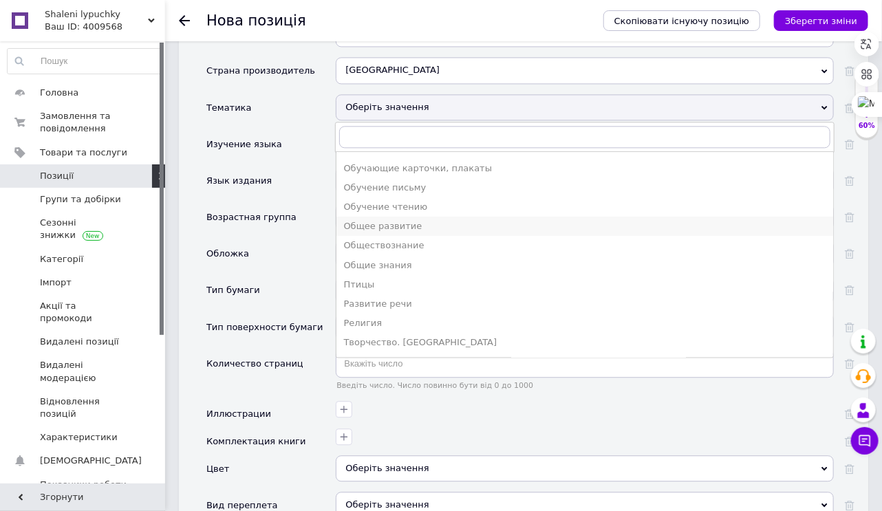
click at [392, 220] on div "Общее развитие" at bounding box center [584, 226] width 483 height 12
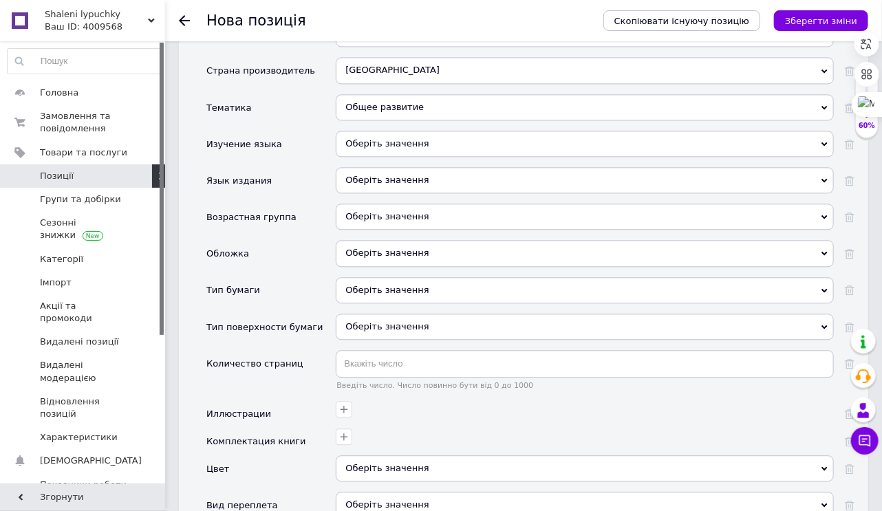
click at [435, 140] on div "Оберіть значення" at bounding box center [585, 144] width 498 height 26
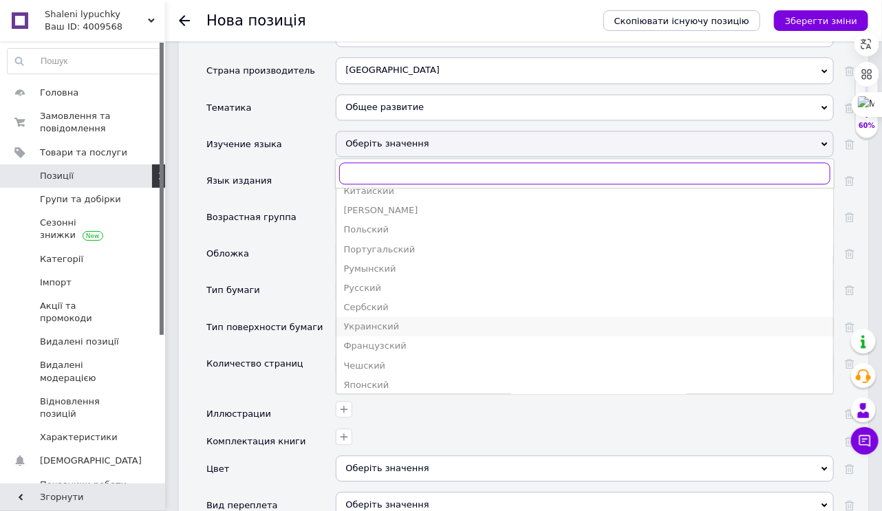
scroll to position [110, 0]
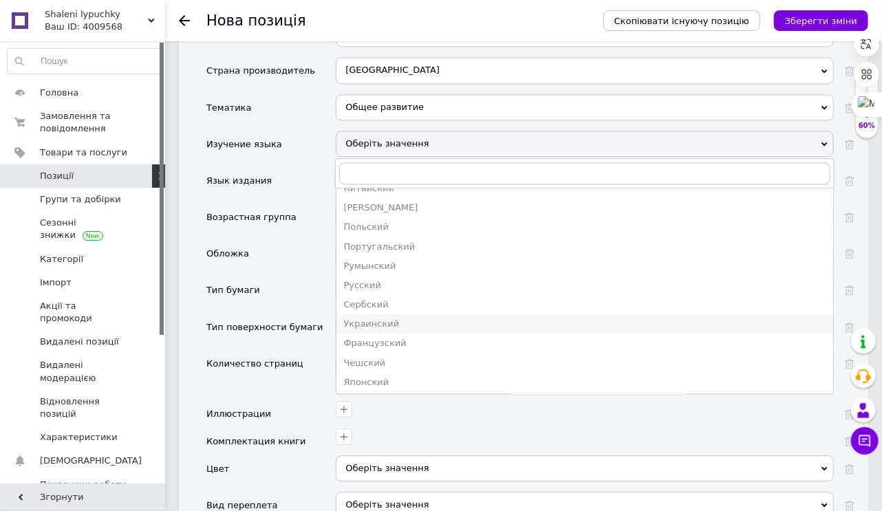
click at [402, 322] on div "Украинский" at bounding box center [584, 324] width 483 height 12
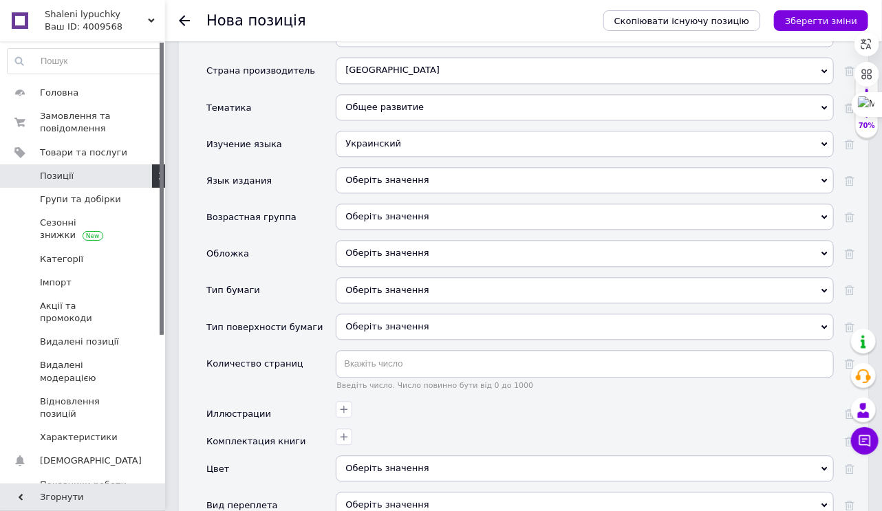
click at [434, 179] on div "Оберіть значення" at bounding box center [585, 180] width 498 height 26
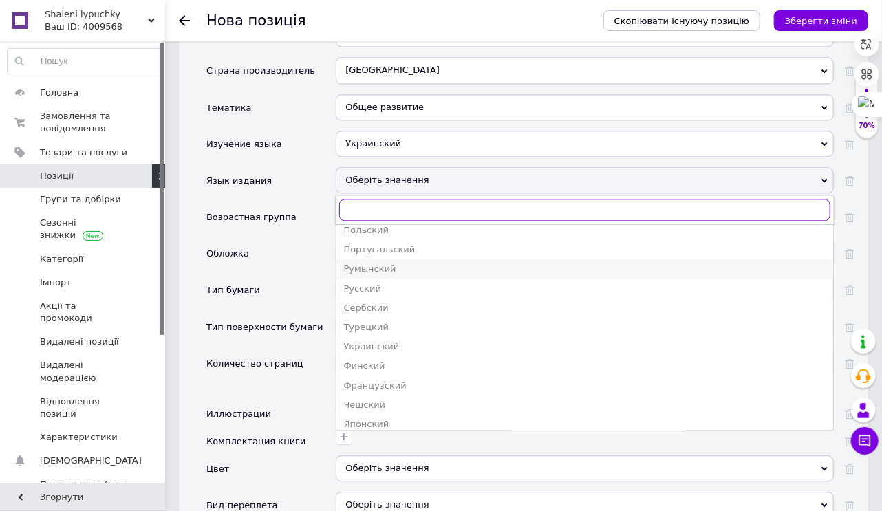
scroll to position [306, 0]
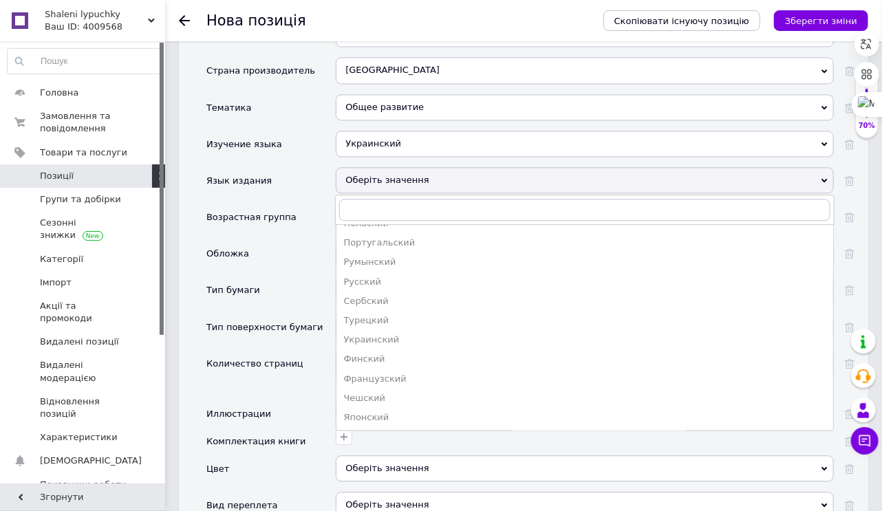
click at [387, 334] on div "Украинский" at bounding box center [584, 340] width 483 height 12
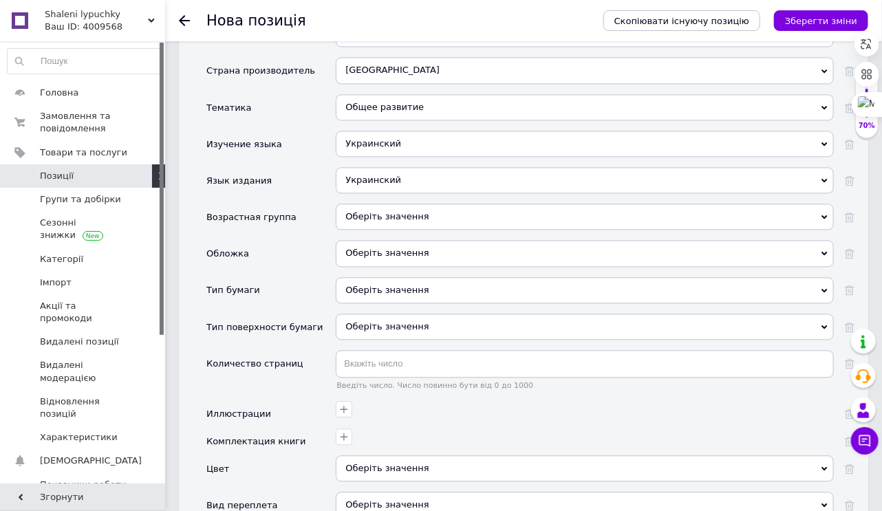
click at [398, 215] on div "Оберіть значення" at bounding box center [585, 217] width 498 height 26
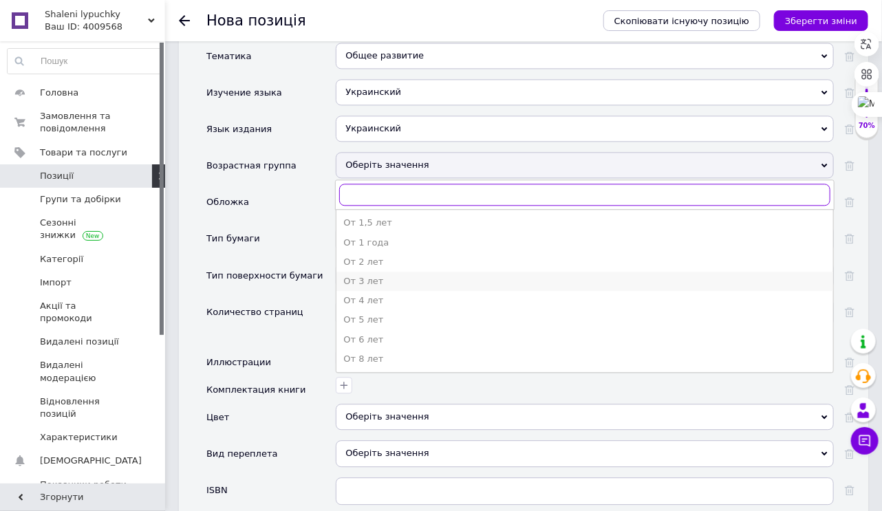
scroll to position [1369, 0]
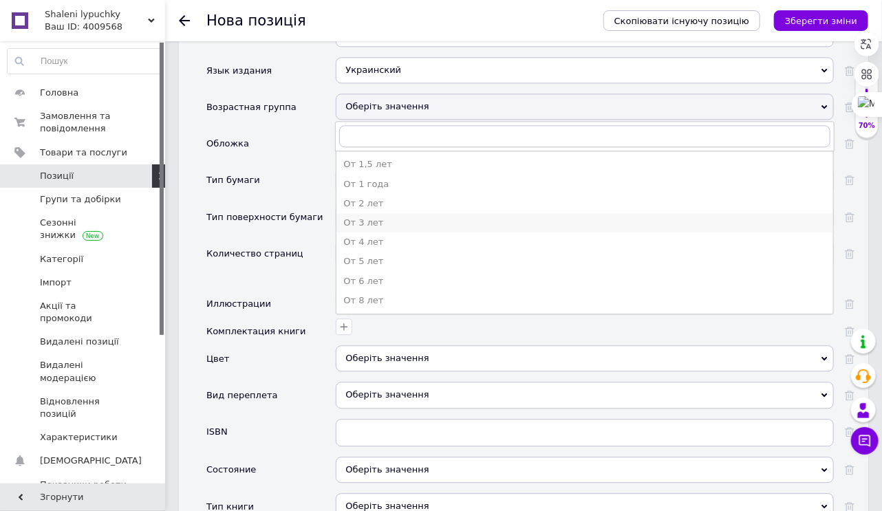
click at [388, 217] on div "От 3 лет" at bounding box center [584, 223] width 483 height 12
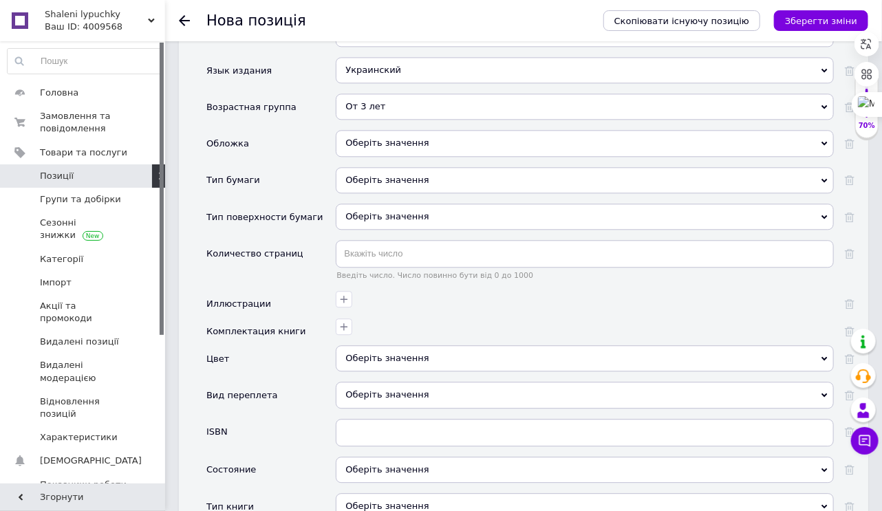
click at [429, 139] on div "Оберіть значення" at bounding box center [585, 143] width 498 height 26
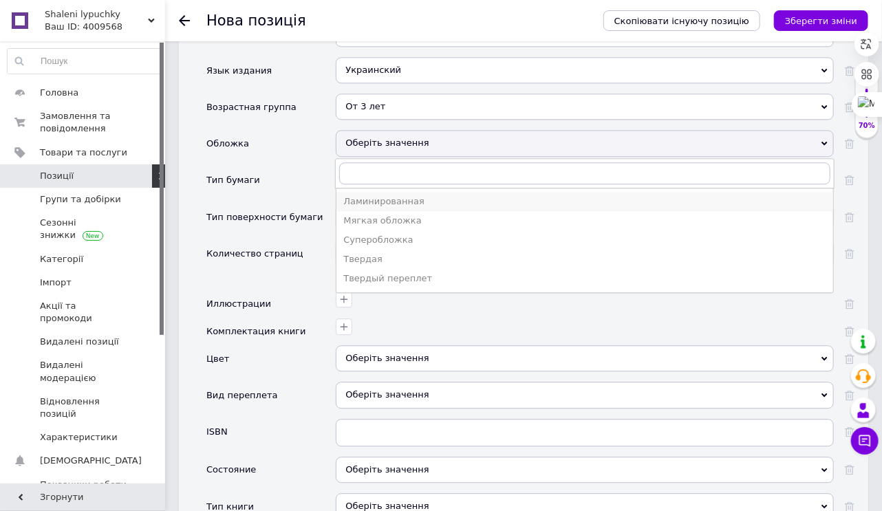
click at [390, 195] on div "Ламинированная" at bounding box center [584, 201] width 483 height 12
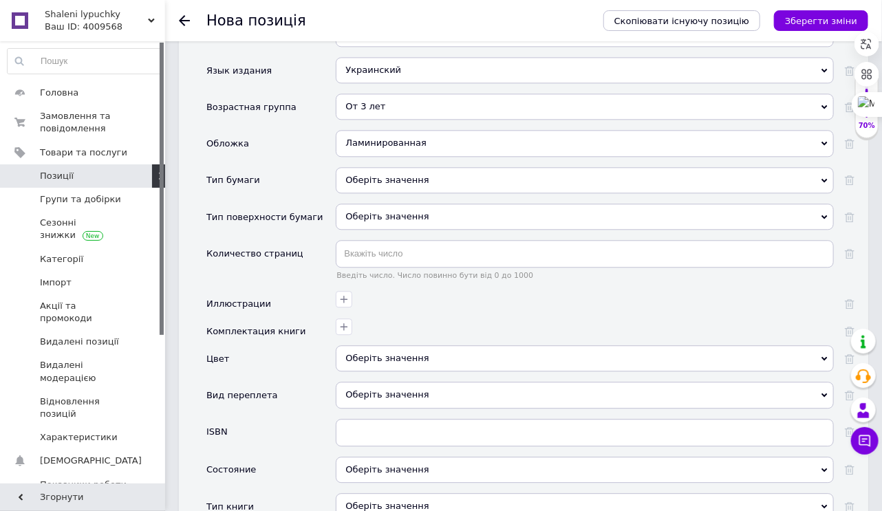
click at [390, 177] on div "Оберіть значення" at bounding box center [585, 180] width 498 height 26
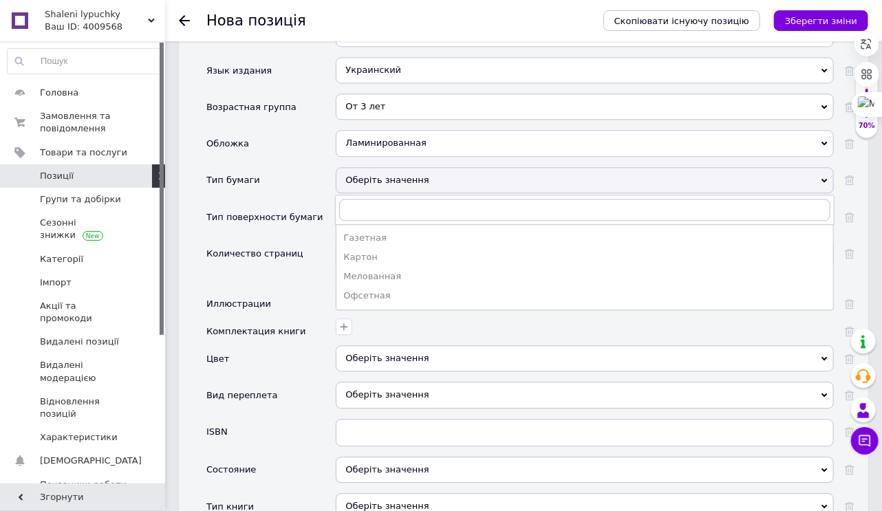
drag, startPoint x: 388, startPoint y: 255, endPoint x: 387, endPoint y: 239, distance: 15.8
click at [388, 254] on div "Картон" at bounding box center [584, 257] width 483 height 12
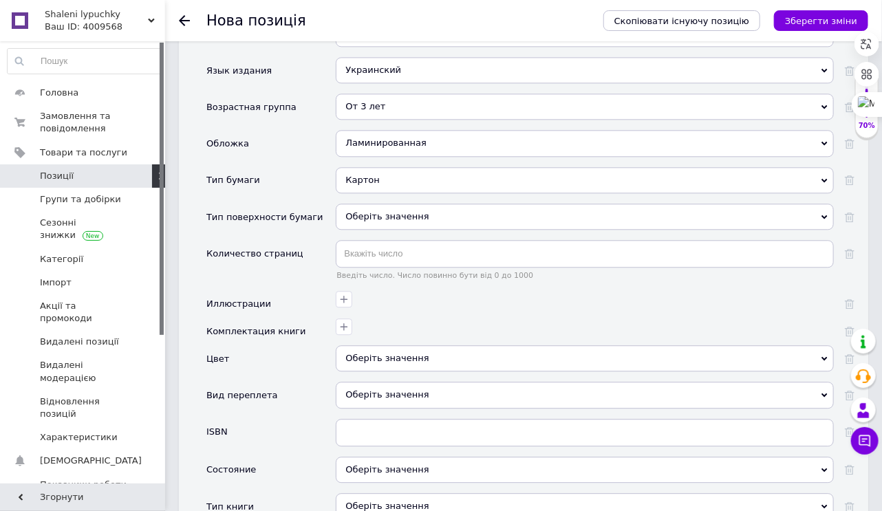
click at [389, 209] on div "Оберіть значення" at bounding box center [585, 217] width 498 height 26
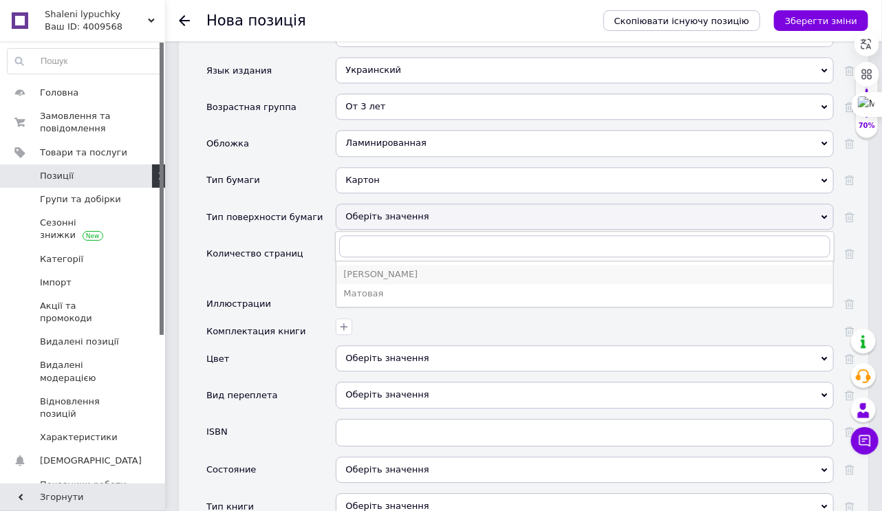
click at [366, 272] on div "[PERSON_NAME]" at bounding box center [584, 274] width 483 height 12
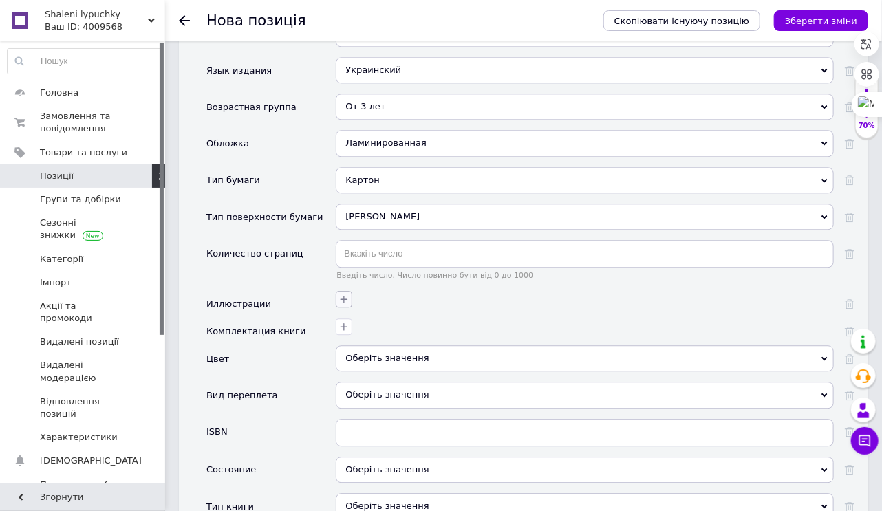
click at [344, 294] on icon "button" at bounding box center [344, 299] width 11 height 11
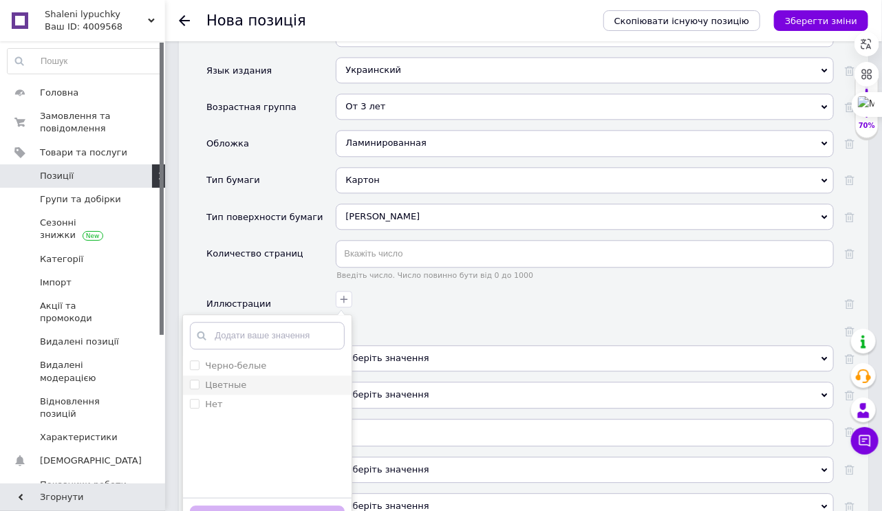
click at [198, 380] on input "Цветные" at bounding box center [194, 384] width 9 height 9
checkbox input "true"
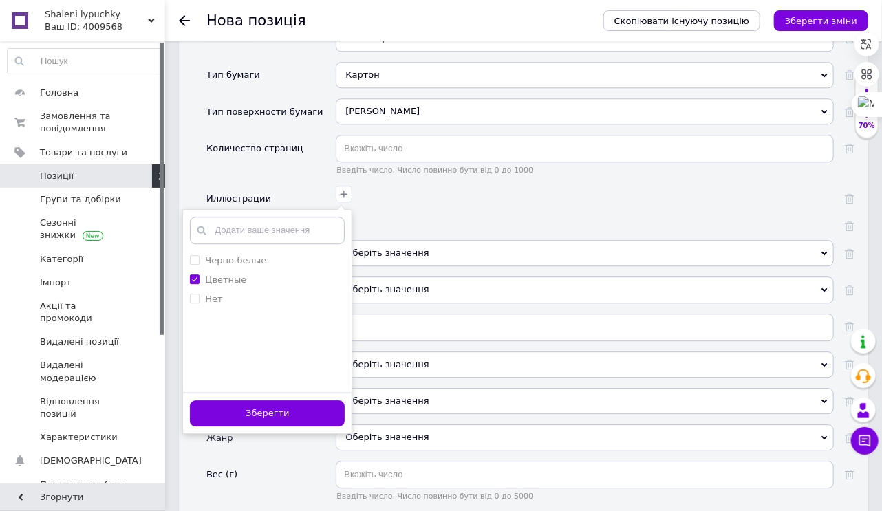
scroll to position [1534, 0]
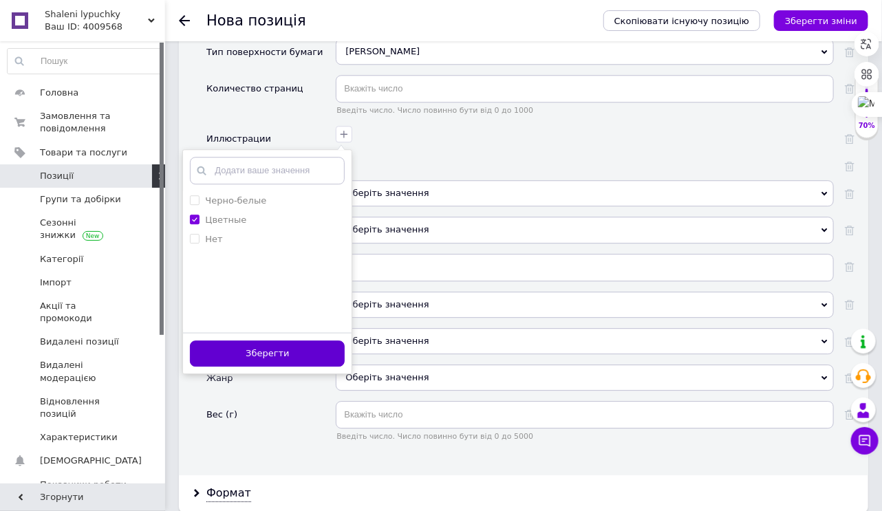
click at [266, 350] on button "Зберегти" at bounding box center [267, 354] width 155 height 27
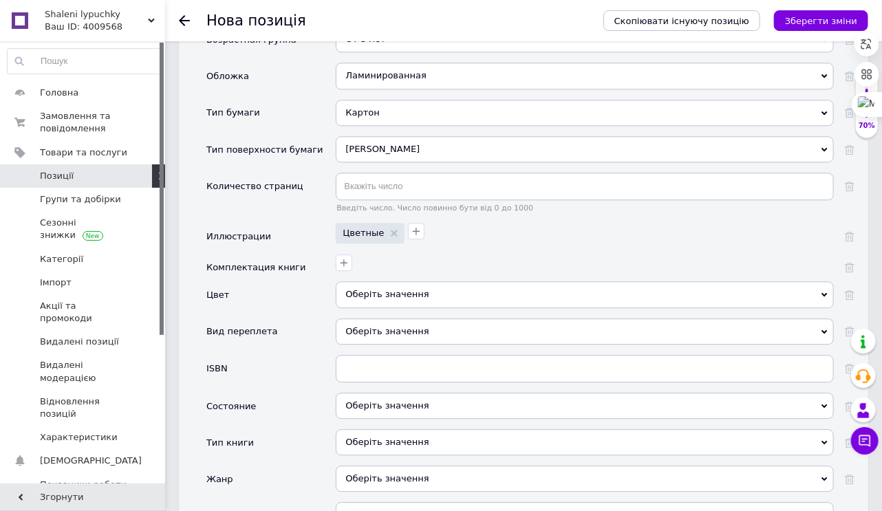
scroll to position [1424, 0]
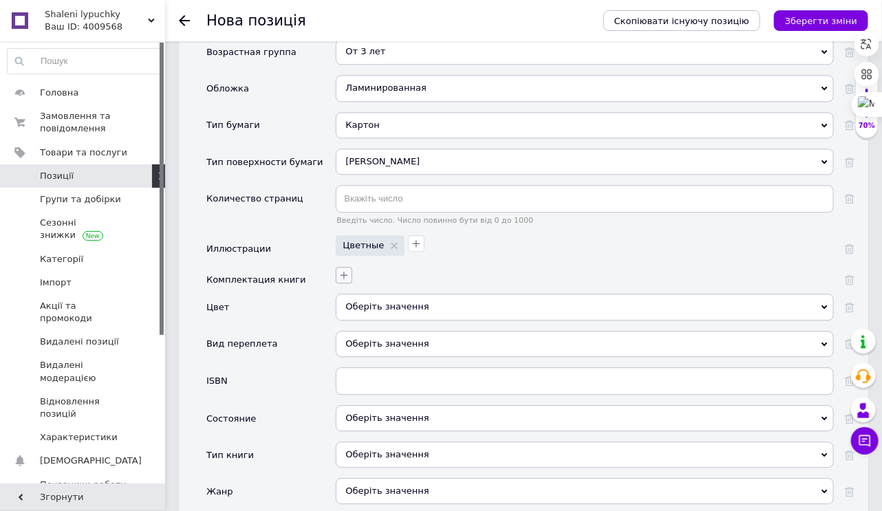
click at [343, 270] on icon "button" at bounding box center [344, 275] width 11 height 11
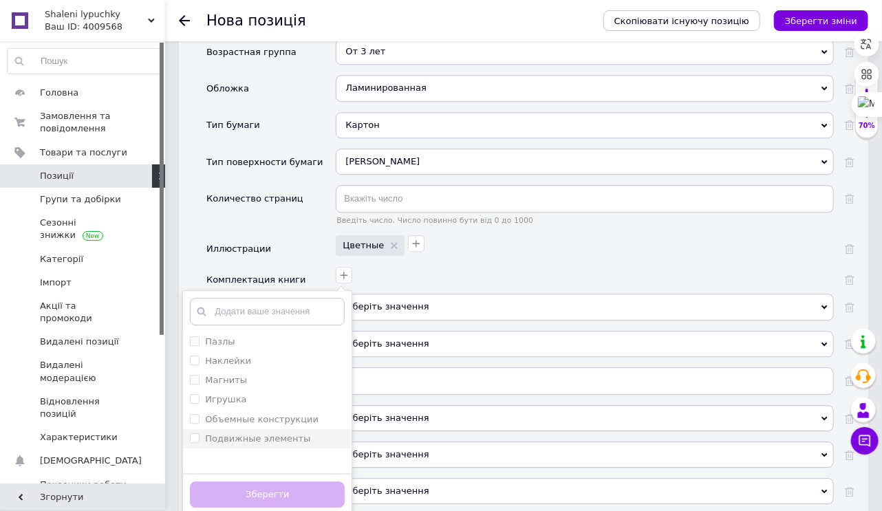
click at [193, 434] on элементы "Подвижные элементы" at bounding box center [194, 438] width 9 height 9
checkbox элементы "true"
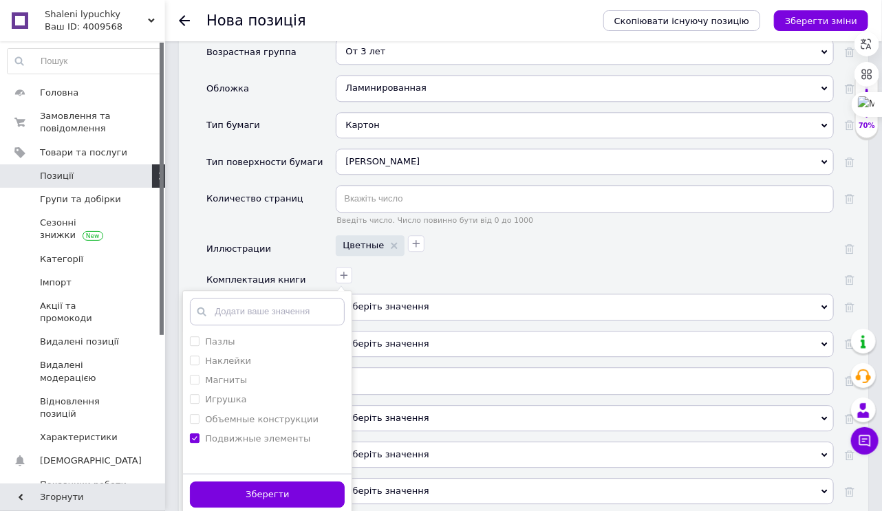
drag, startPoint x: 275, startPoint y: 485, endPoint x: 292, endPoint y: 474, distance: 19.8
click at [273, 498] on button "Зберегти" at bounding box center [267, 495] width 155 height 27
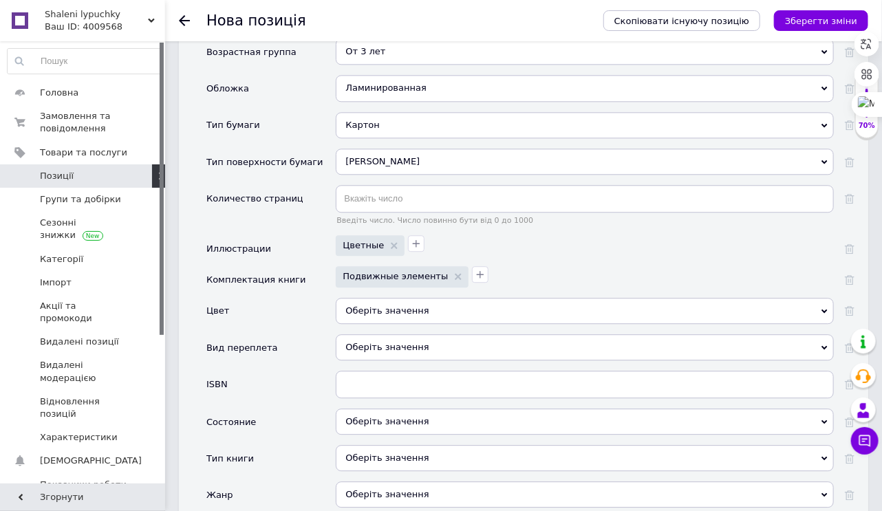
click at [403, 307] on div "Оберіть значення" at bounding box center [585, 311] width 498 height 26
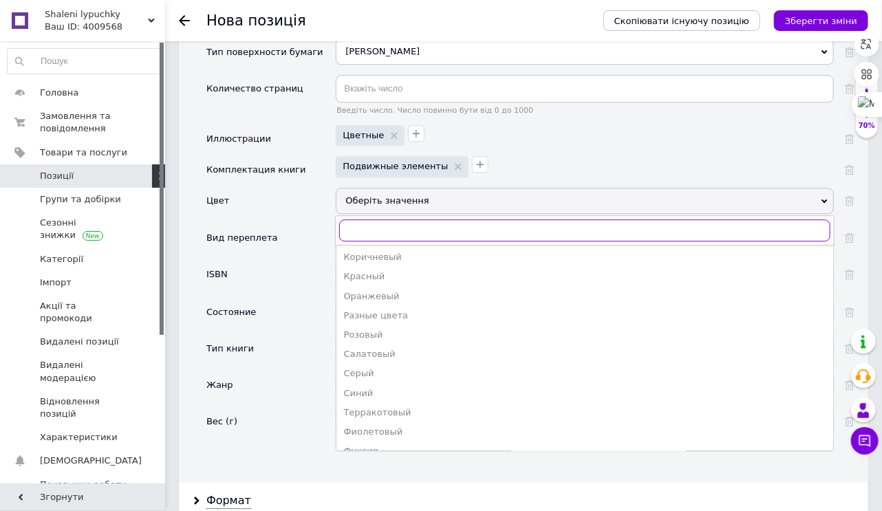
scroll to position [165, 0]
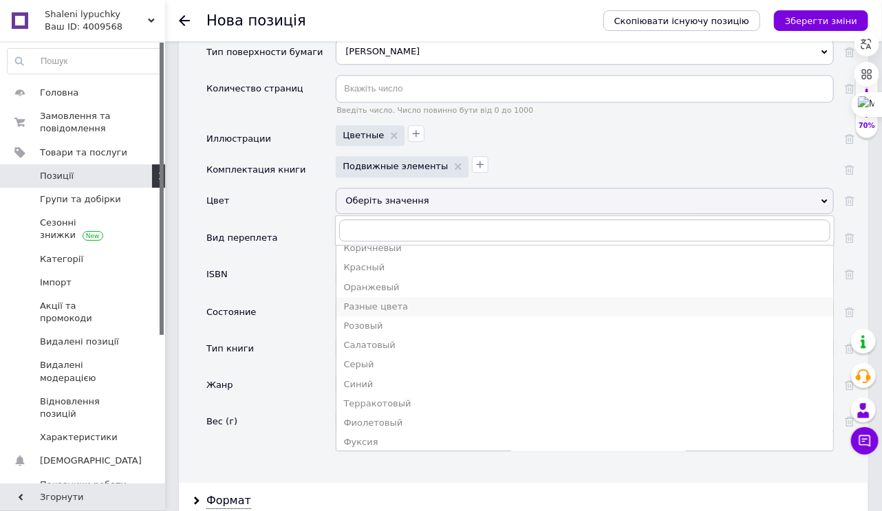
click at [391, 308] on li "Разные цвета" at bounding box center [585, 306] width 497 height 19
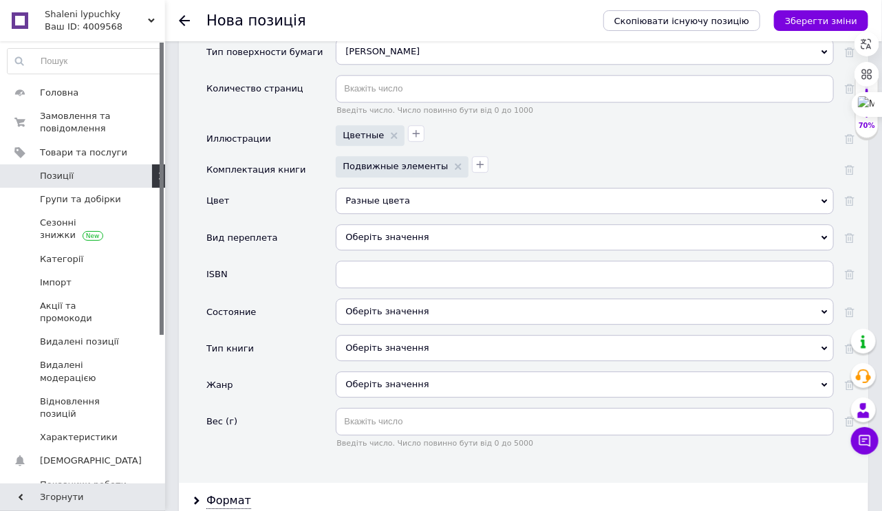
click at [386, 233] on div "Оберіть значення" at bounding box center [585, 237] width 498 height 26
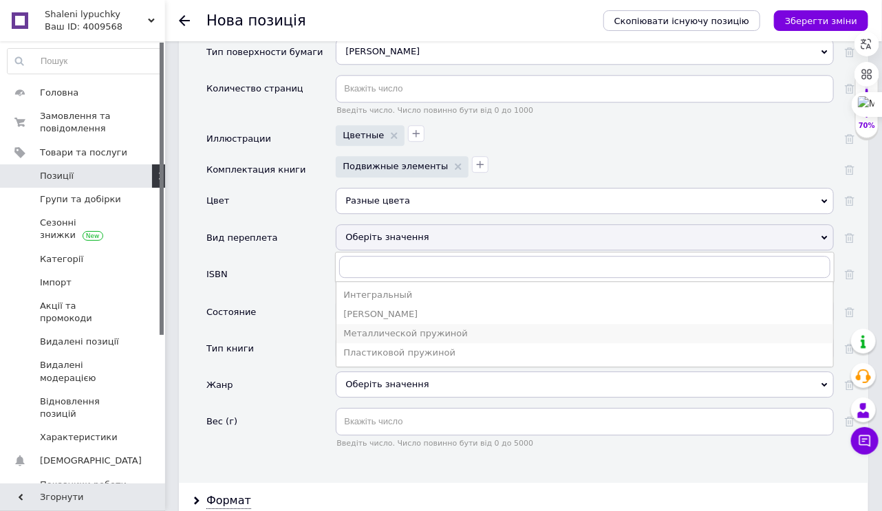
click at [385, 328] on div "Металлической пружиной" at bounding box center [584, 334] width 483 height 12
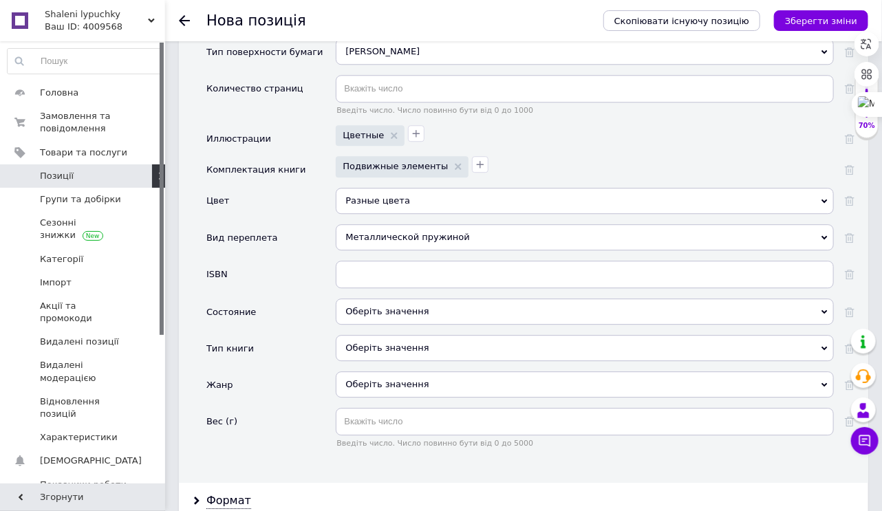
click at [385, 300] on div "Оберіть значення" at bounding box center [585, 312] width 498 height 26
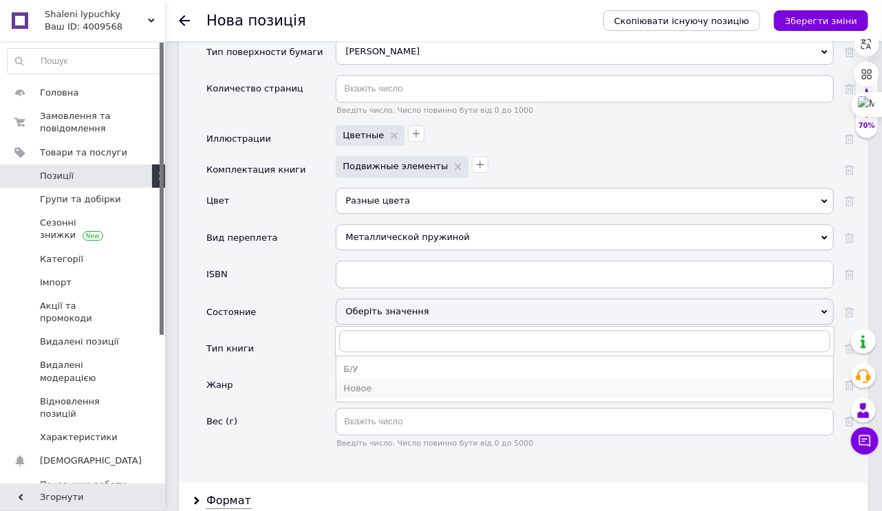
click at [372, 387] on div "Новое" at bounding box center [584, 389] width 483 height 12
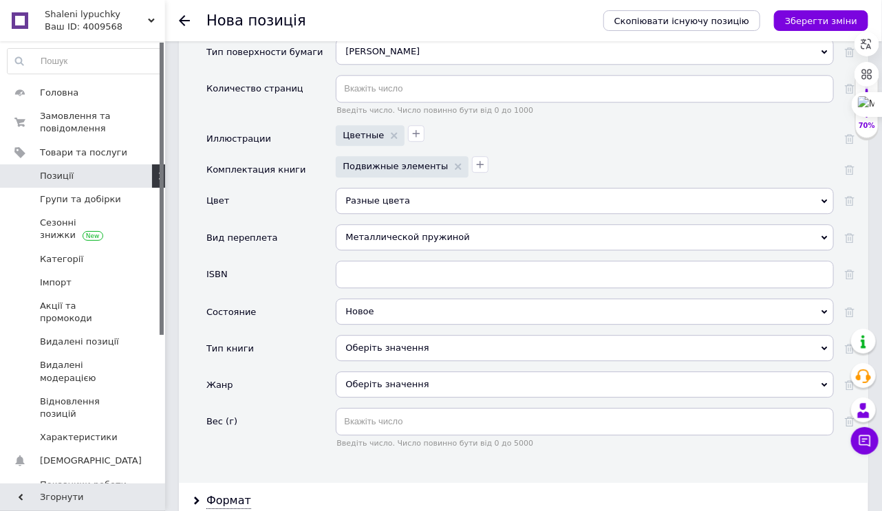
click at [374, 339] on div "Оберіть значення" at bounding box center [585, 348] width 498 height 26
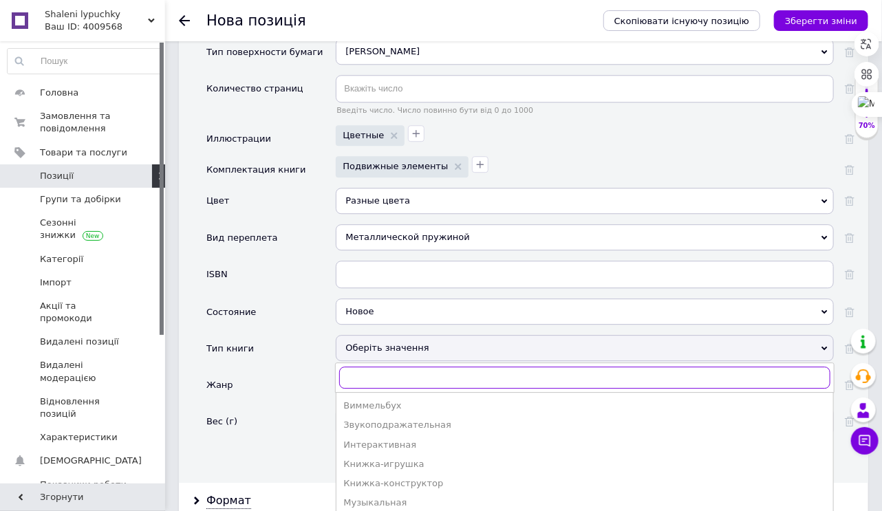
scroll to position [1589, 0]
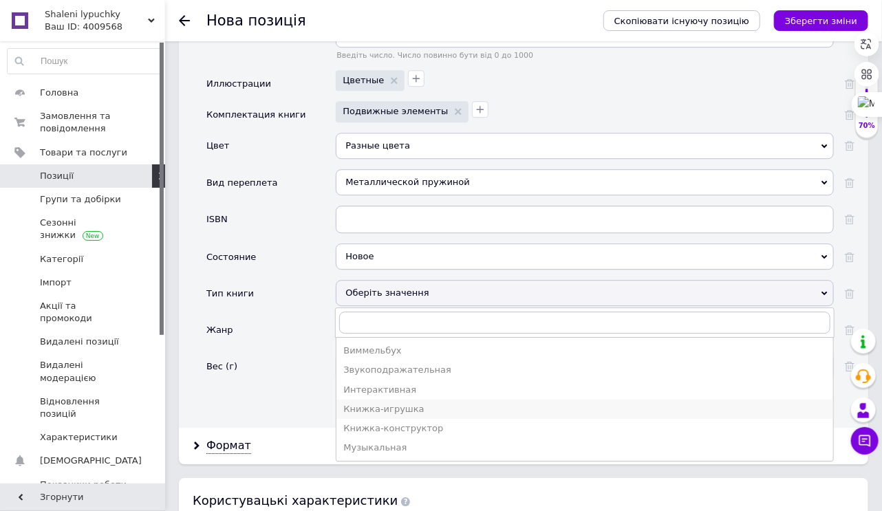
click at [375, 405] on div "Книжка-игрушка" at bounding box center [584, 409] width 483 height 12
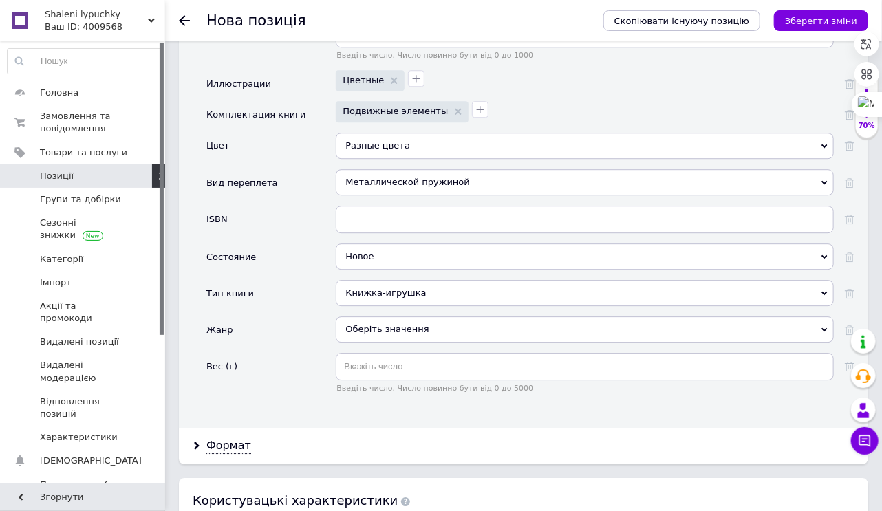
click at [376, 325] on div "Оберіть значення" at bounding box center [585, 330] width 498 height 26
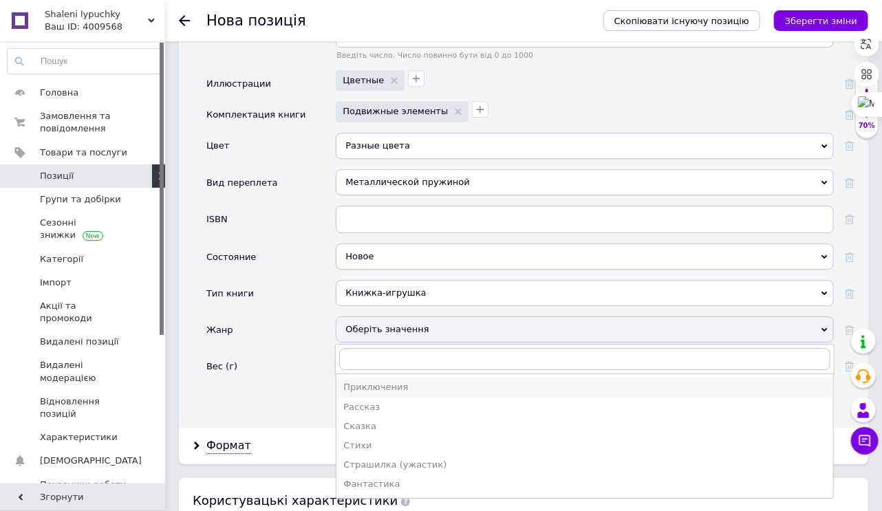
click at [383, 381] on div "Приключения" at bounding box center [584, 387] width 483 height 12
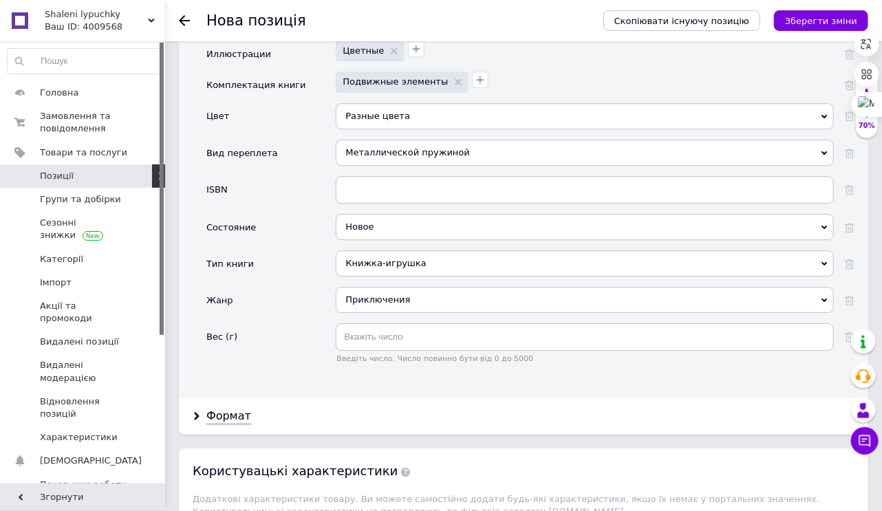
scroll to position [1644, 0]
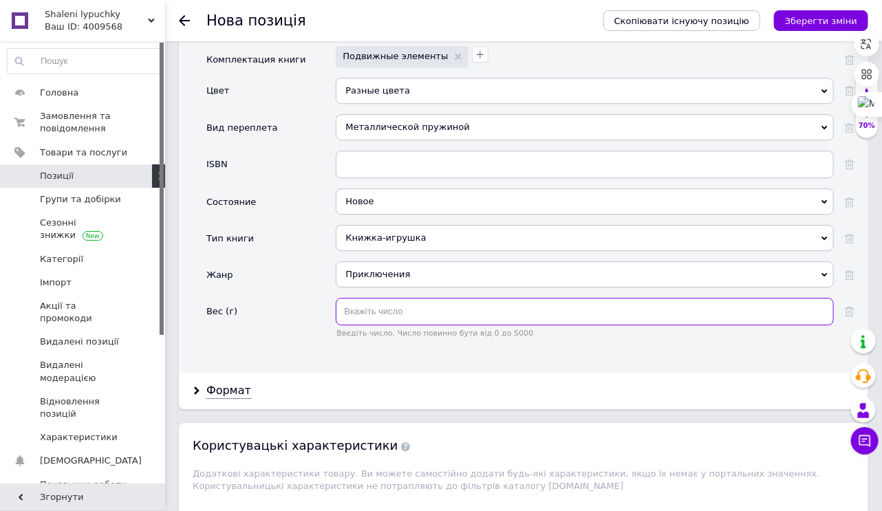
click at [375, 311] on input "text" at bounding box center [585, 312] width 498 height 28
type input "200"
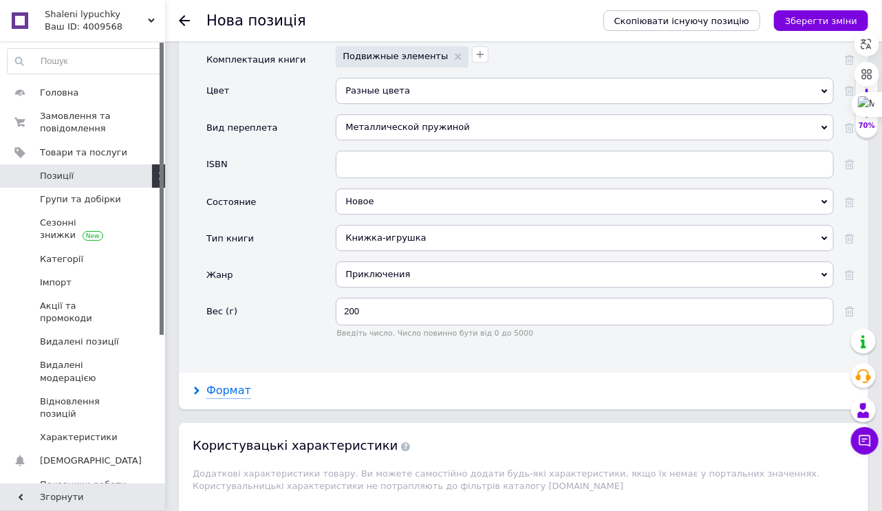
click at [235, 383] on div "Формат" at bounding box center [228, 391] width 45 height 16
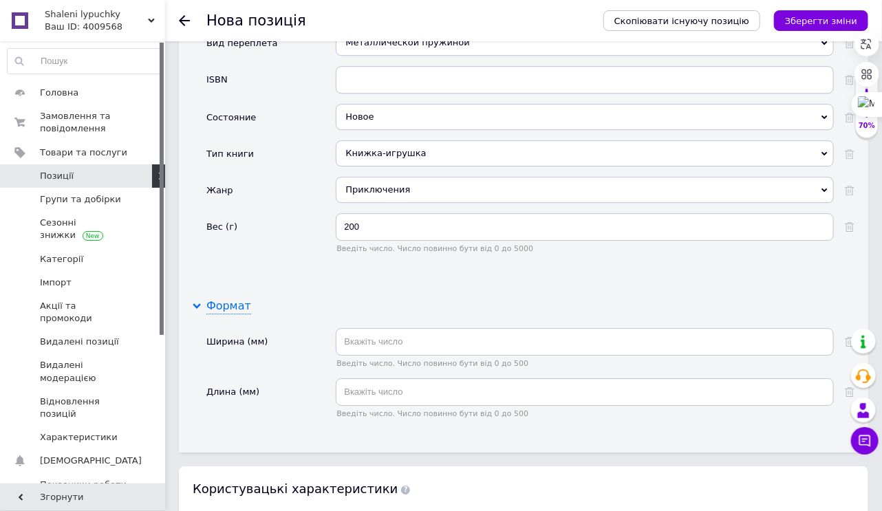
scroll to position [1754, 0]
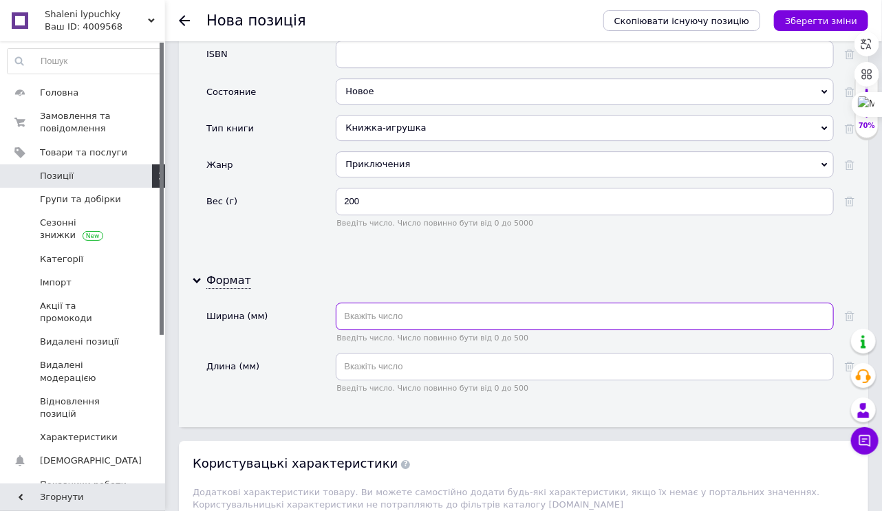
click at [383, 313] on input "text" at bounding box center [585, 317] width 498 height 28
type input "21"
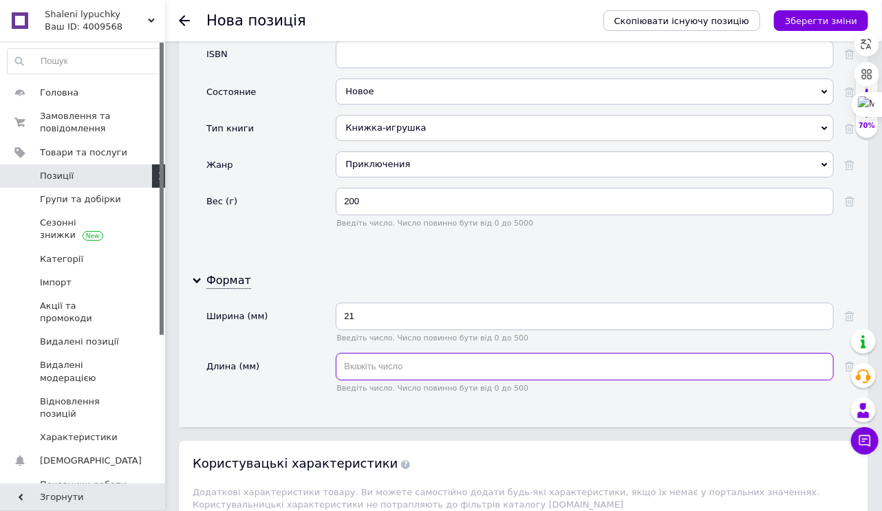
click at [378, 361] on input "text" at bounding box center [585, 367] width 498 height 28
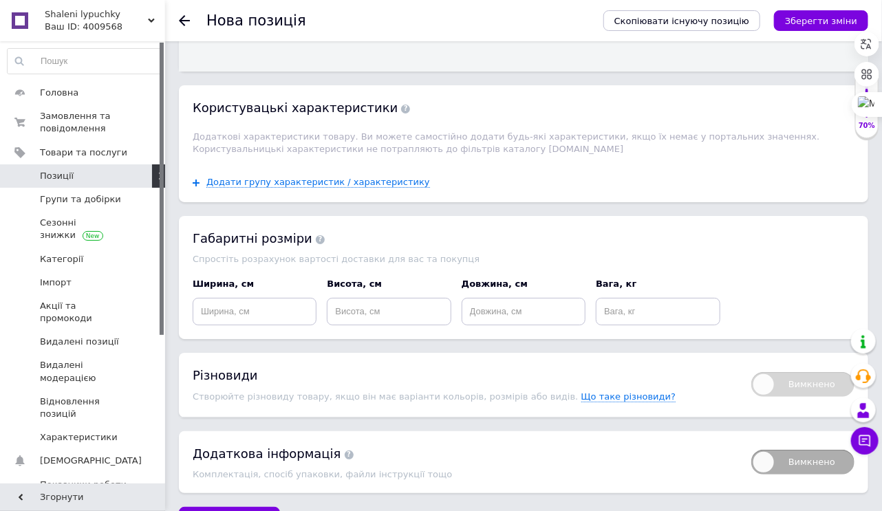
scroll to position [2139, 0]
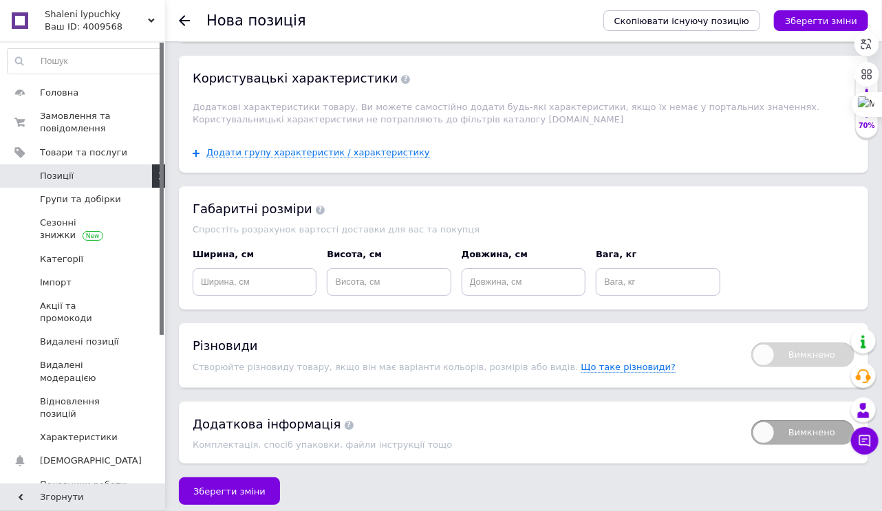
type input "15"
click at [253, 269] on input at bounding box center [255, 282] width 124 height 28
type input "17"
click at [369, 277] on input at bounding box center [389, 282] width 124 height 28
type input "5"
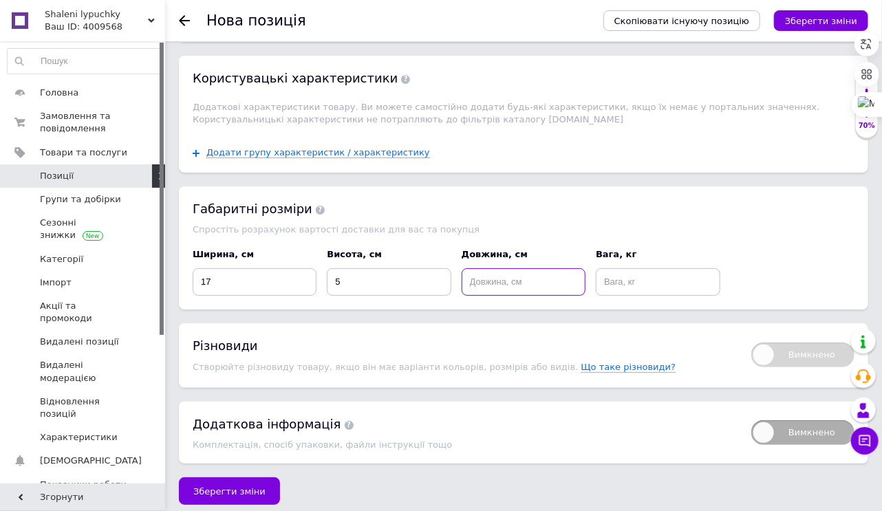
click at [482, 285] on input at bounding box center [524, 282] width 124 height 28
type input "24"
drag, startPoint x: 633, startPoint y: 269, endPoint x: 626, endPoint y: 273, distance: 7.7
click at [632, 270] on input at bounding box center [658, 282] width 124 height 28
type input "2"
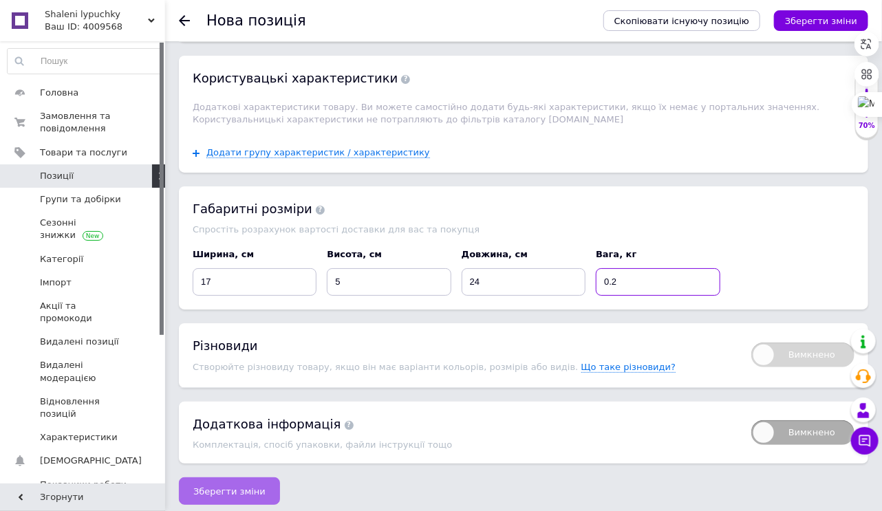
type input "0.2"
click at [250, 487] on span "Зберегти зміни" at bounding box center [229, 492] width 72 height 10
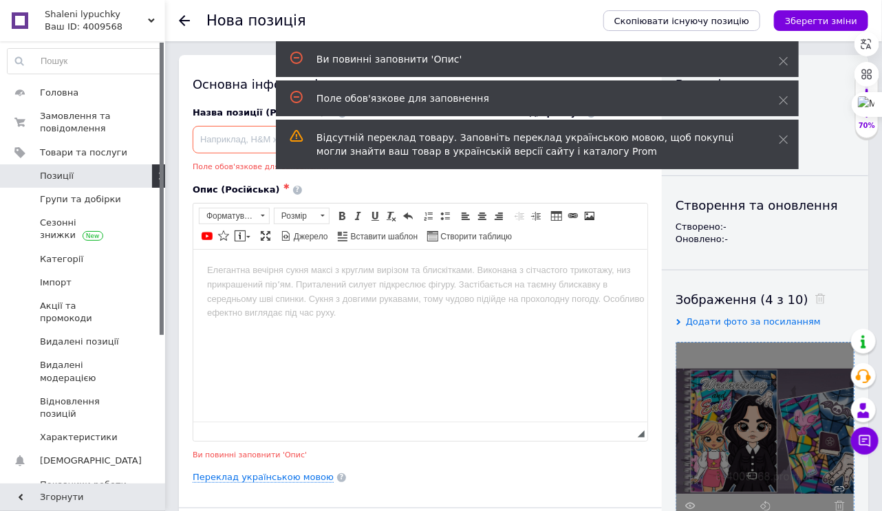
scroll to position [0, 0]
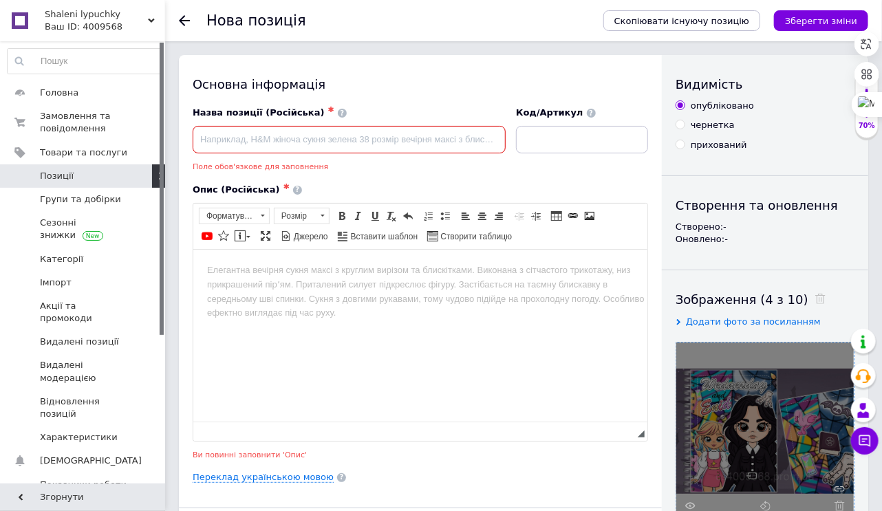
click at [223, 132] on input at bounding box center [349, 140] width 313 height 28
type input "Альбом на липучках [GEOGRAPHIC_DATA] та [GEOGRAPHIC_DATA]"
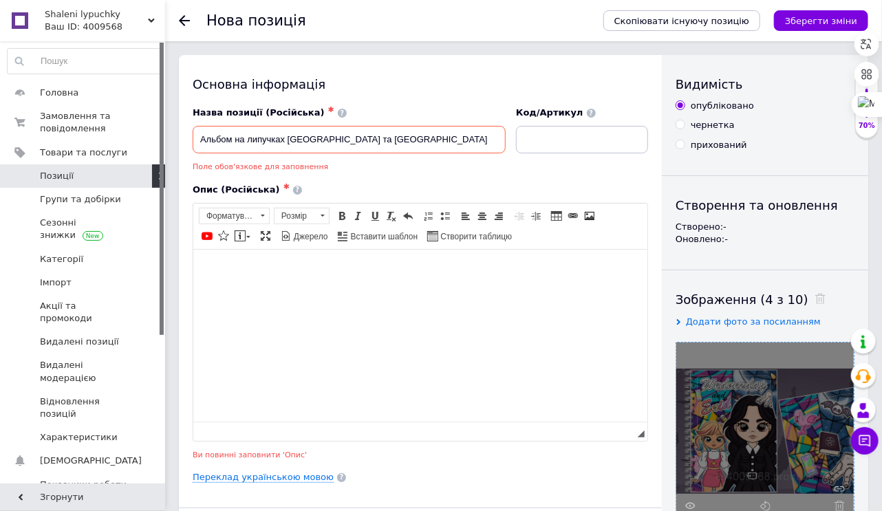
click at [215, 270] on body "Редактор, 93079E99-6C9B-4A9A-B292-26BF0E743F6B" at bounding box center [419, 270] width 427 height 14
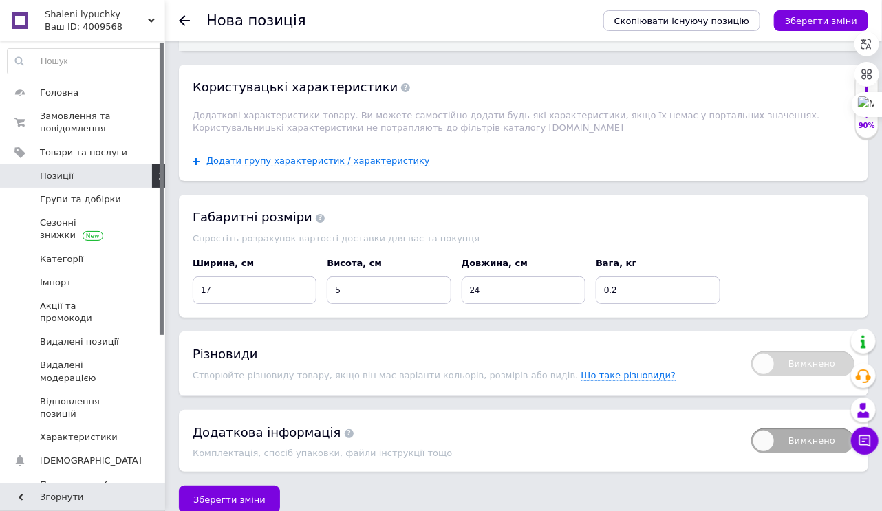
scroll to position [2177, 0]
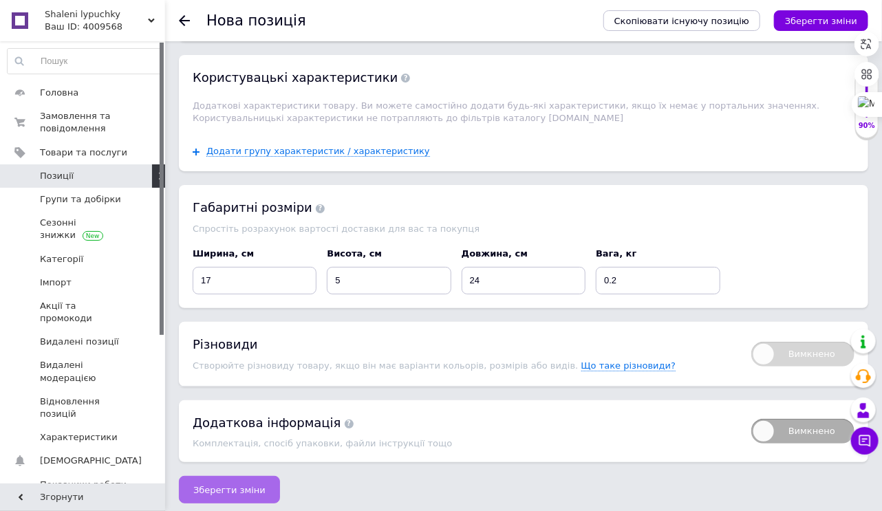
click at [239, 485] on span "Зберегти зміни" at bounding box center [229, 490] width 72 height 10
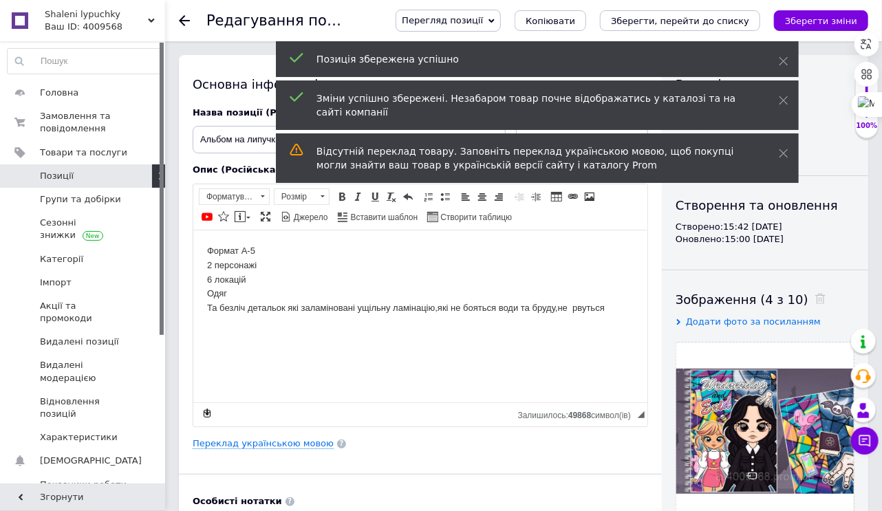
click at [52, 176] on span "Позиції" at bounding box center [57, 176] width 34 height 12
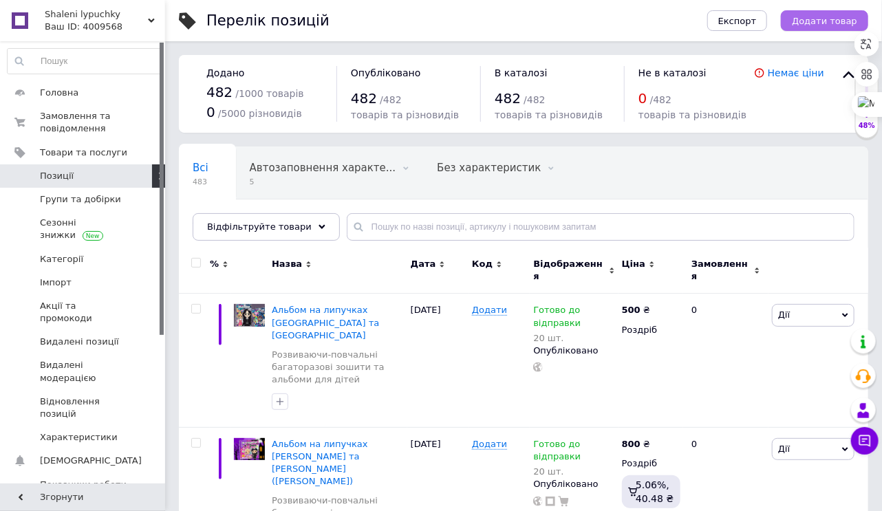
click at [829, 21] on span "Додати товар" at bounding box center [824, 21] width 65 height 10
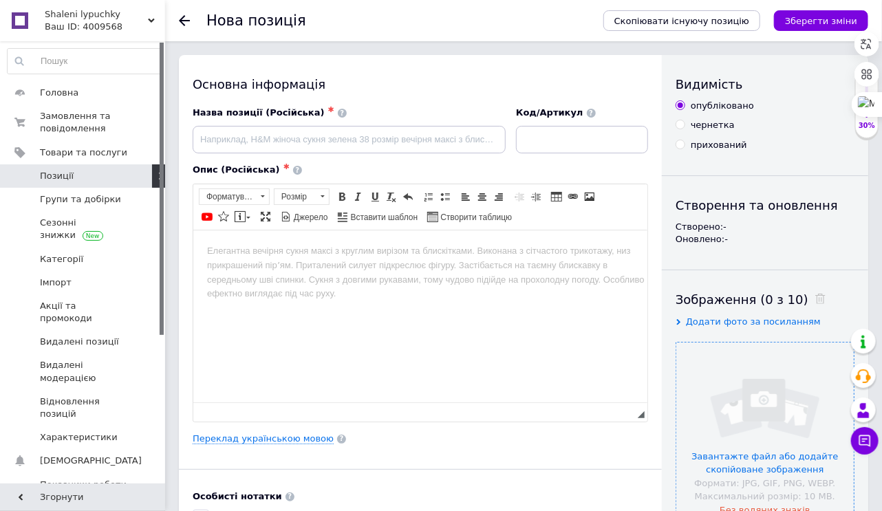
click at [768, 457] on input "file" at bounding box center [765, 432] width 178 height 178
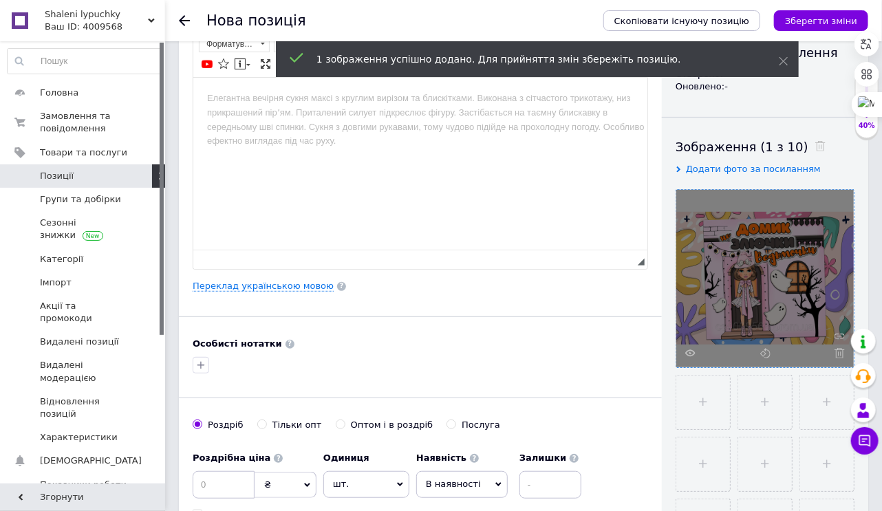
scroll to position [165, 0]
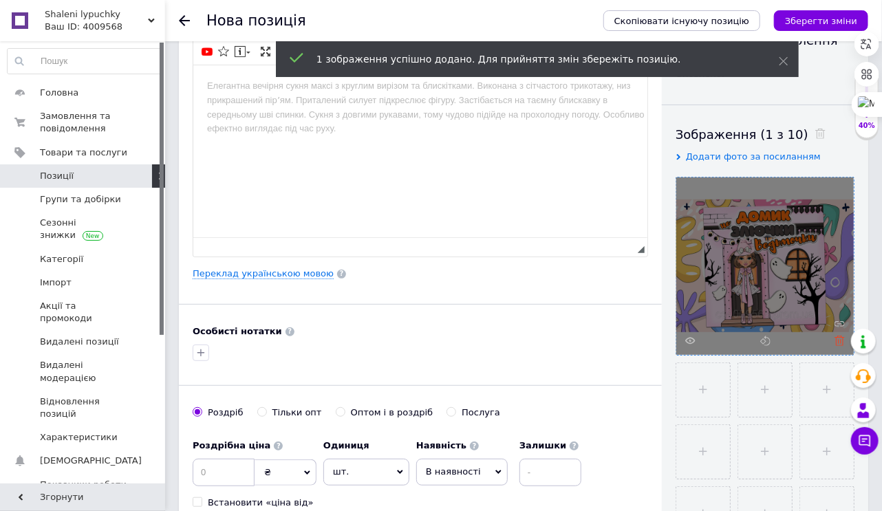
click at [837, 341] on icon at bounding box center [840, 341] width 10 height 10
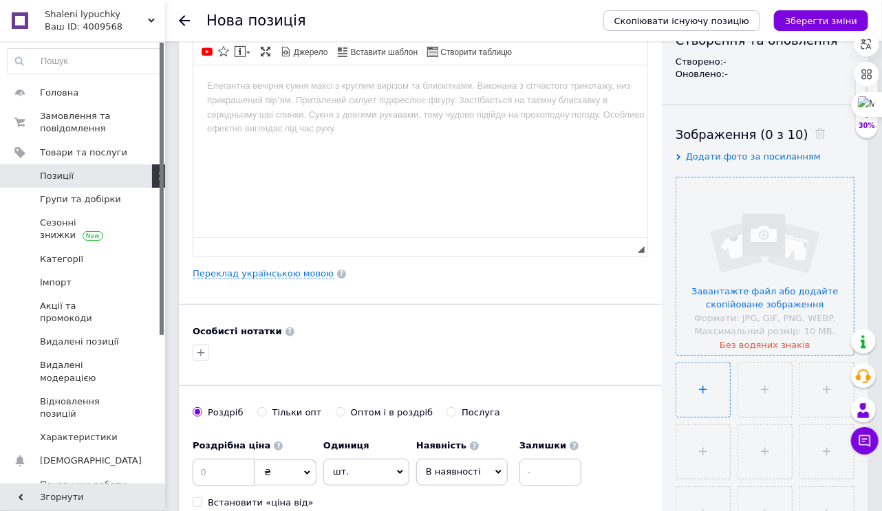
click at [701, 385] on input "file" at bounding box center [703, 390] width 54 height 54
click at [747, 295] on input "file" at bounding box center [765, 267] width 178 height 178
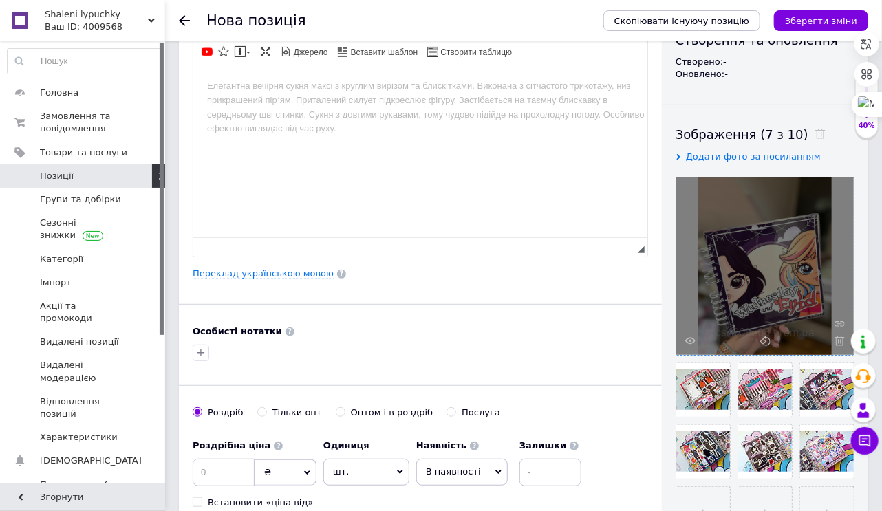
scroll to position [0, 0]
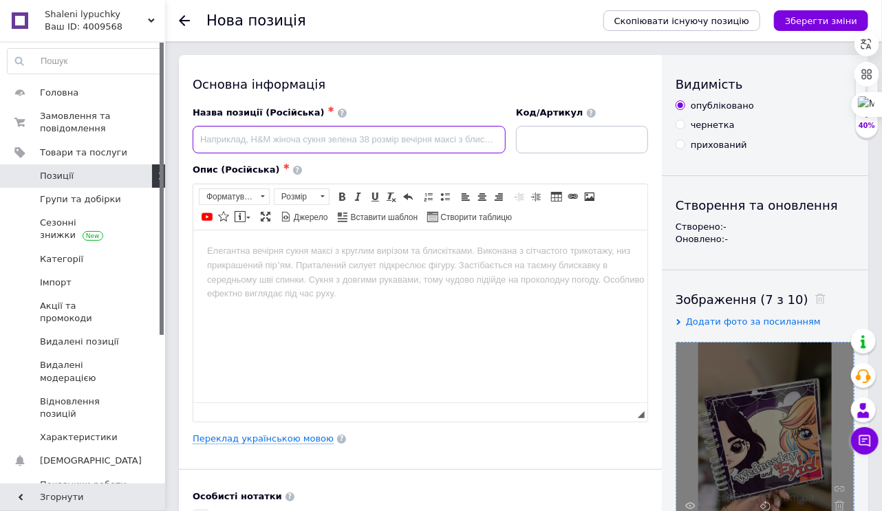
click at [277, 140] on input at bounding box center [349, 140] width 313 height 28
type input "Альбом на липучках "Венсдей та Єнід""
click at [240, 251] on body "Редактор, 54EEBAA8-1212-49C9-BCF8-79D5EF64A7D7" at bounding box center [419, 251] width 427 height 14
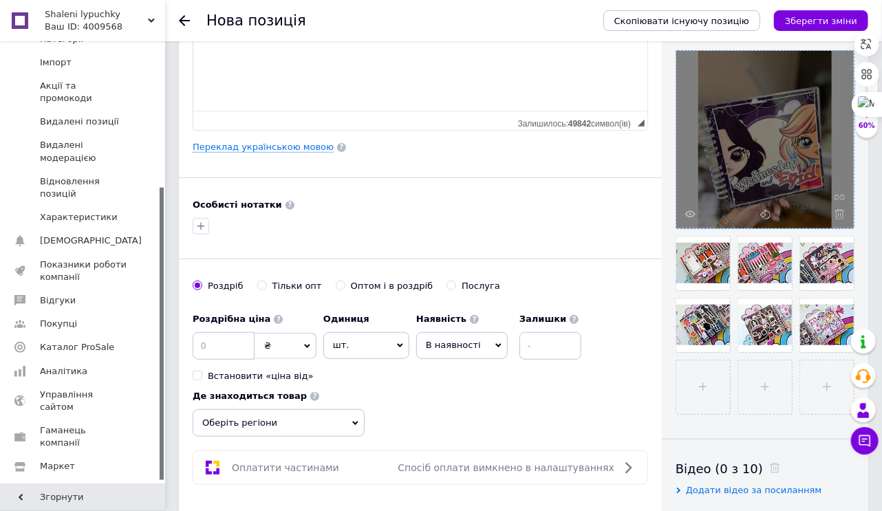
scroll to position [330, 0]
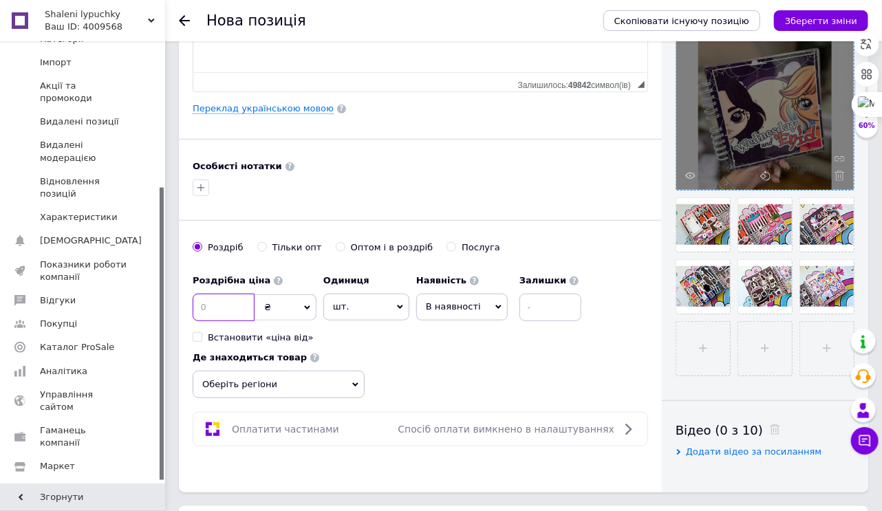
click at [231, 300] on input at bounding box center [224, 308] width 62 height 28
type input "6"
type input "700"
click at [487, 311] on span "В наявності" at bounding box center [462, 307] width 92 height 26
click at [447, 399] on li "Готово до відправки" at bounding box center [462, 393] width 90 height 32
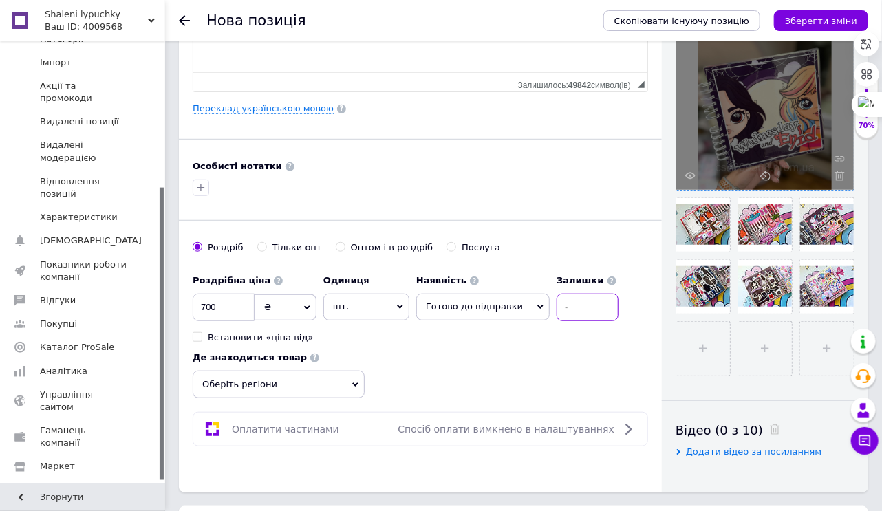
click at [573, 310] on input at bounding box center [588, 308] width 62 height 28
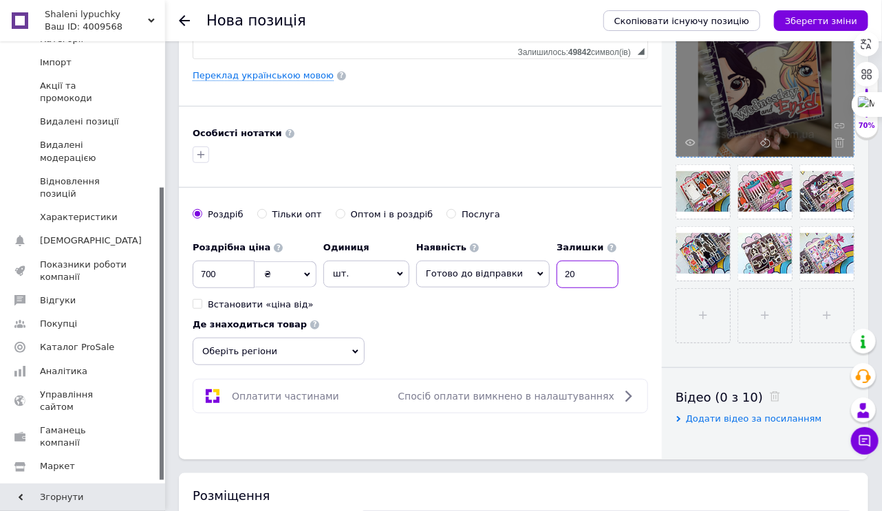
scroll to position [440, 0]
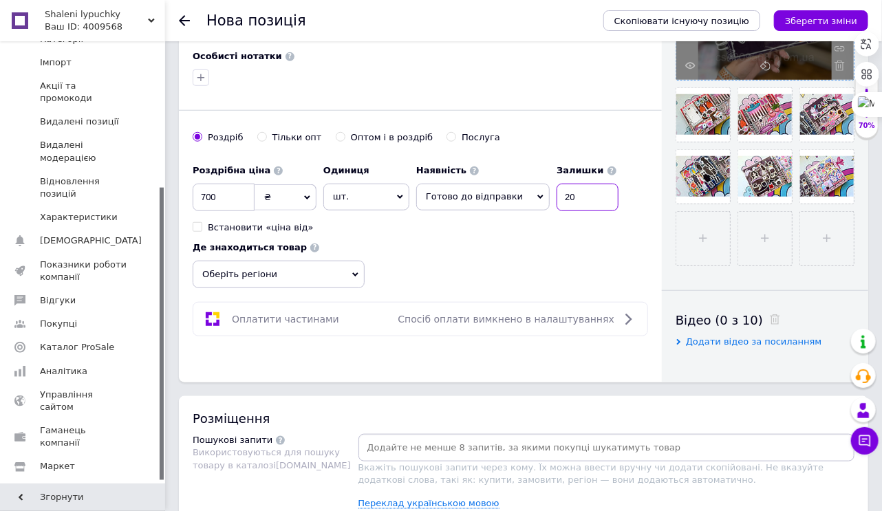
type input "20"
click at [226, 275] on span "Оберіть регіони" at bounding box center [279, 275] width 172 height 28
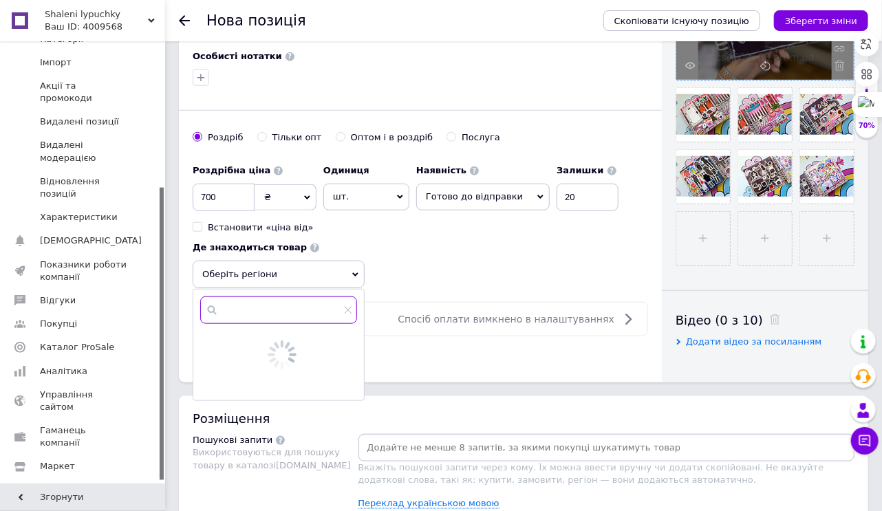
click at [231, 308] on input "text" at bounding box center [278, 311] width 157 height 28
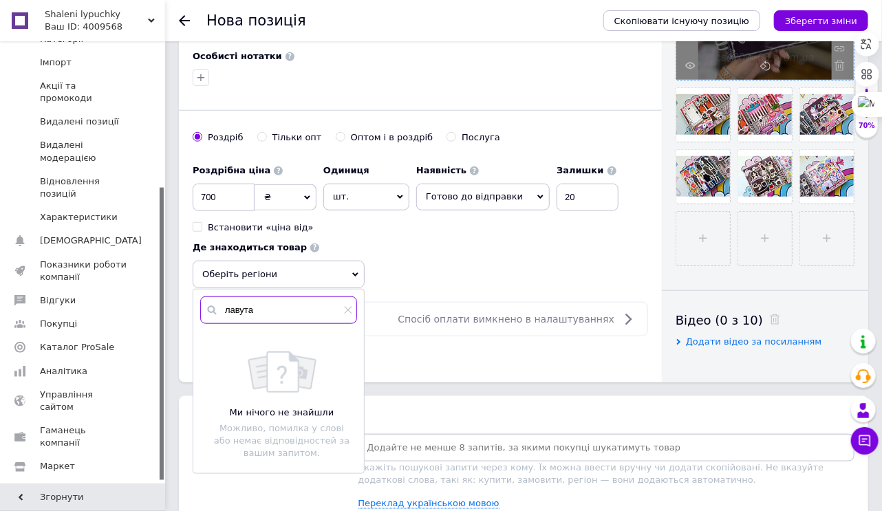
click at [228, 308] on input "лавута" at bounding box center [278, 311] width 157 height 28
click at [223, 305] on input "лавута" at bounding box center [278, 311] width 157 height 28
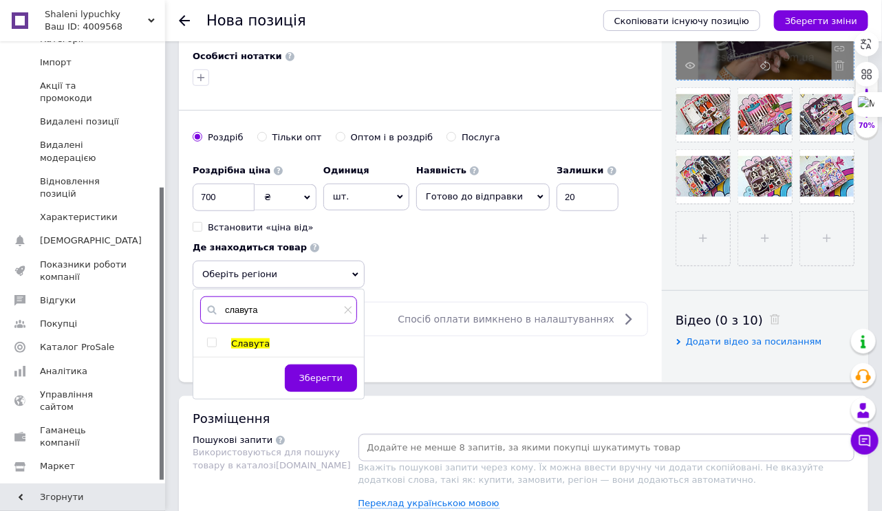
type input "славута"
drag, startPoint x: 209, startPoint y: 337, endPoint x: 225, endPoint y: 339, distance: 16.0
click at [209, 339] on input "checkbox" at bounding box center [211, 343] width 9 height 9
checkbox input "true"
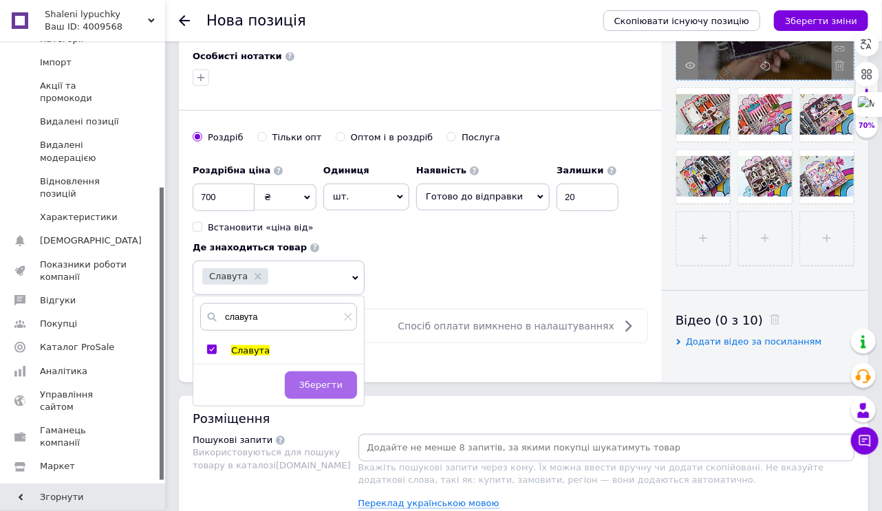
click at [323, 387] on span "Зберегти" at bounding box center [320, 385] width 43 height 10
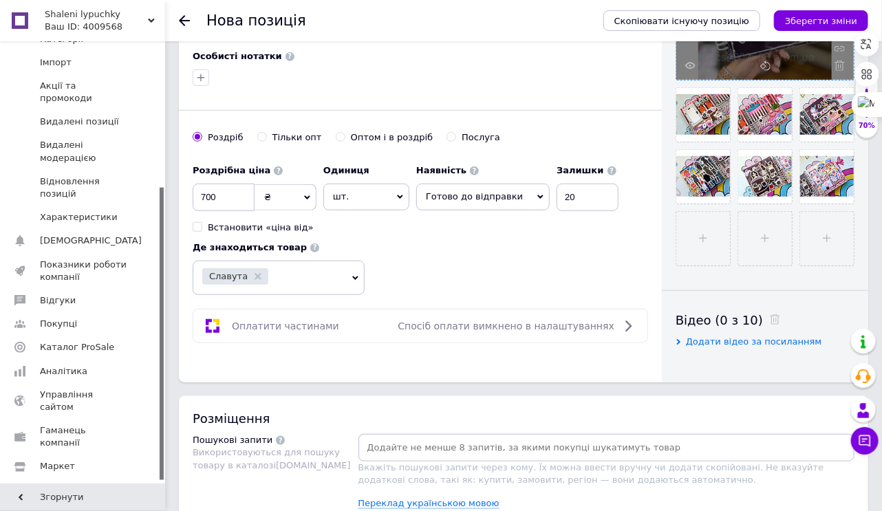
click at [374, 440] on input at bounding box center [606, 448] width 491 height 21
type input "альбом на липучках"
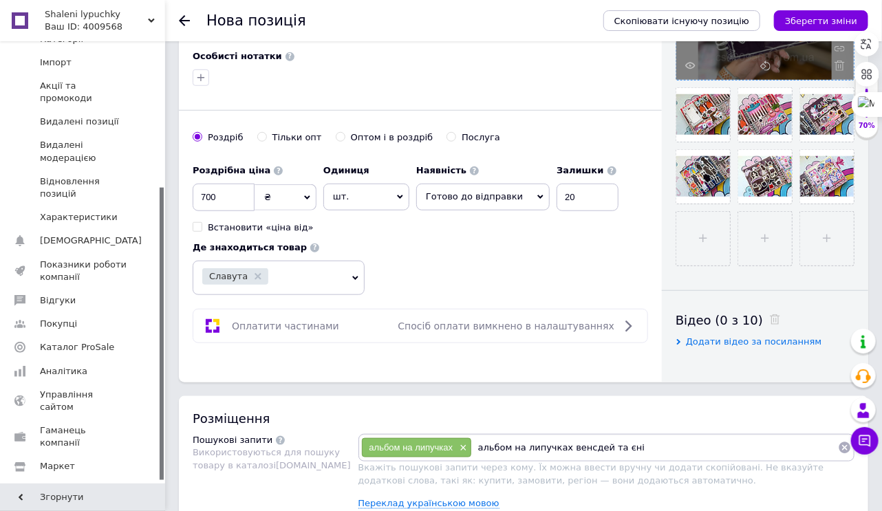
type input "альбом на липучках венсдей та єнід"
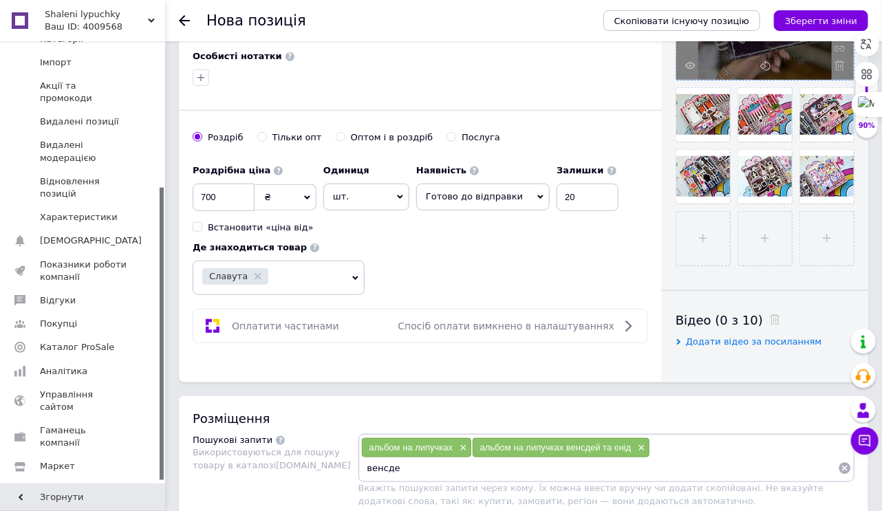
type input "венсдей"
type input "єнід"
type input "венсдей та єнід"
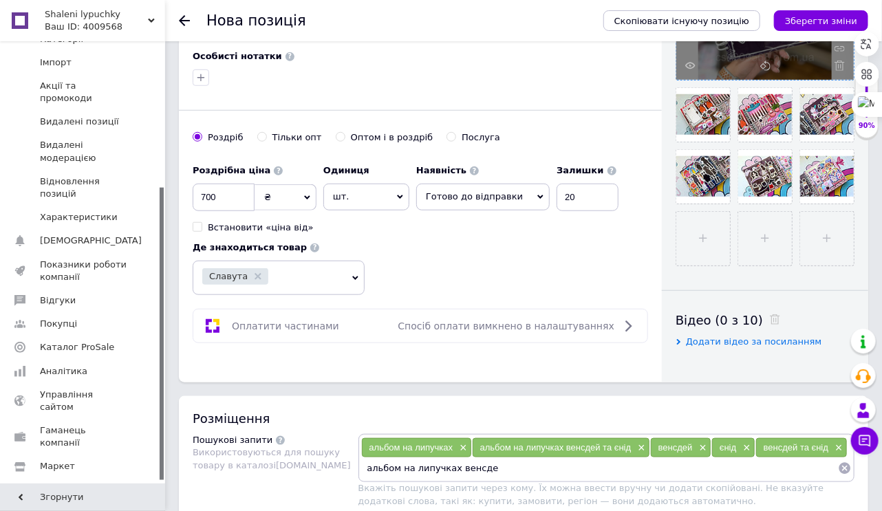
type input "альбом на липучках венсдей"
type input "альболм на липучках єнід"
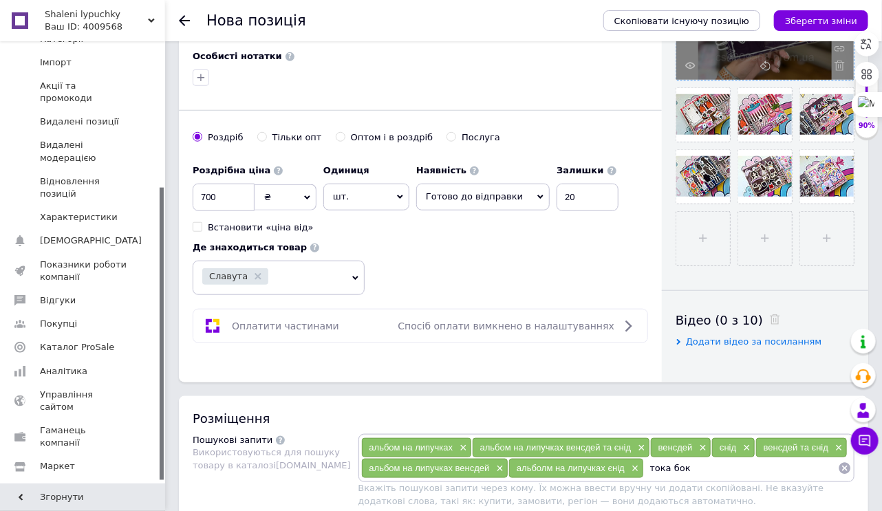
type input "тока бока"
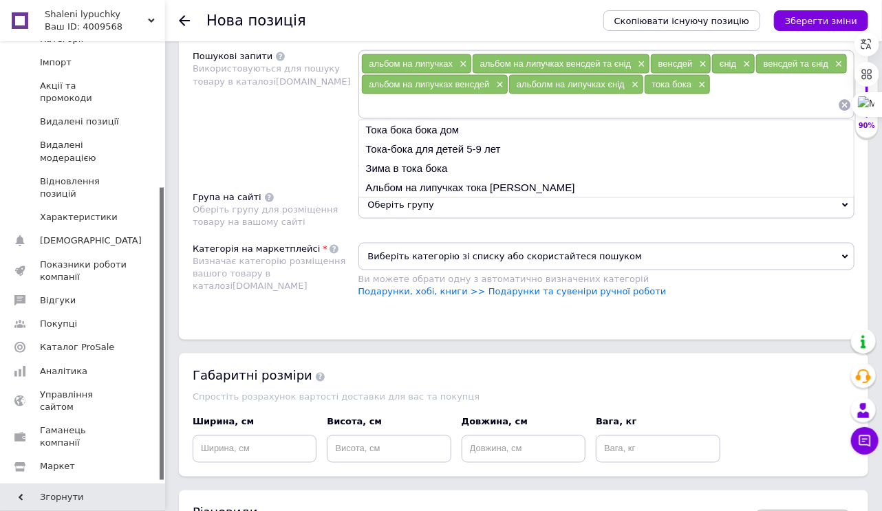
scroll to position [826, 0]
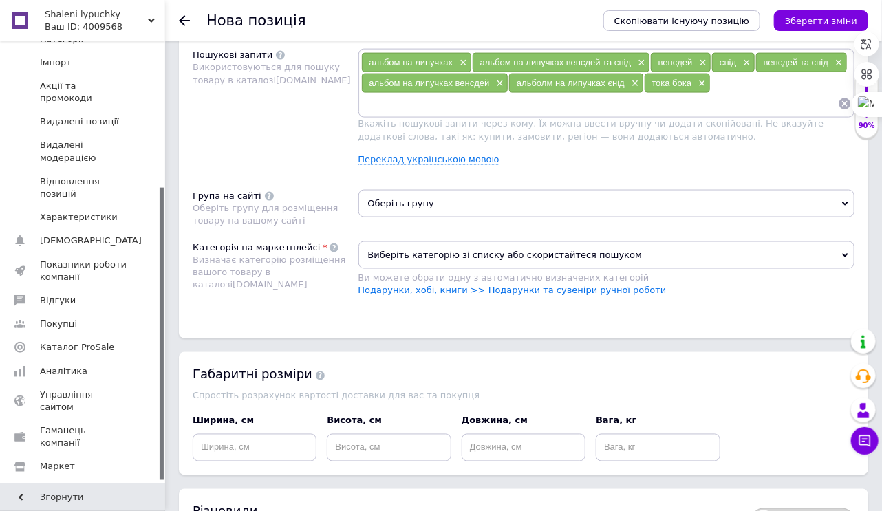
click at [333, 284] on div "Категорія на маркетплейсі Визначає категорію розміщення вашого товару в каталоз…" at bounding box center [276, 277] width 166 height 70
click at [380, 205] on span "Оберіть групу" at bounding box center [607, 204] width 497 height 28
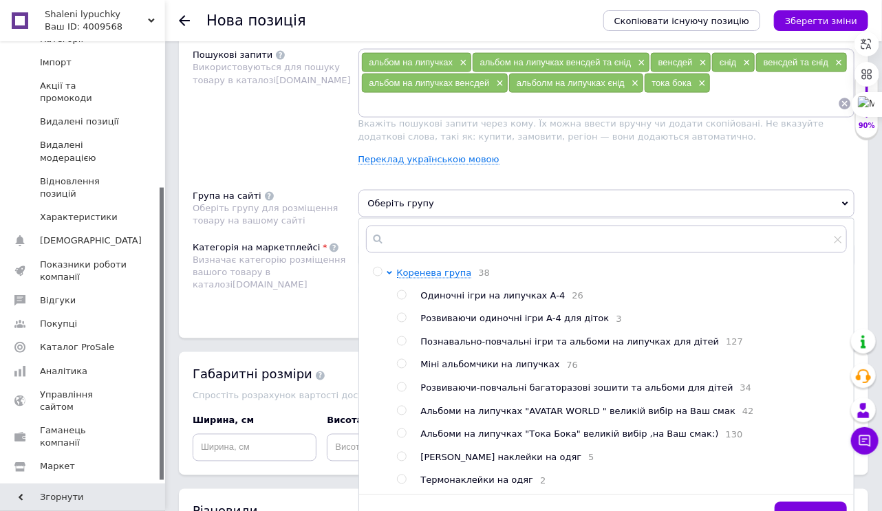
scroll to position [881, 0]
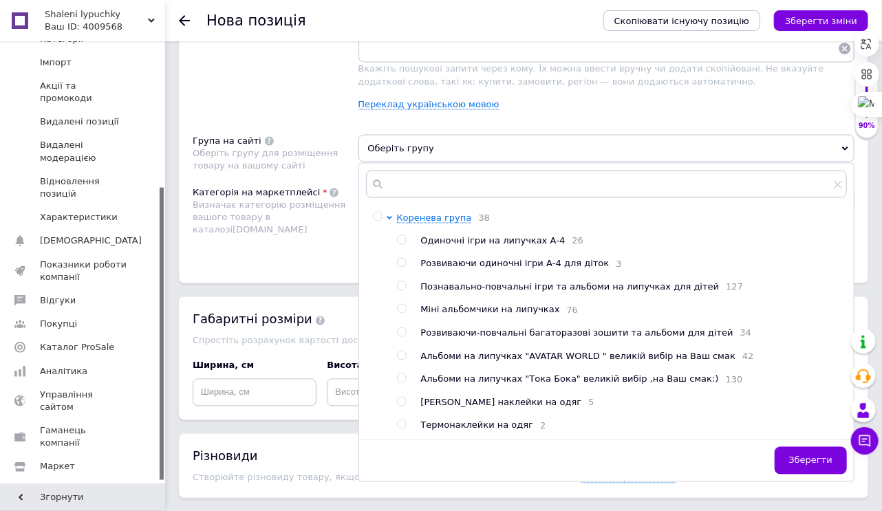
click at [403, 286] on input "radio" at bounding box center [401, 286] width 9 height 9
radio input "true"
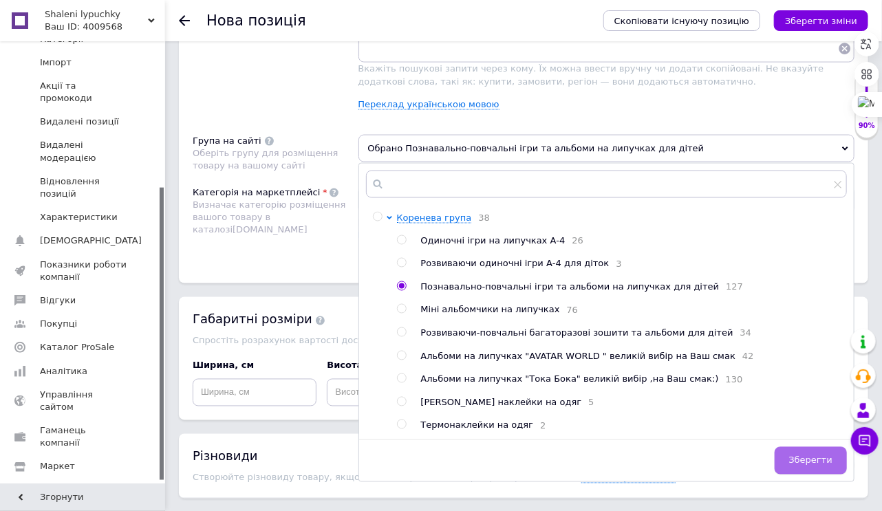
click at [803, 465] on span "Зберегти" at bounding box center [810, 461] width 43 height 10
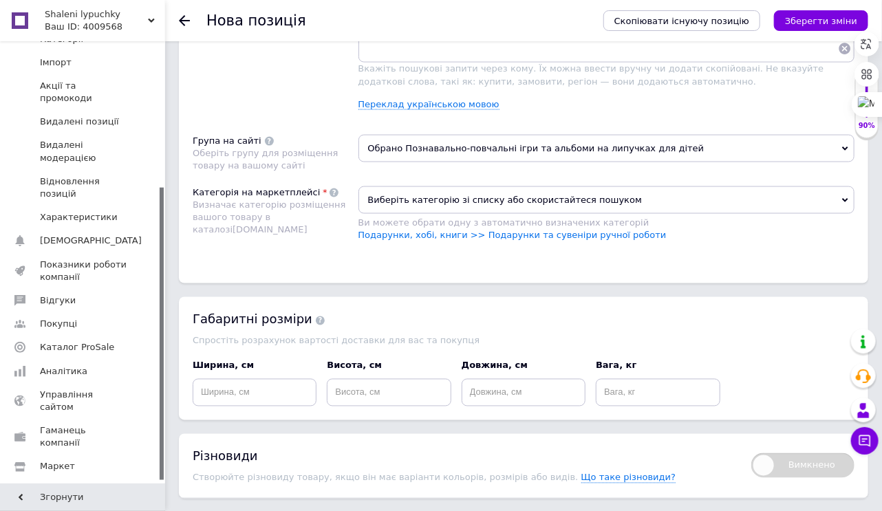
click at [401, 200] on span "Виберіть категорію зі списку або скористайтеся пошуком" at bounding box center [607, 200] width 497 height 28
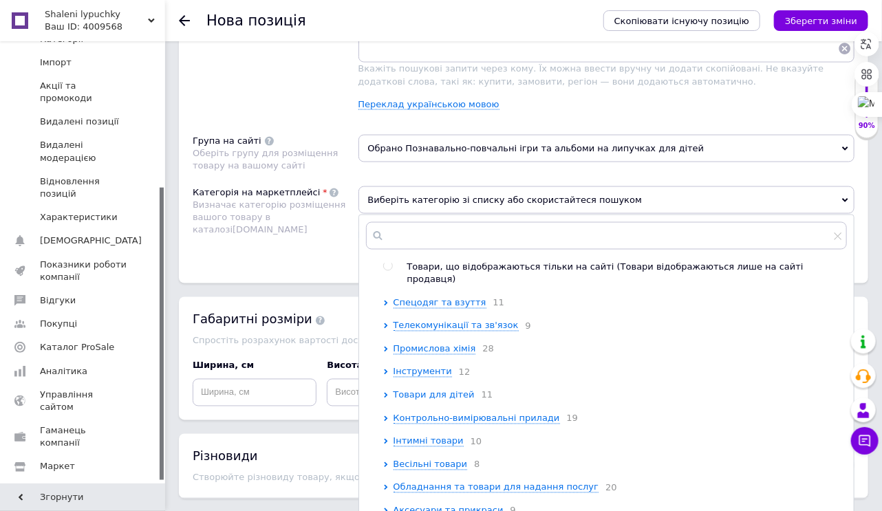
click at [435, 391] on span "Товари для дітей" at bounding box center [434, 395] width 81 height 10
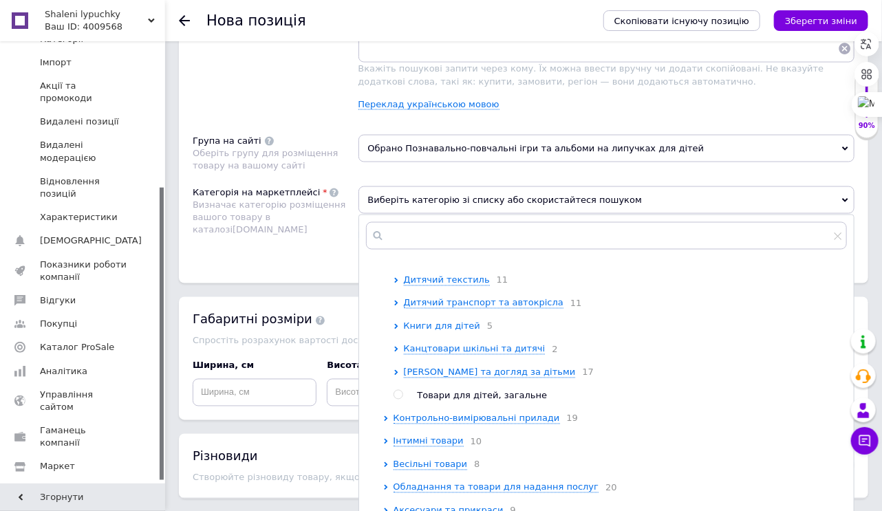
click at [453, 321] on span "Книги для дітей" at bounding box center [442, 326] width 76 height 10
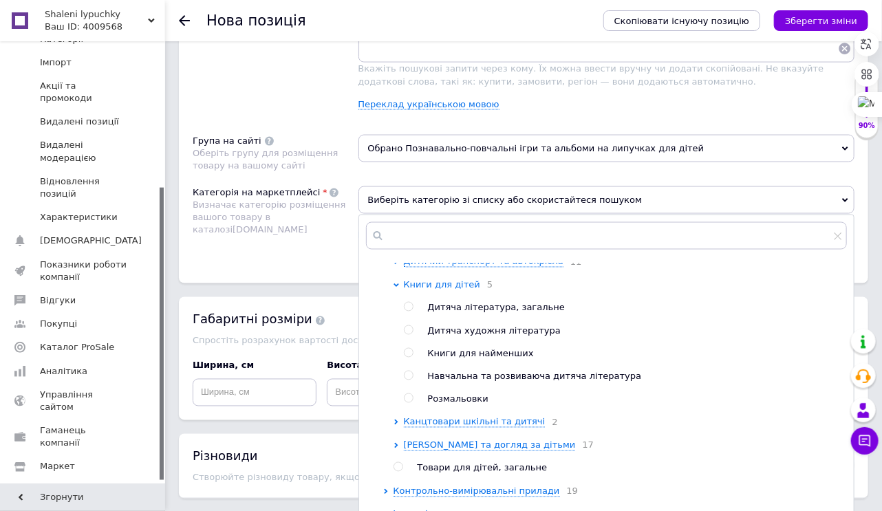
scroll to position [969, 0]
click at [410, 379] on input "radio" at bounding box center [408, 374] width 9 height 9
radio input "true"
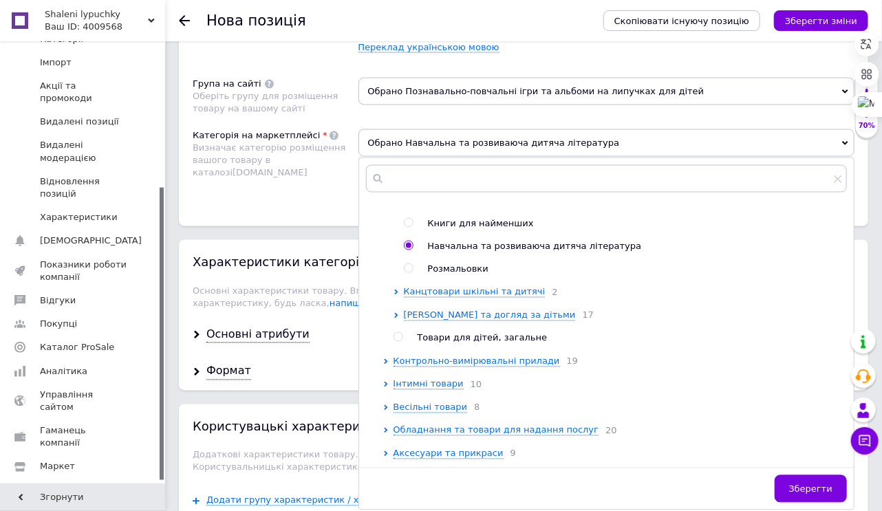
scroll to position [1046, 0]
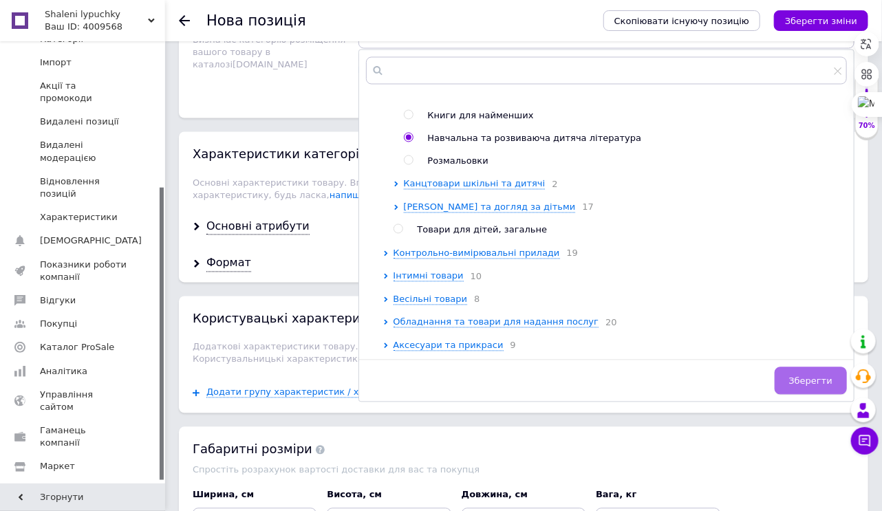
click at [812, 383] on span "Зберегти" at bounding box center [810, 381] width 43 height 10
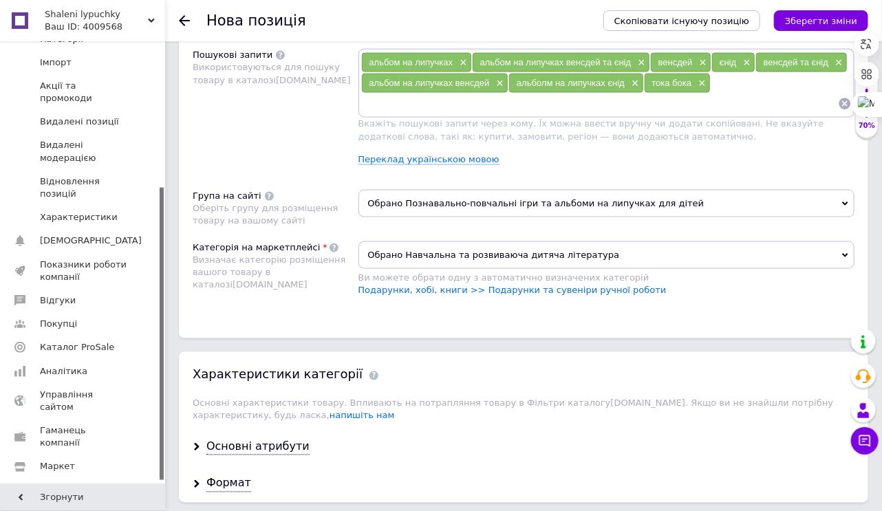
scroll to position [1101, 0]
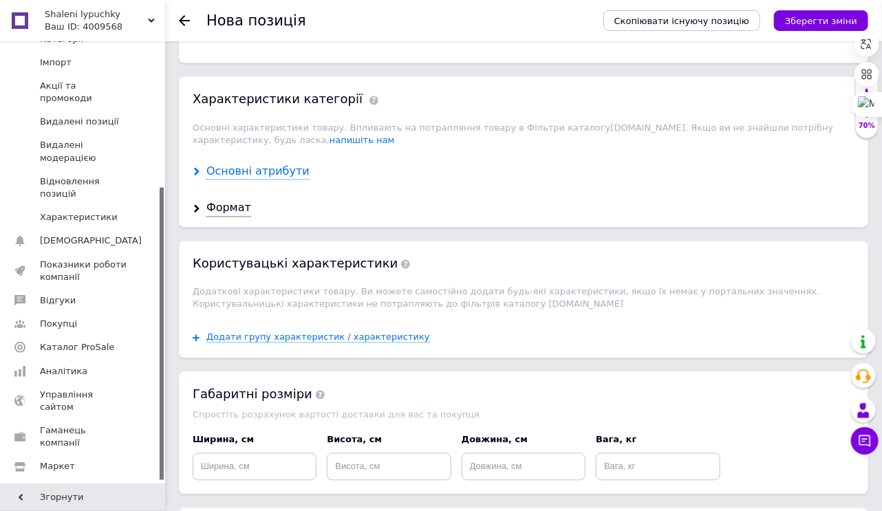
click at [270, 171] on div "Основні атрибути" at bounding box center [257, 172] width 103 height 16
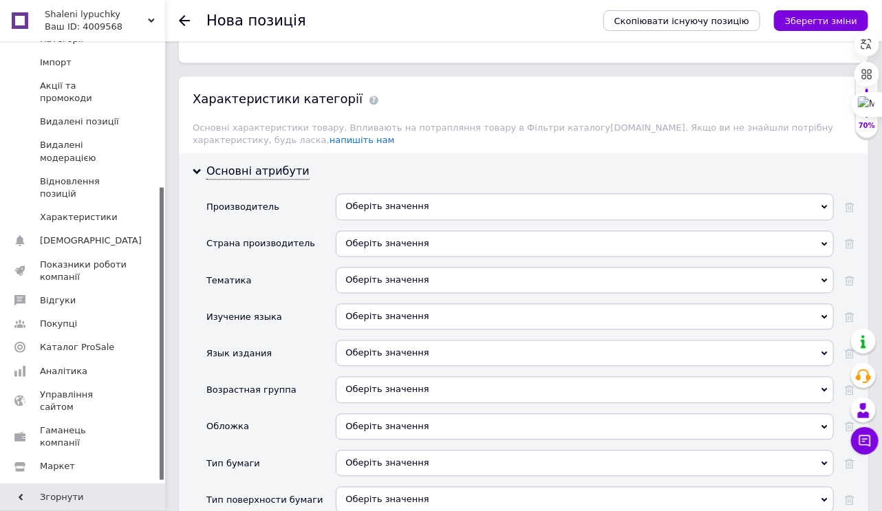
click at [415, 244] on div "Оберіть значення" at bounding box center [585, 244] width 498 height 26
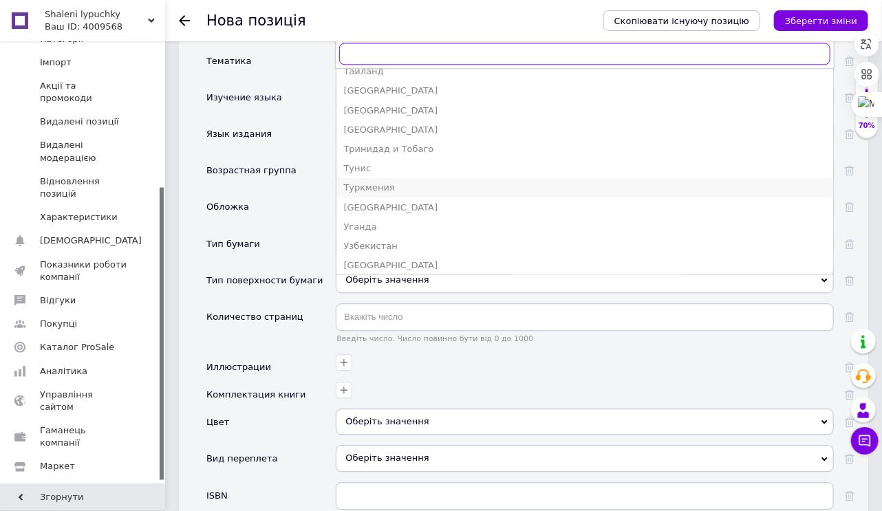
scroll to position [2987, 0]
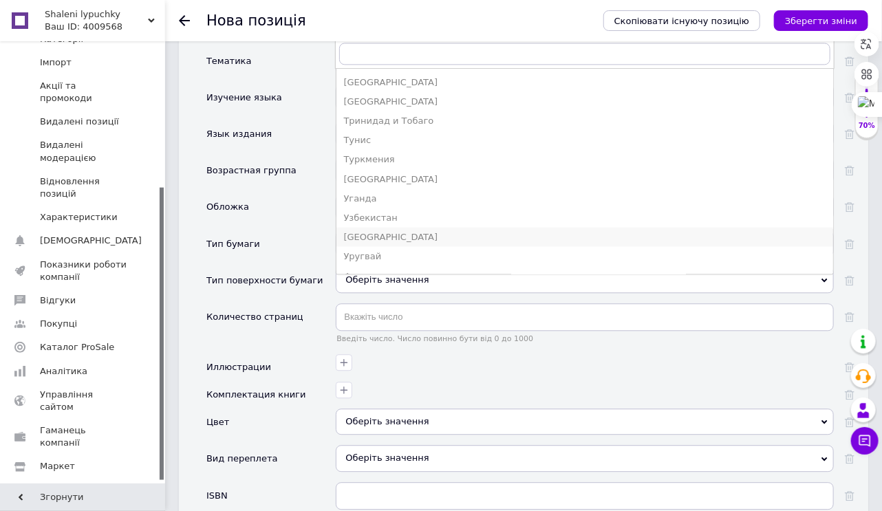
click at [383, 239] on li "[GEOGRAPHIC_DATA]" at bounding box center [585, 236] width 497 height 19
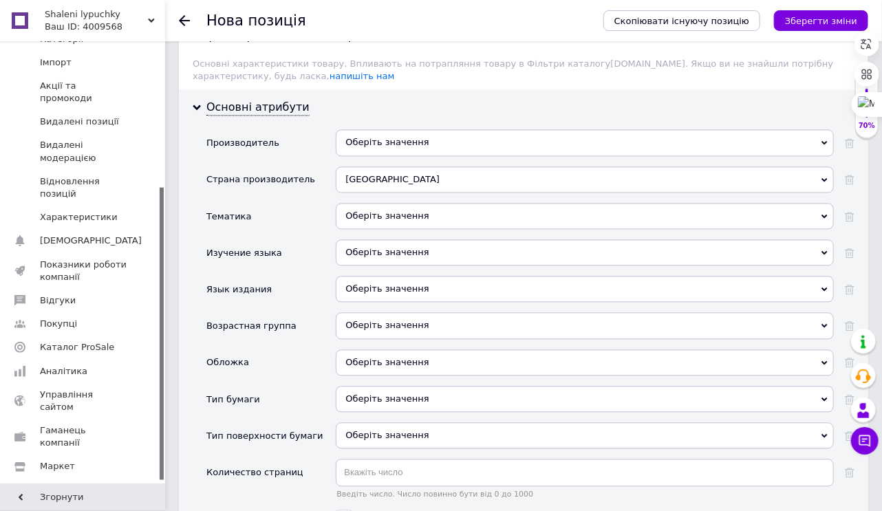
scroll to position [1156, 0]
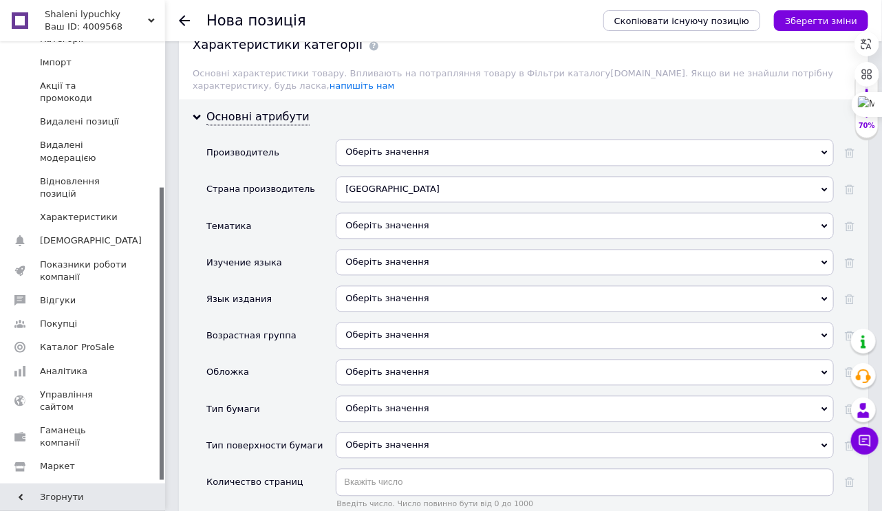
click at [407, 220] on div "Оберіть значення" at bounding box center [585, 226] width 498 height 26
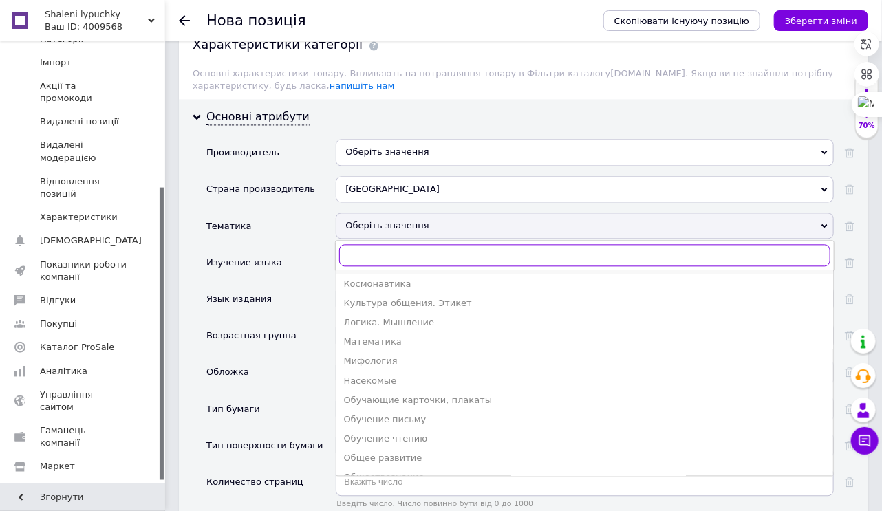
scroll to position [275, 0]
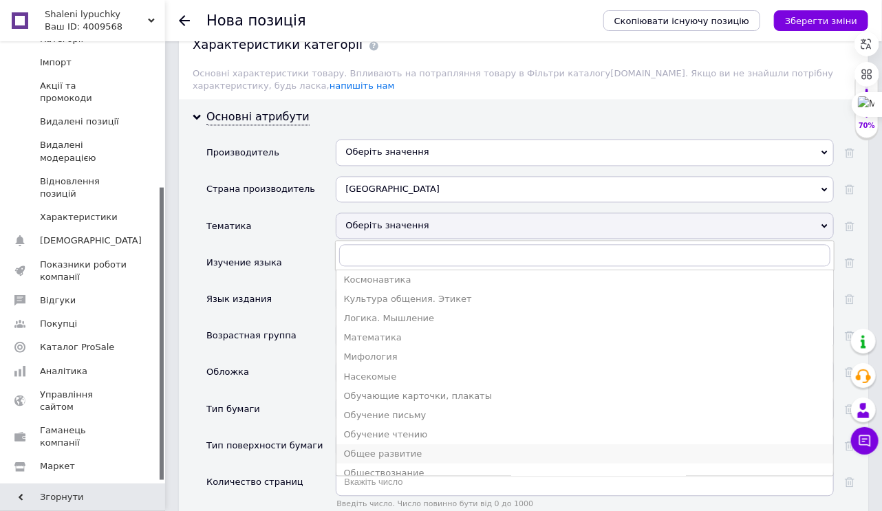
click at [385, 453] on div "Общее развитие" at bounding box center [584, 454] width 483 height 12
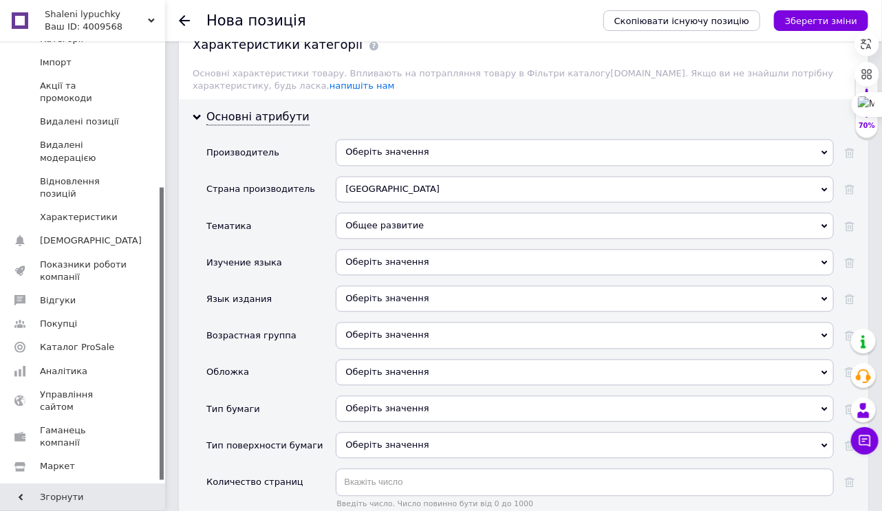
click at [411, 253] on div "Оберіть значення" at bounding box center [585, 262] width 498 height 26
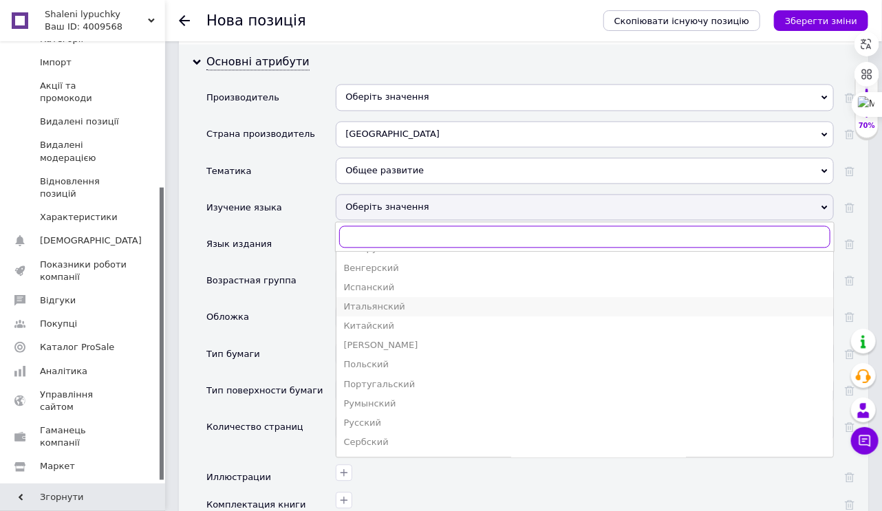
scroll to position [55, 0]
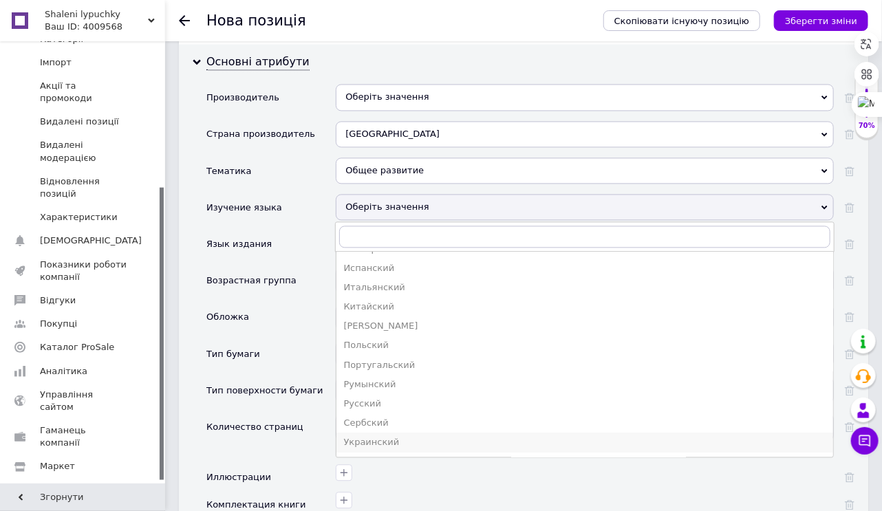
click at [372, 436] on div "Украинский" at bounding box center [584, 442] width 483 height 12
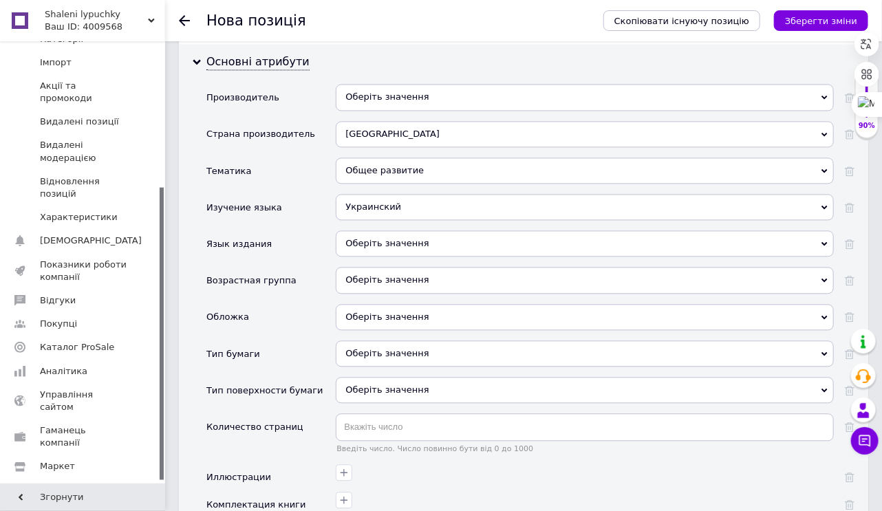
click at [414, 239] on div "Оберіть значення" at bounding box center [585, 244] width 498 height 26
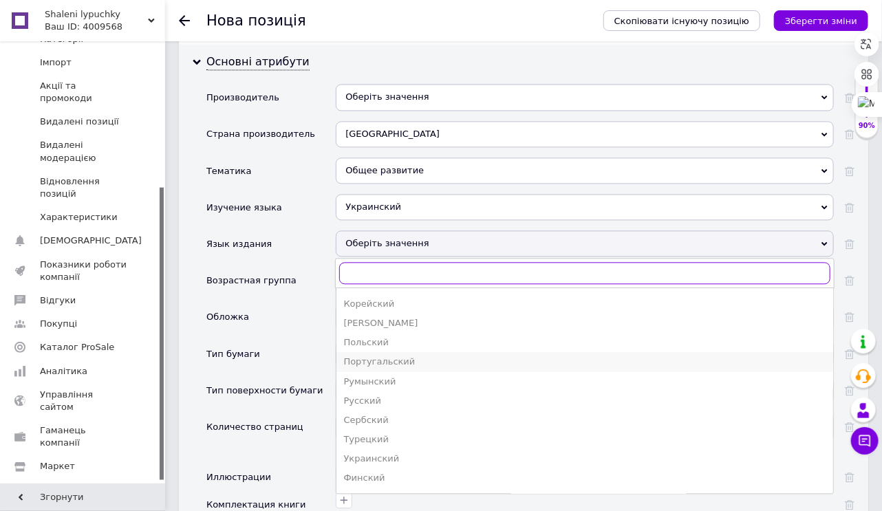
scroll to position [275, 0]
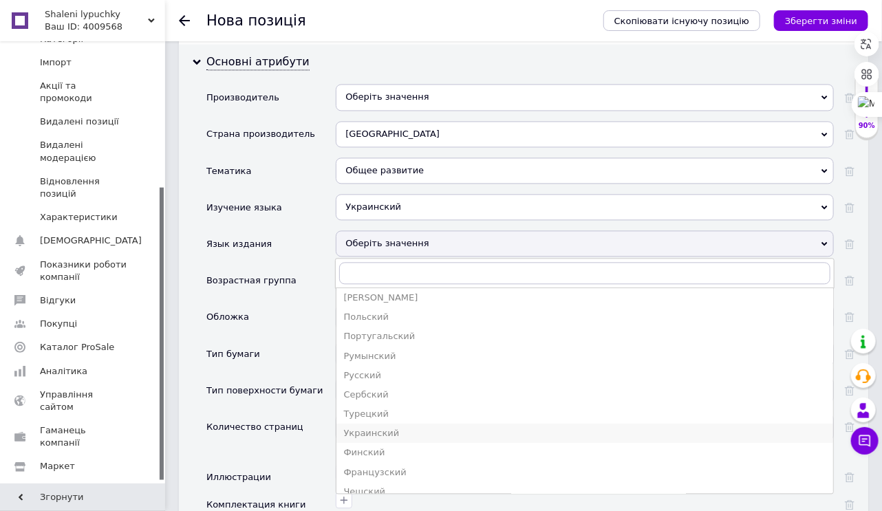
click at [377, 429] on div "Украинский" at bounding box center [584, 433] width 483 height 12
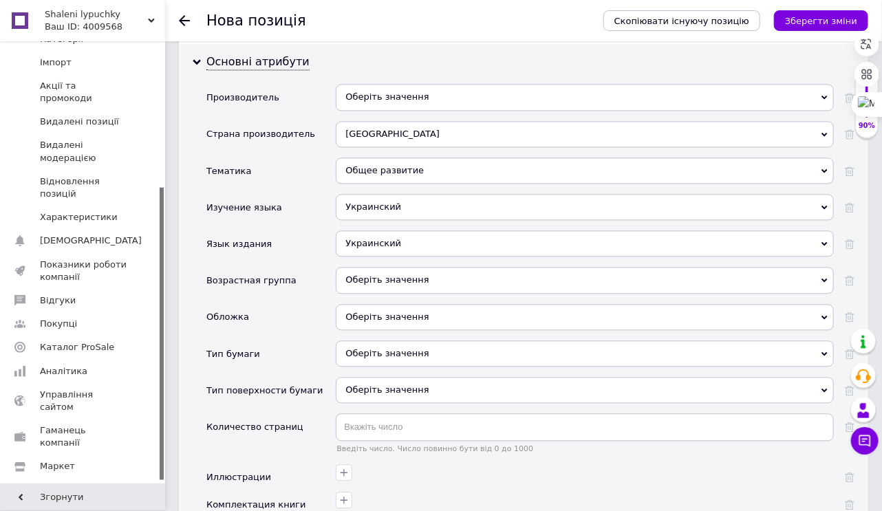
click at [432, 273] on div "Оберіть значення" at bounding box center [585, 280] width 498 height 26
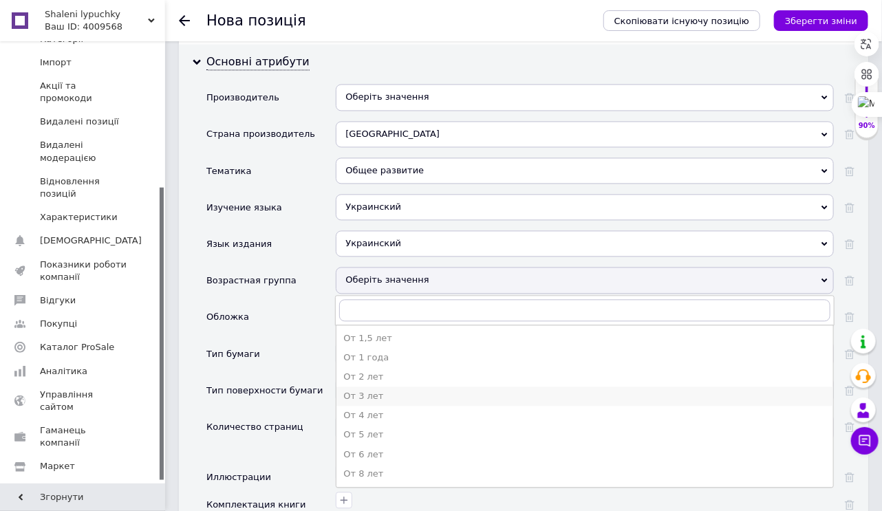
click at [381, 390] on div "От 3 лет" at bounding box center [584, 396] width 483 height 12
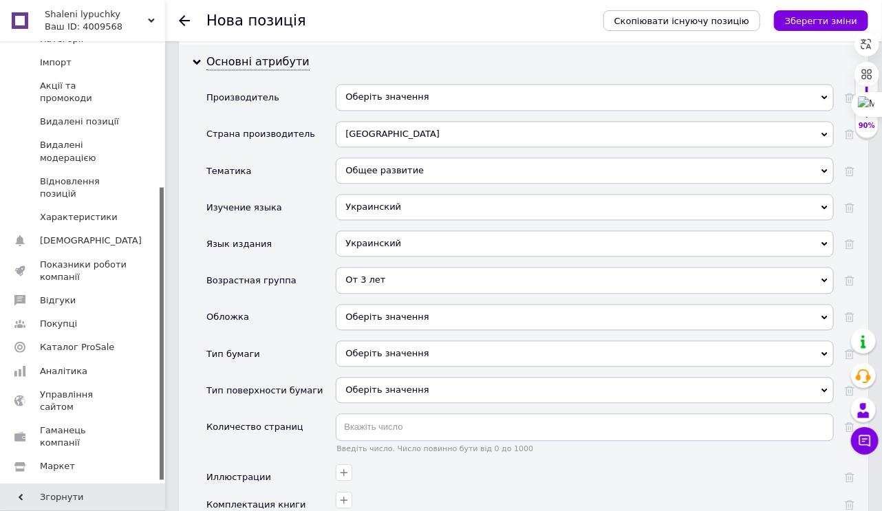
click at [399, 314] on div "Оберіть значення" at bounding box center [585, 317] width 498 height 26
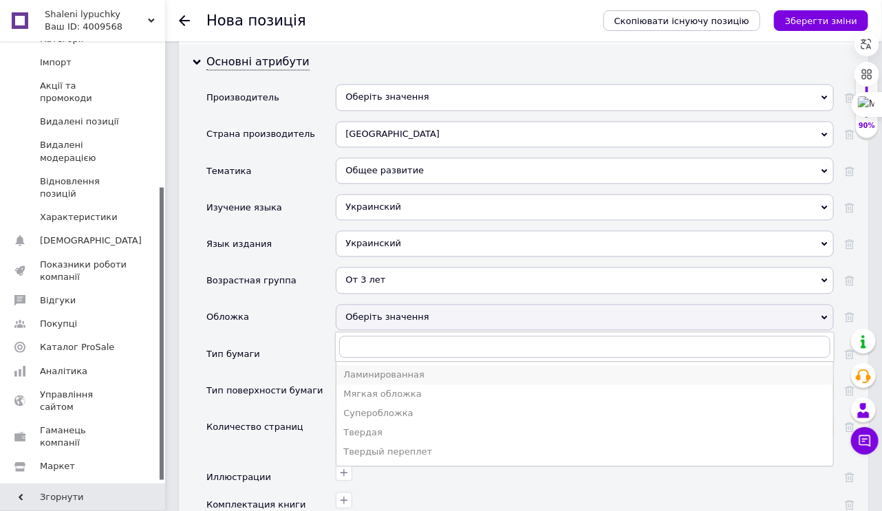
click at [366, 375] on div "Ламинированная" at bounding box center [584, 375] width 483 height 12
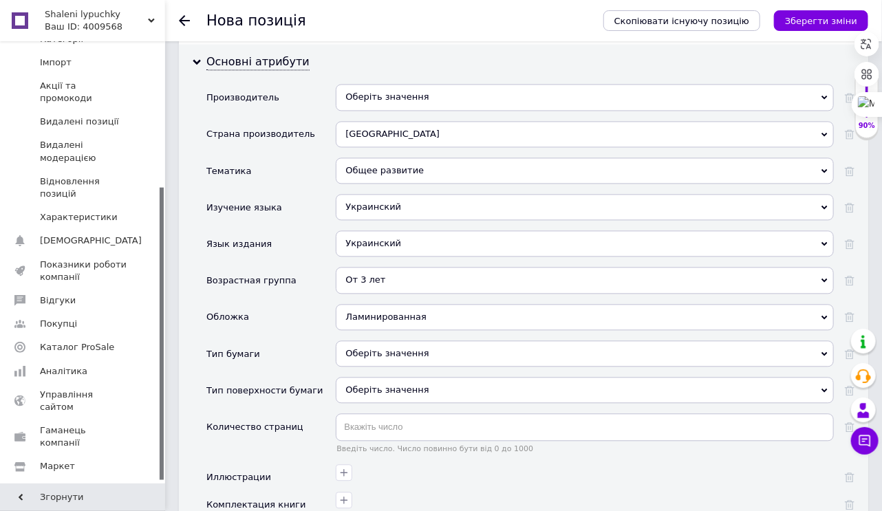
click at [366, 352] on div "Оберіть значення" at bounding box center [585, 354] width 498 height 26
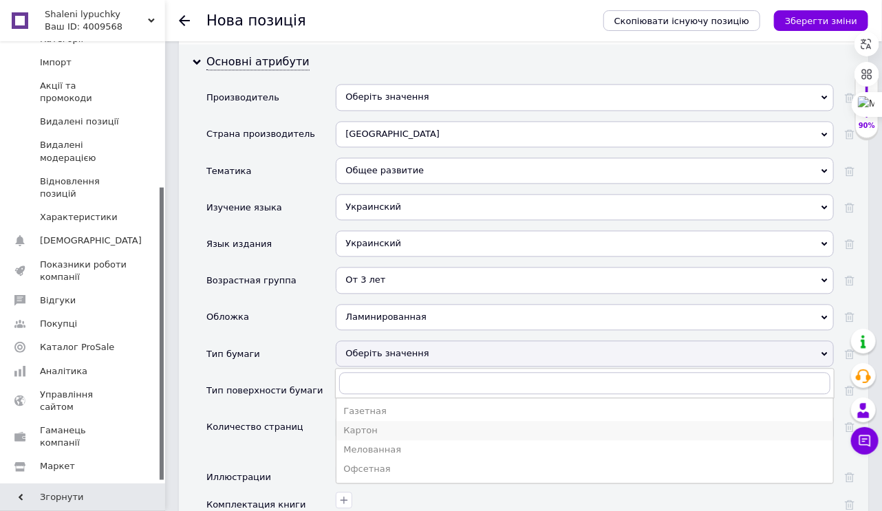
click at [365, 427] on div "Картон" at bounding box center [584, 431] width 483 height 12
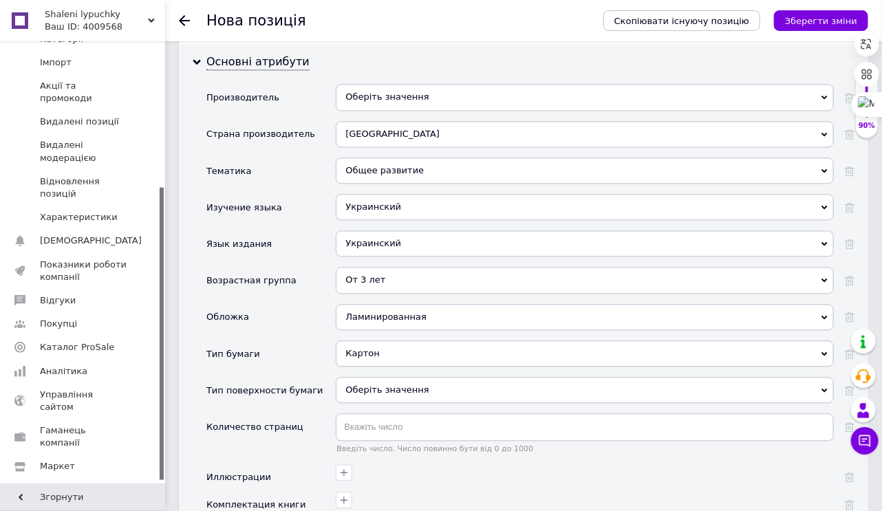
click at [377, 384] on div "Оберіть значення" at bounding box center [585, 390] width 498 height 26
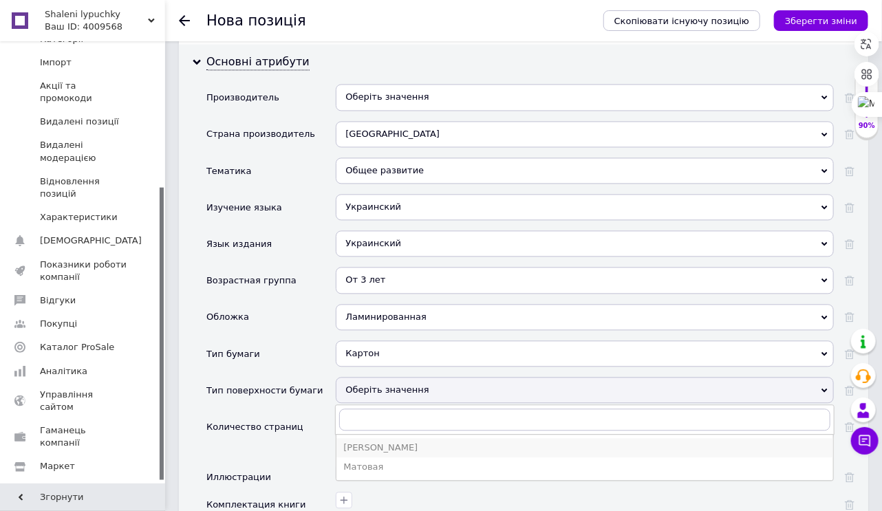
click at [370, 443] on div "[PERSON_NAME]" at bounding box center [584, 448] width 483 height 12
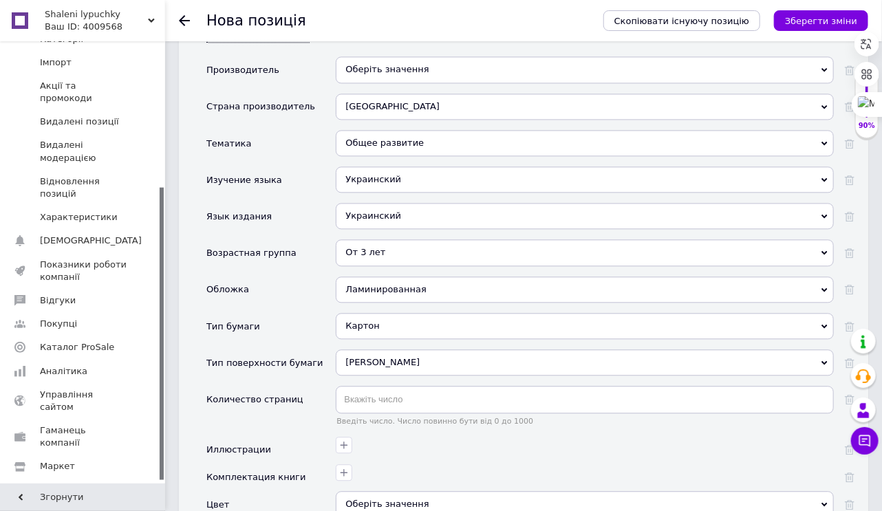
scroll to position [1266, 0]
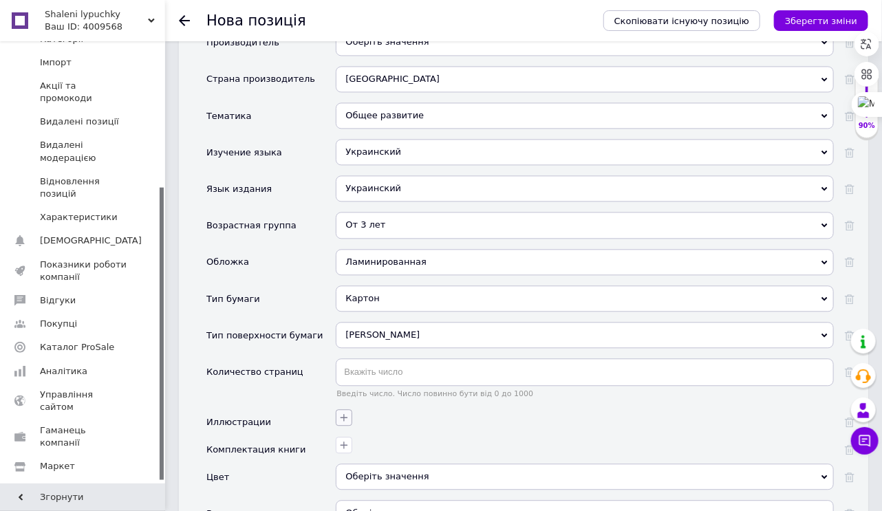
click at [341, 412] on icon "button" at bounding box center [344, 417] width 11 height 11
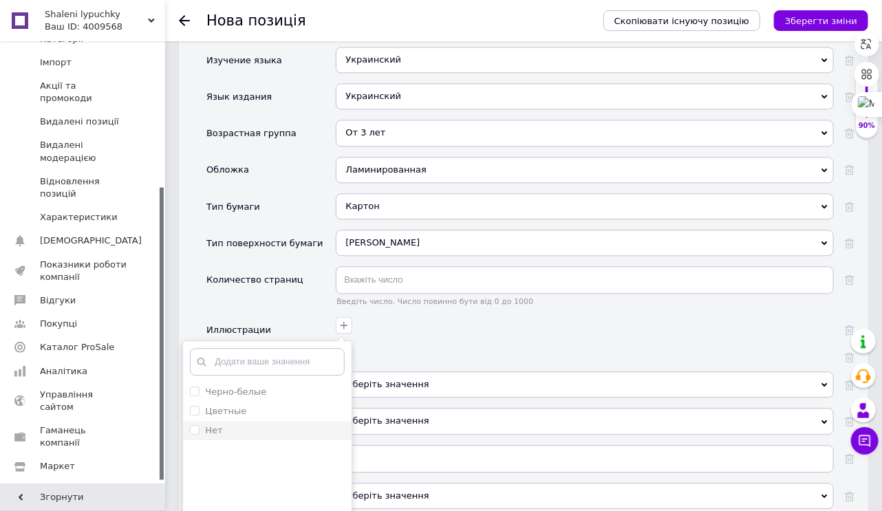
scroll to position [1376, 0]
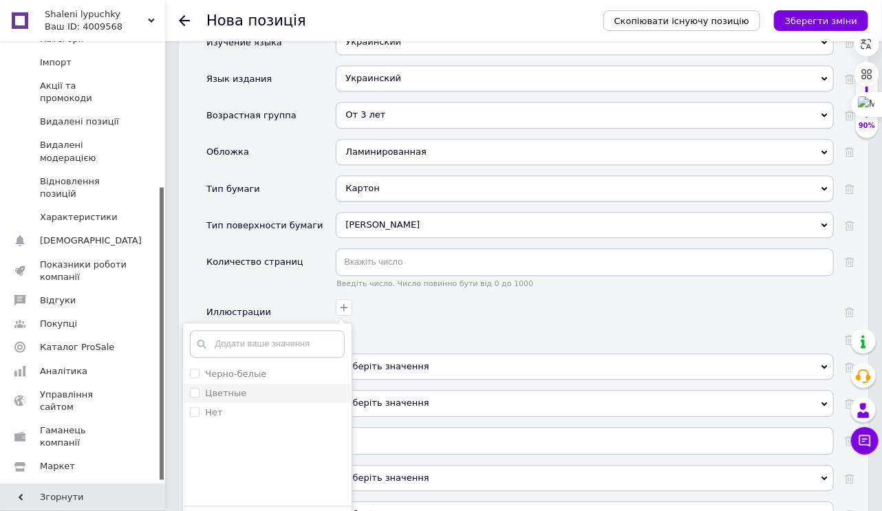
click at [198, 388] on input "Цветные" at bounding box center [194, 392] width 9 height 9
checkbox input "true"
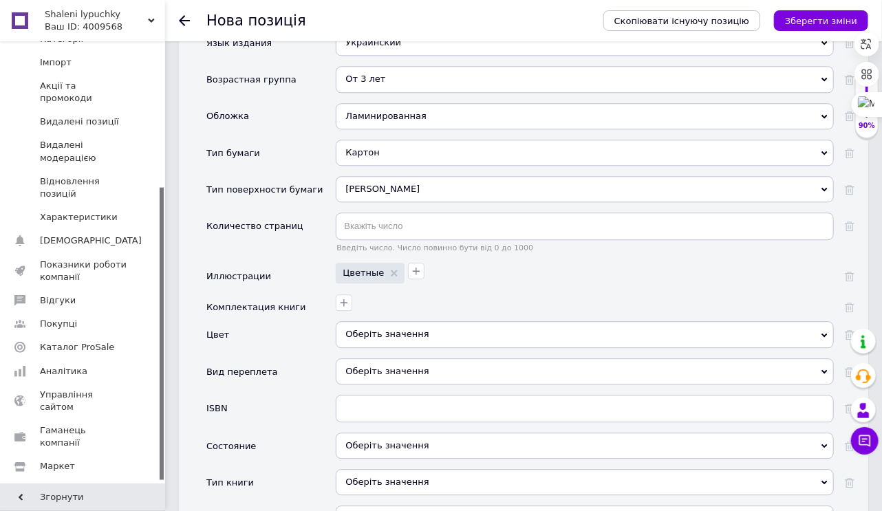
scroll to position [1431, 0]
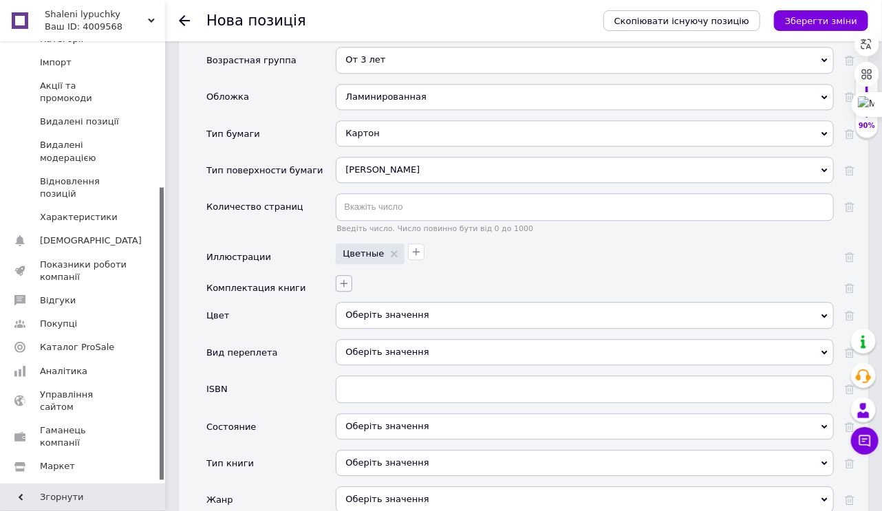
click at [341, 278] on icon "button" at bounding box center [344, 283] width 11 height 11
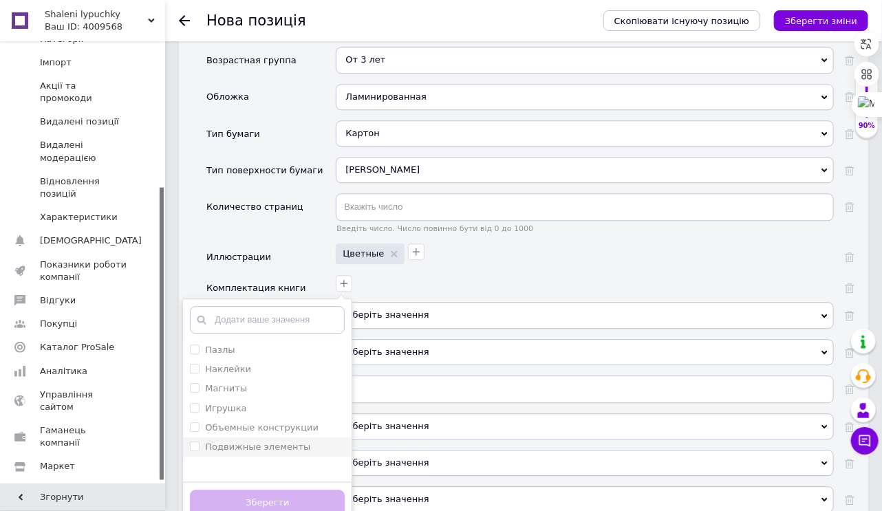
click at [198, 442] on элементы "Подвижные элементы" at bounding box center [194, 446] width 9 height 9
checkbox элементы "true"
click at [276, 504] on button "Зберегти" at bounding box center [267, 503] width 155 height 27
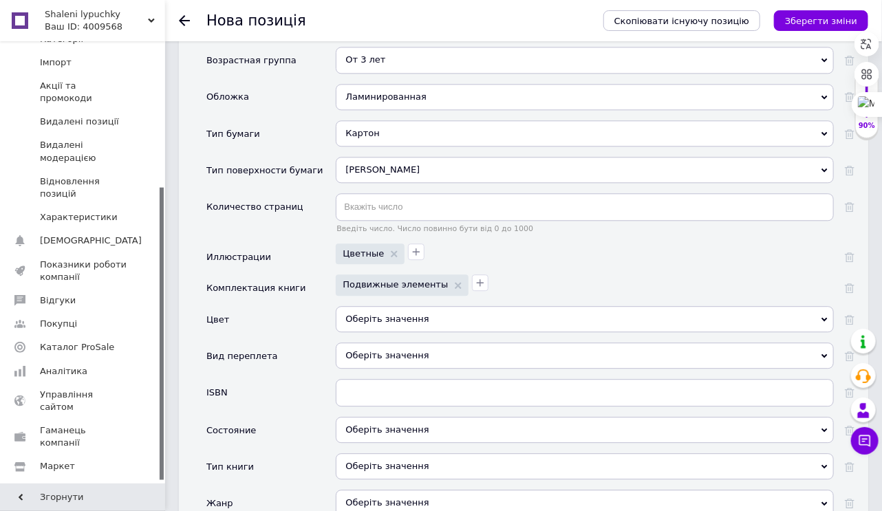
click at [394, 317] on div "Оберіть значення" at bounding box center [585, 319] width 498 height 26
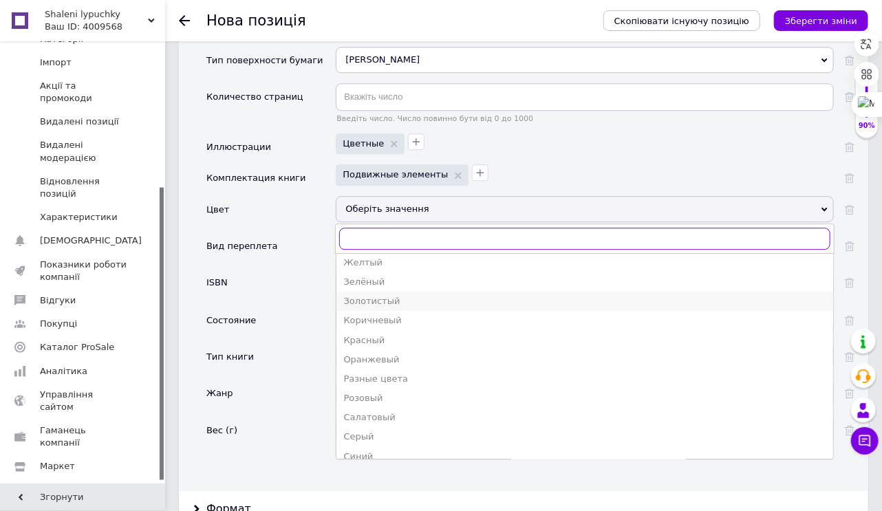
scroll to position [110, 0]
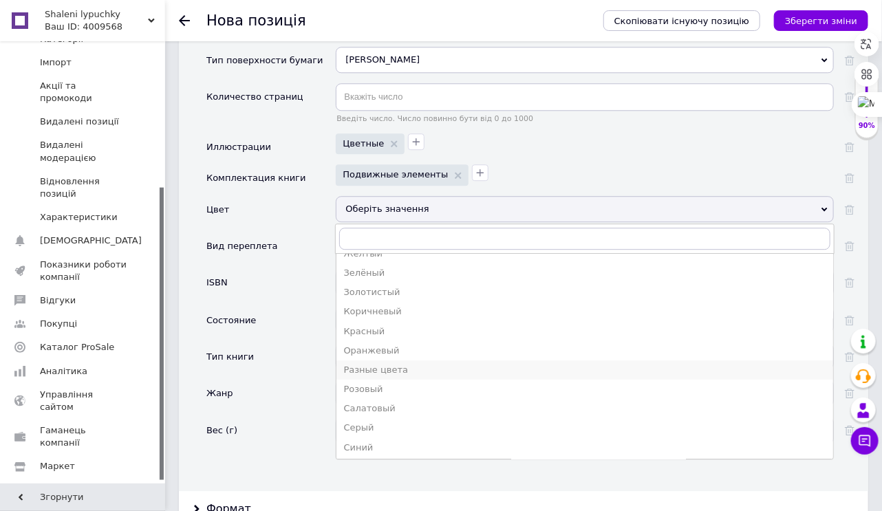
click at [381, 364] on div "Разные цвета" at bounding box center [584, 370] width 483 height 12
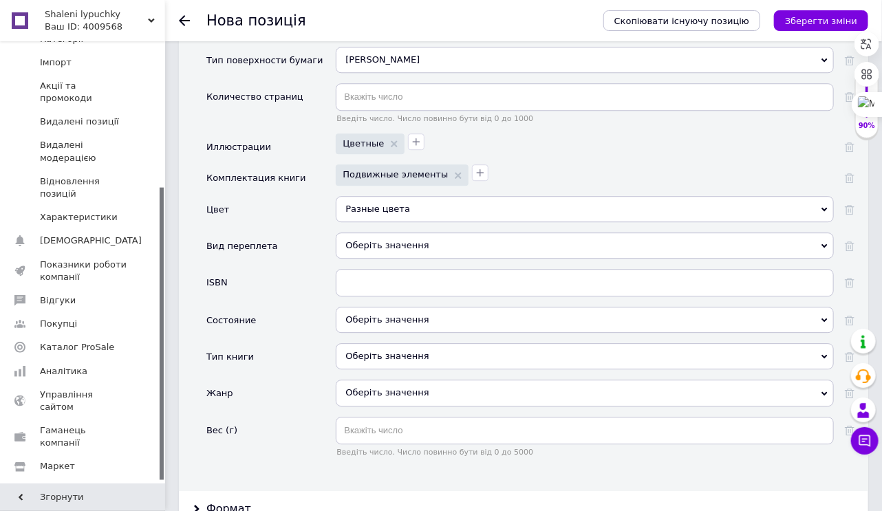
click at [407, 235] on div "Оберіть значення" at bounding box center [585, 246] width 498 height 26
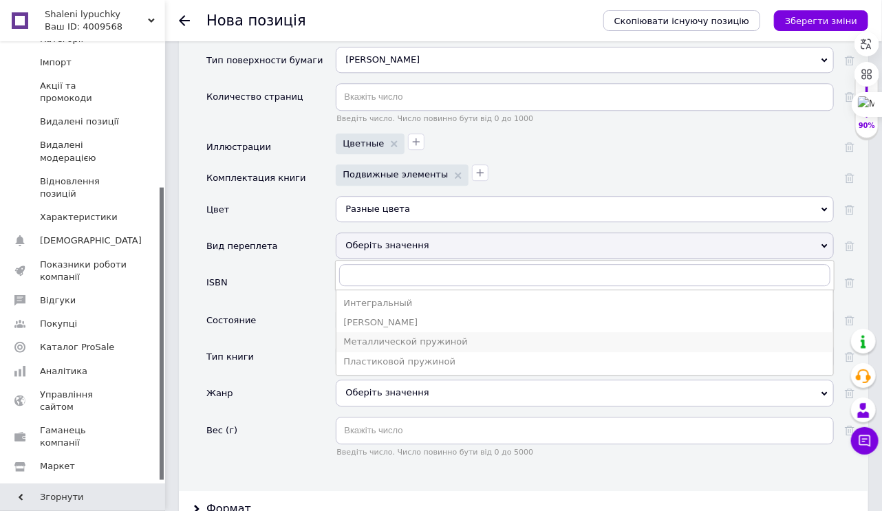
click at [365, 336] on div "Металлической пружиной" at bounding box center [584, 342] width 483 height 12
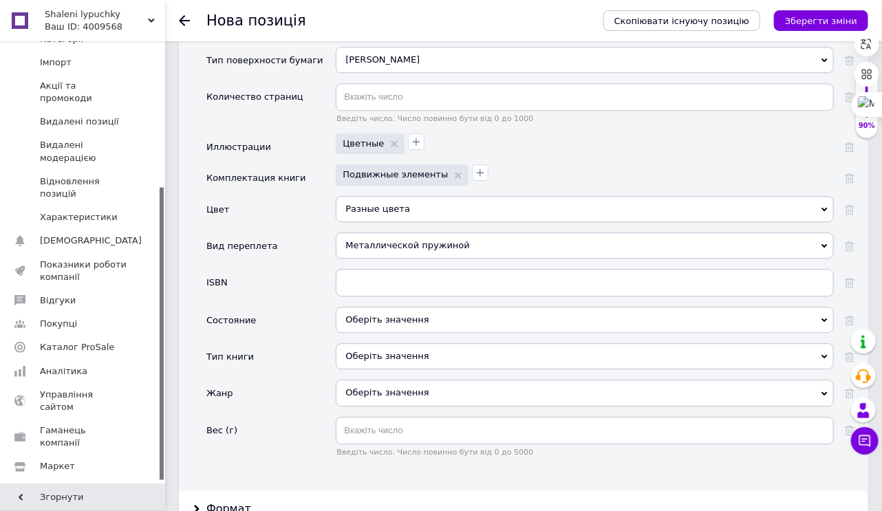
click at [362, 312] on div "Оберіть значення" at bounding box center [585, 320] width 498 height 26
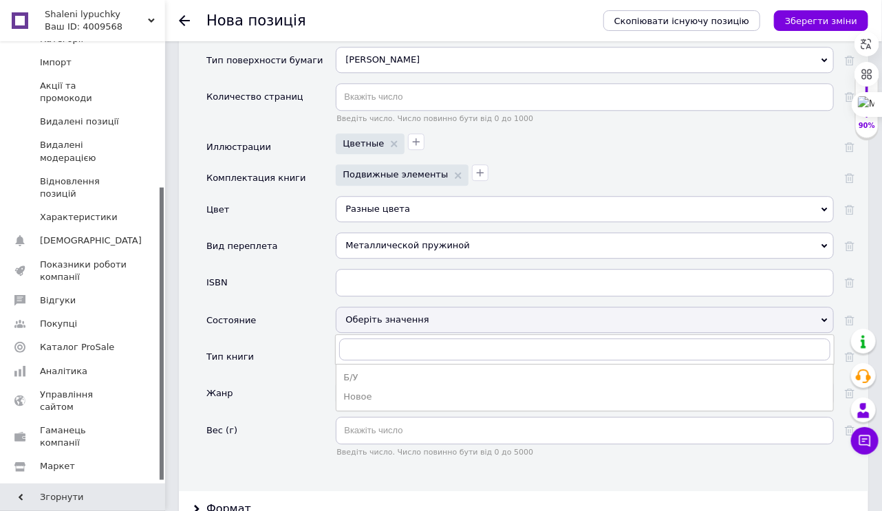
click at [374, 397] on li "Новое" at bounding box center [585, 396] width 497 height 19
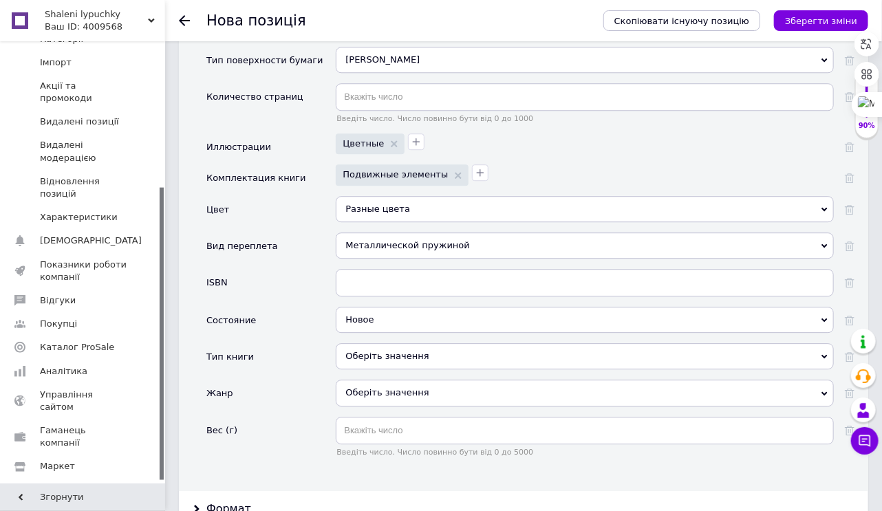
click at [389, 349] on div "Оберіть значення" at bounding box center [585, 356] width 498 height 26
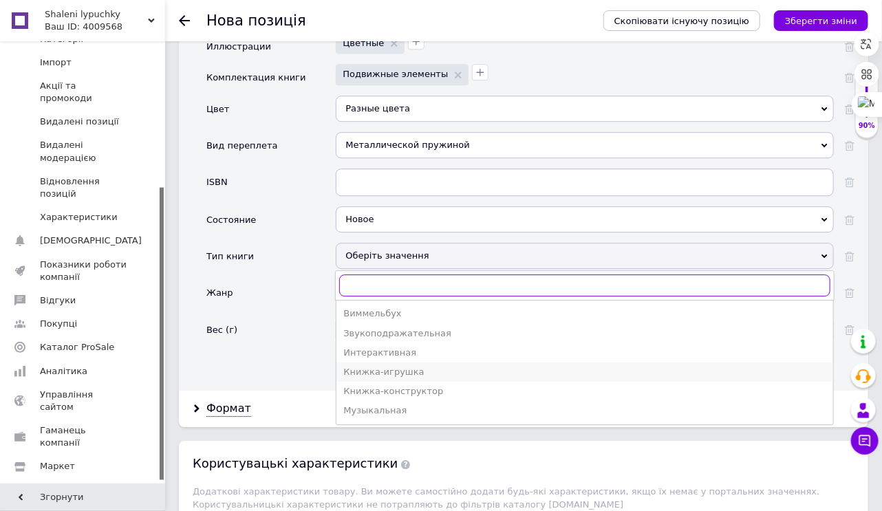
scroll to position [1652, 0]
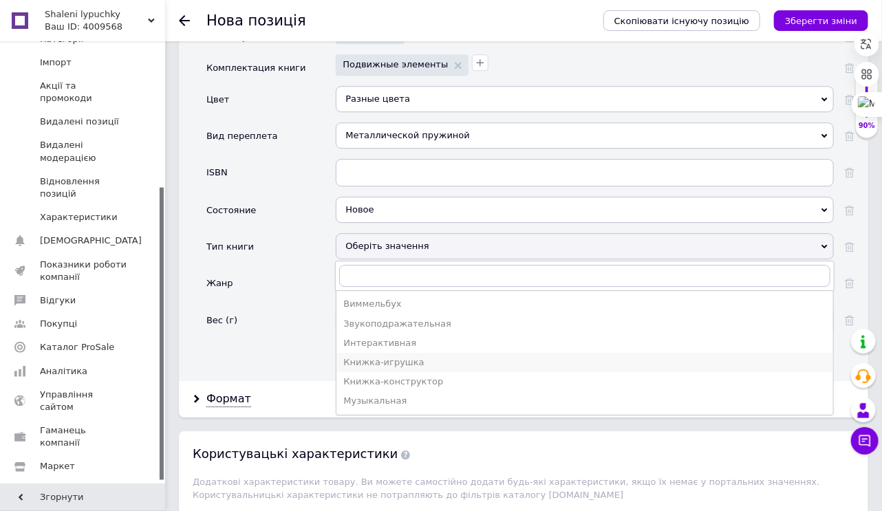
click at [387, 356] on div "Книжка-игрушка" at bounding box center [584, 362] width 483 height 12
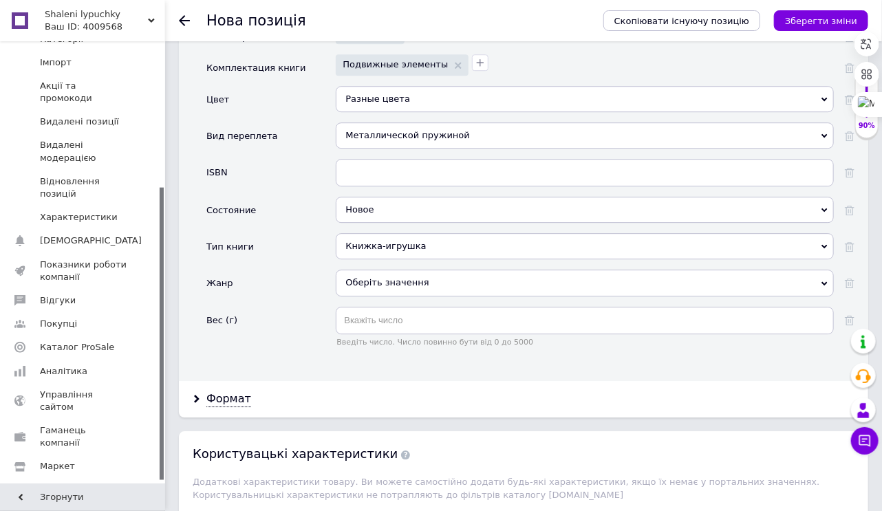
click at [390, 275] on div "Оберіть значення" at bounding box center [585, 283] width 498 height 26
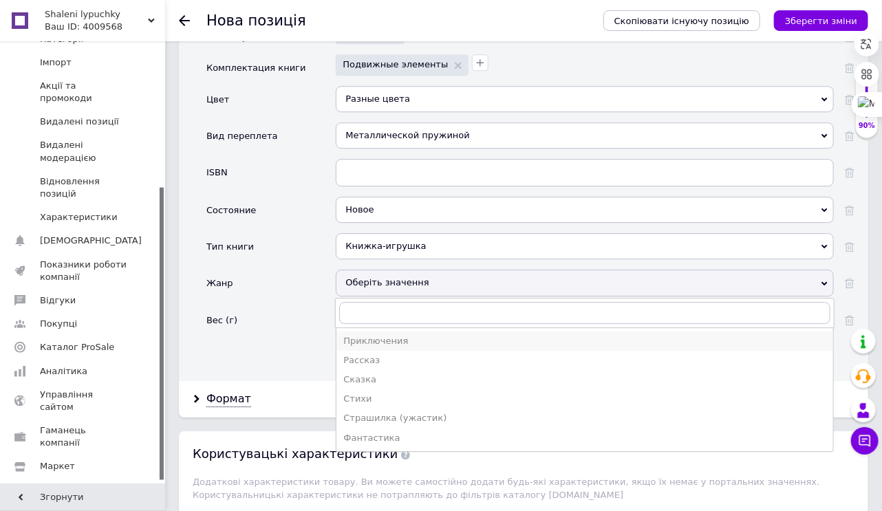
click at [383, 335] on div "Приключения" at bounding box center [584, 341] width 483 height 12
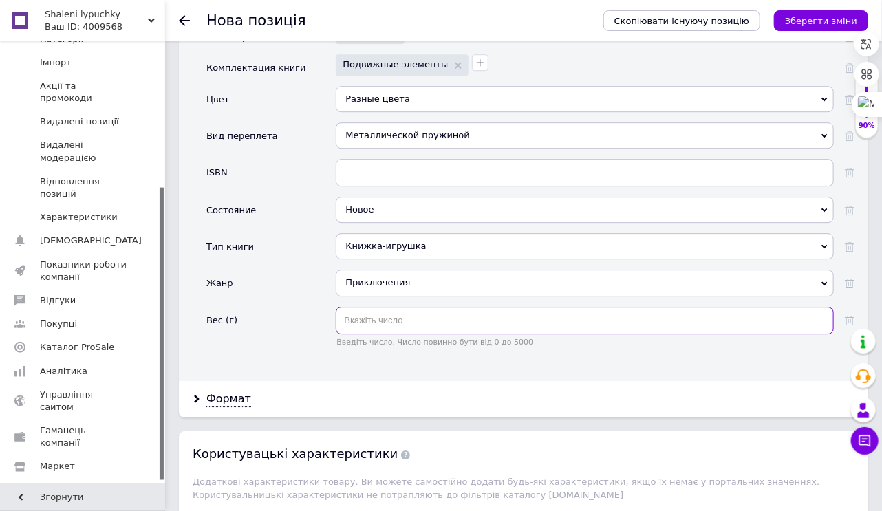
click at [381, 319] on input "text" at bounding box center [585, 321] width 498 height 28
type input "250"
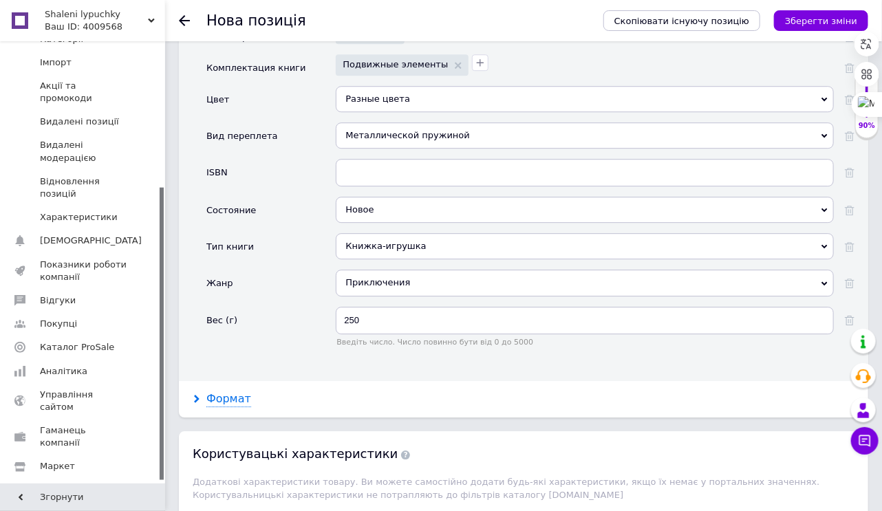
click at [235, 393] on div "Формат" at bounding box center [228, 400] width 45 height 16
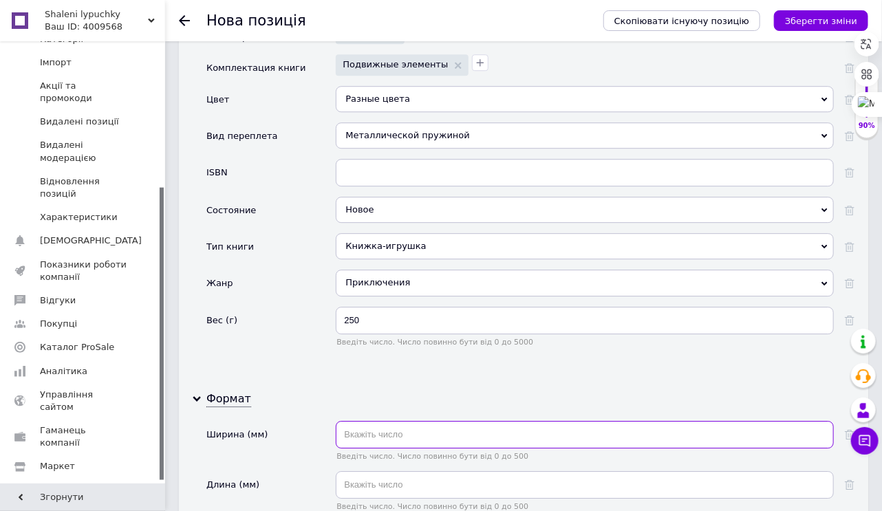
click at [372, 432] on input "text" at bounding box center [585, 435] width 498 height 28
type input "21"
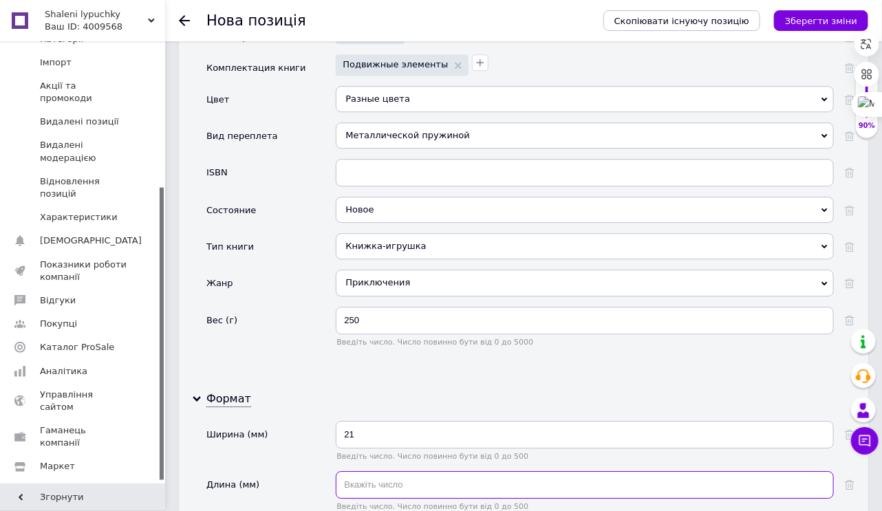
click at [363, 471] on input "text" at bounding box center [585, 485] width 498 height 28
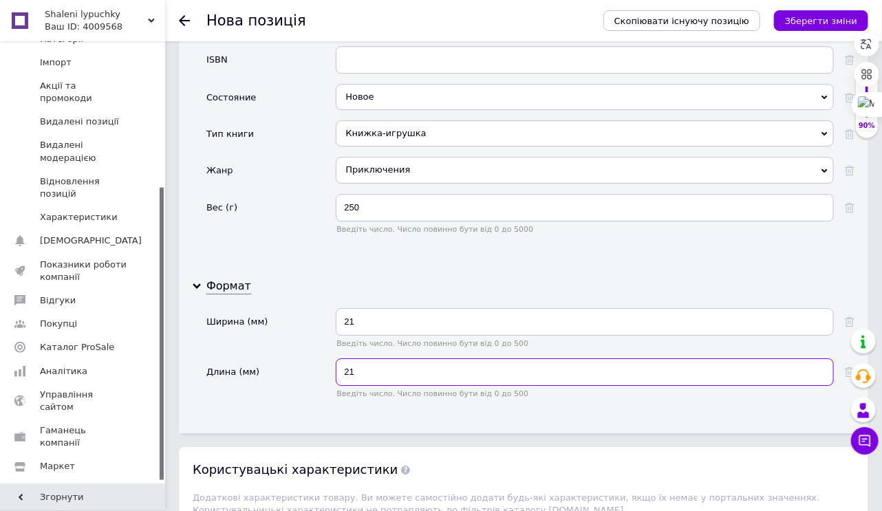
scroll to position [2037, 0]
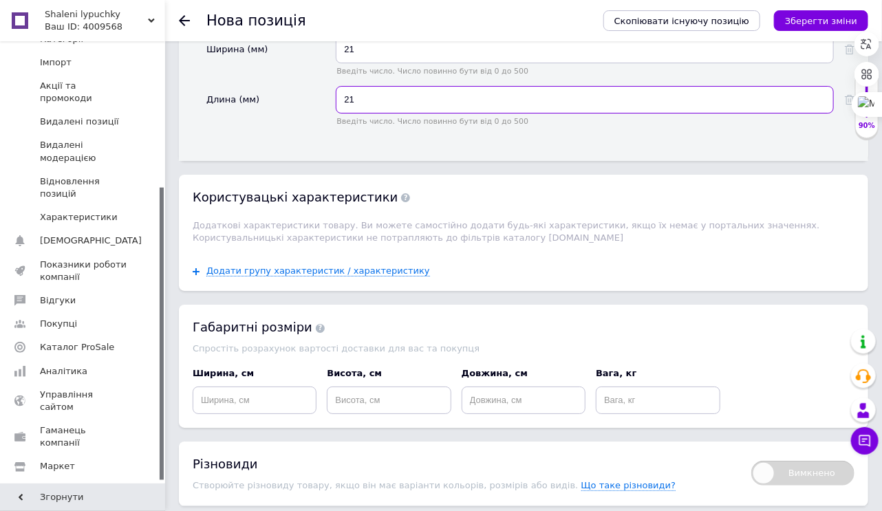
type input "21"
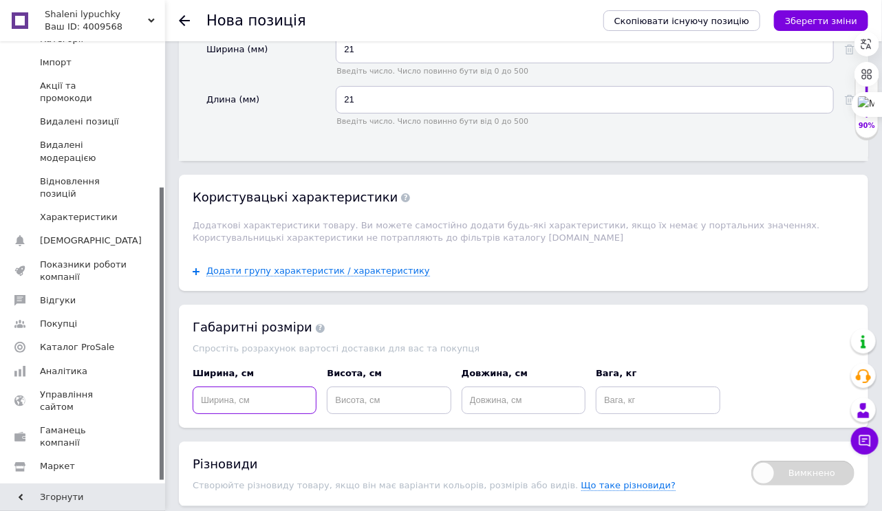
click at [223, 402] on input at bounding box center [255, 401] width 124 height 28
type input "24"
click at [387, 401] on input at bounding box center [389, 401] width 124 height 28
type input "5"
click at [483, 392] on input at bounding box center [524, 401] width 124 height 28
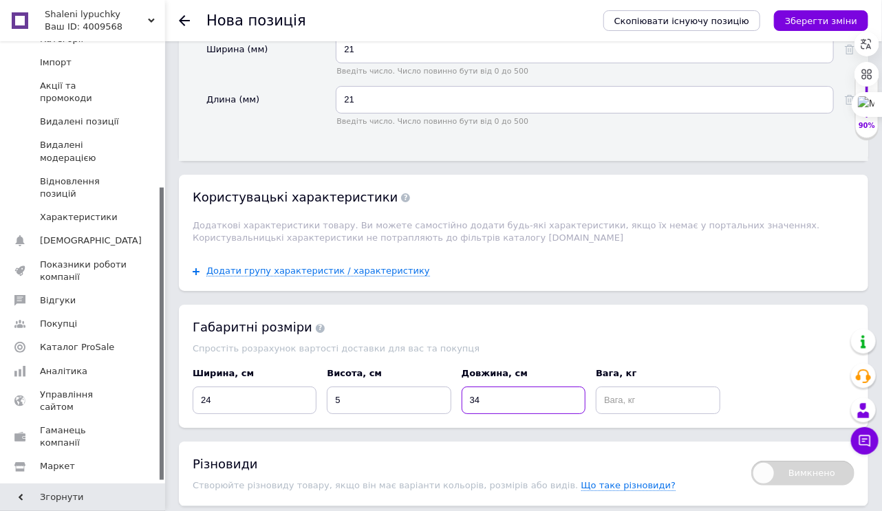
type input "34"
click at [617, 405] on input at bounding box center [658, 401] width 124 height 28
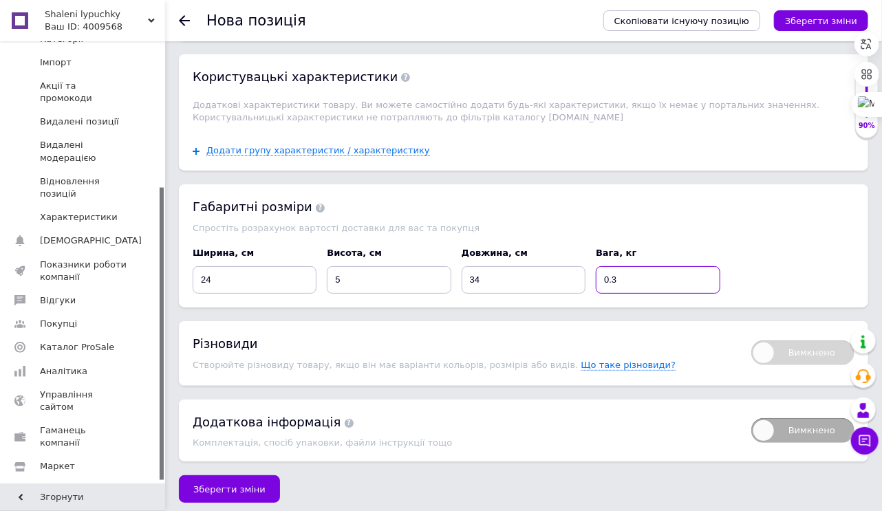
scroll to position [2158, 0]
type input "0.3"
click at [253, 484] on span "Зберегти зміни" at bounding box center [229, 489] width 72 height 10
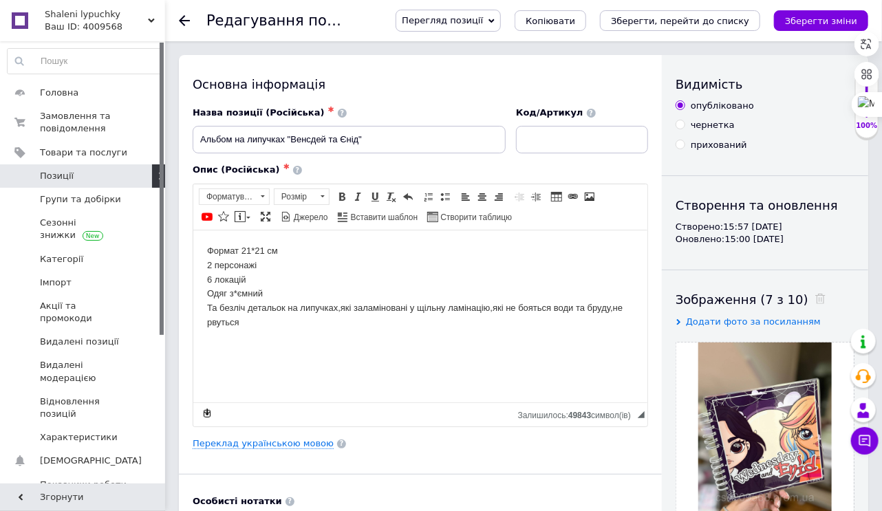
click at [73, 176] on span "Позиції" at bounding box center [83, 176] width 87 height 12
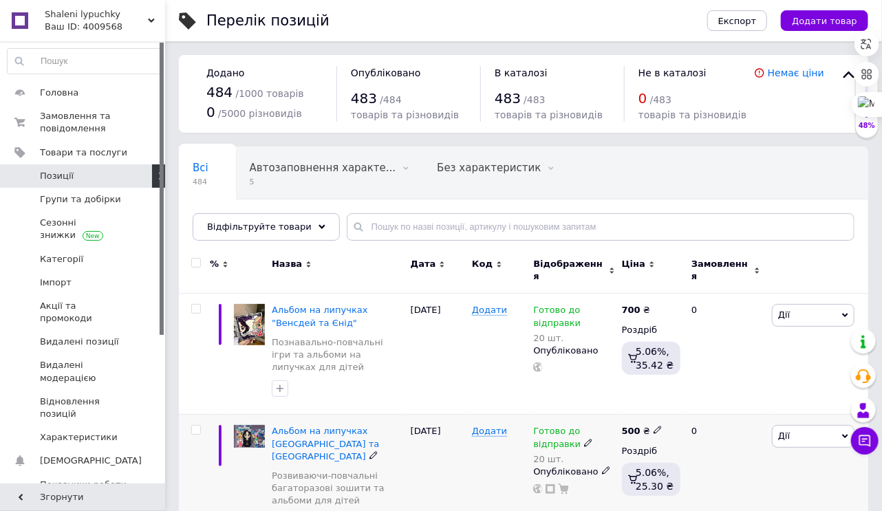
click at [634, 426] on b "500" at bounding box center [631, 431] width 19 height 10
click at [704, 403] on input "500" at bounding box center [722, 417] width 105 height 28
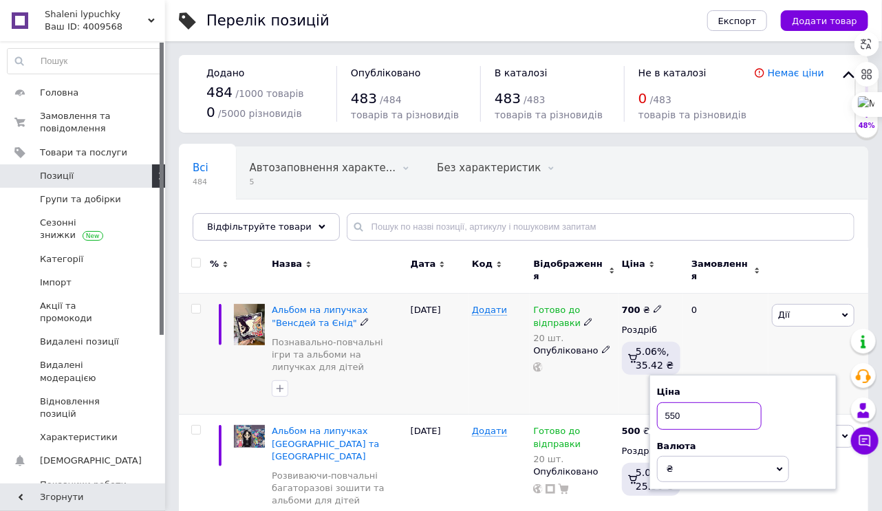
type input "550"
click at [443, 361] on div "[DATE]" at bounding box center [437, 354] width 61 height 121
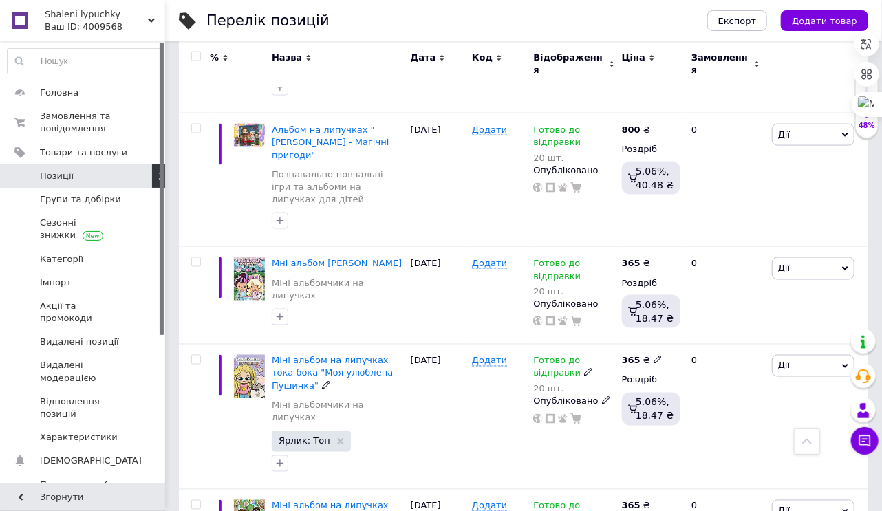
scroll to position [936, 0]
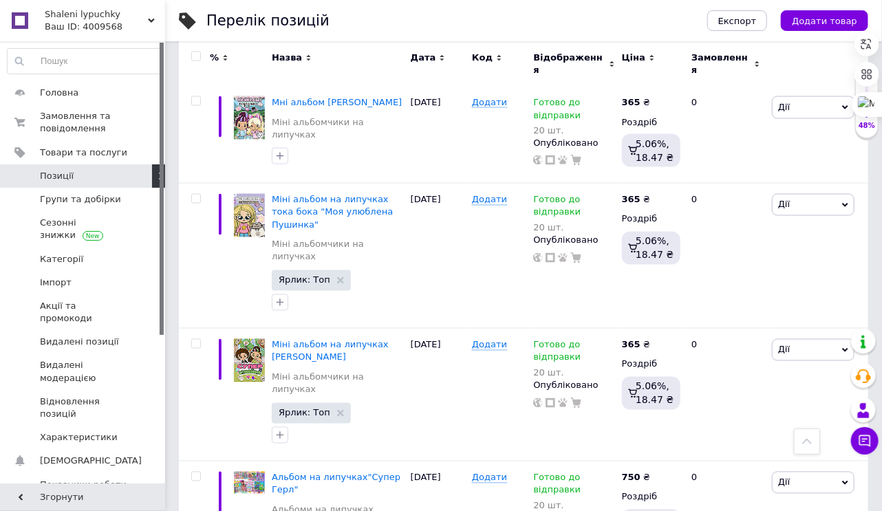
click at [60, 180] on span "Позиції" at bounding box center [57, 176] width 34 height 12
